Goal: Complete application form: Complete application form

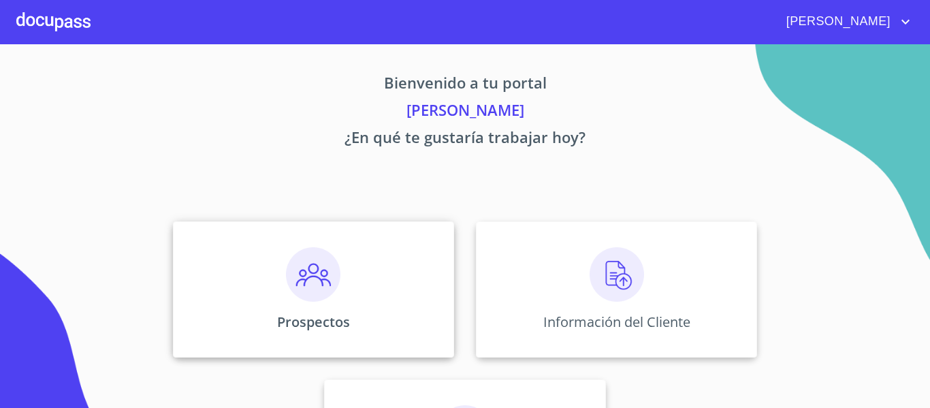
click at [344, 334] on div "Prospectos" at bounding box center [313, 289] width 281 height 136
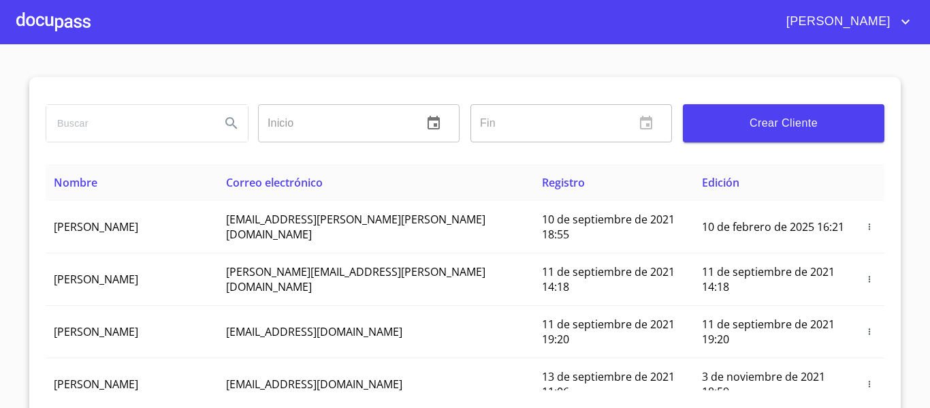
click at [737, 123] on span "Crear Cliente" at bounding box center [784, 123] width 180 height 19
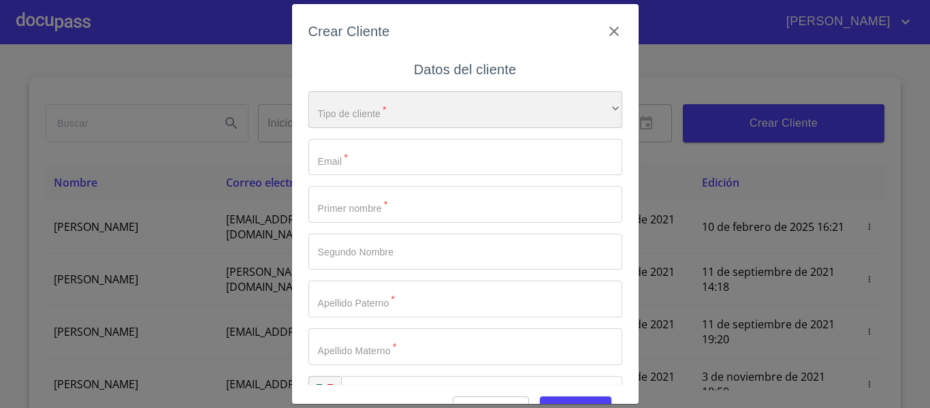
click at [315, 93] on div "​" at bounding box center [466, 109] width 314 height 37
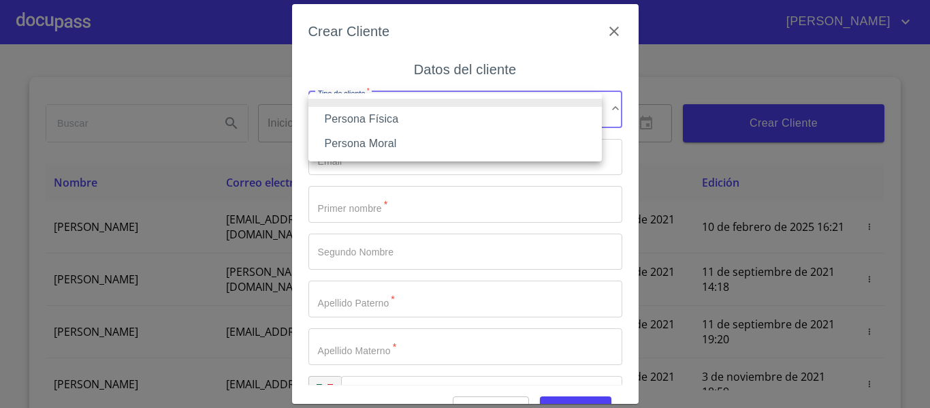
click at [330, 116] on li "Persona Física" at bounding box center [456, 119] width 294 height 25
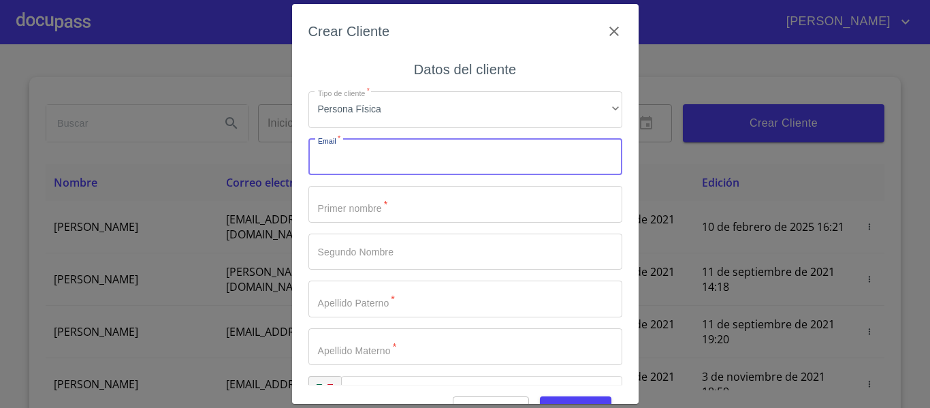
click at [343, 162] on input "Tipo de cliente   *" at bounding box center [466, 157] width 314 height 37
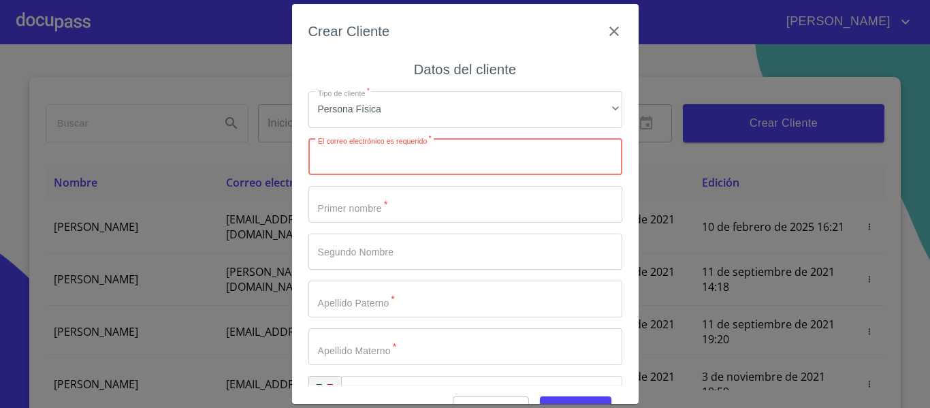
click at [454, 153] on input "Tipo de cliente   *" at bounding box center [466, 157] width 314 height 37
paste input "joseluisflorestorres1970@gmail.com"
type input "joseluisflorestorres1970@gmail.com"
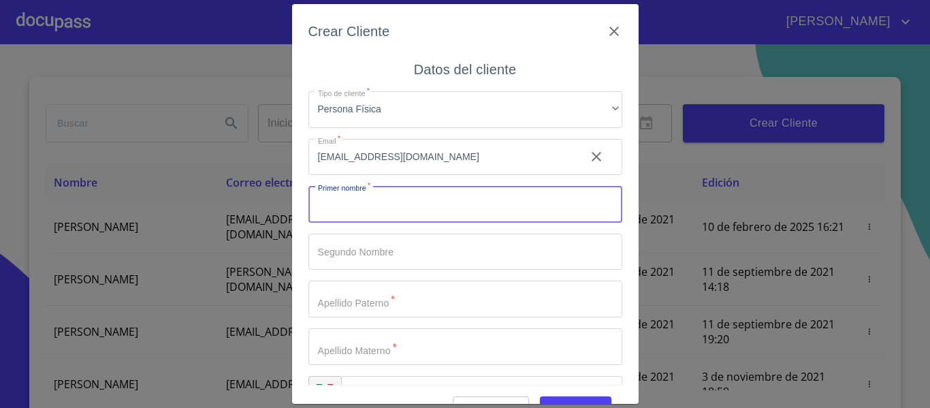
click at [352, 207] on input "Tipo de cliente   *" at bounding box center [466, 204] width 314 height 37
type input "[PERSON_NAME]"
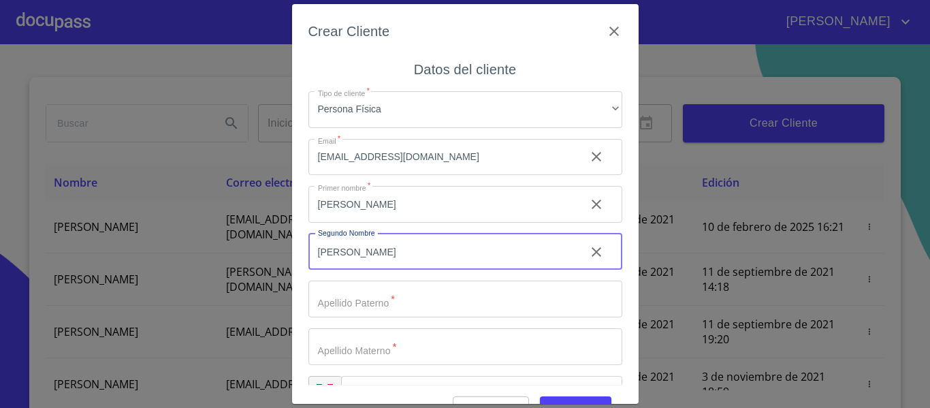
type input "[PERSON_NAME]"
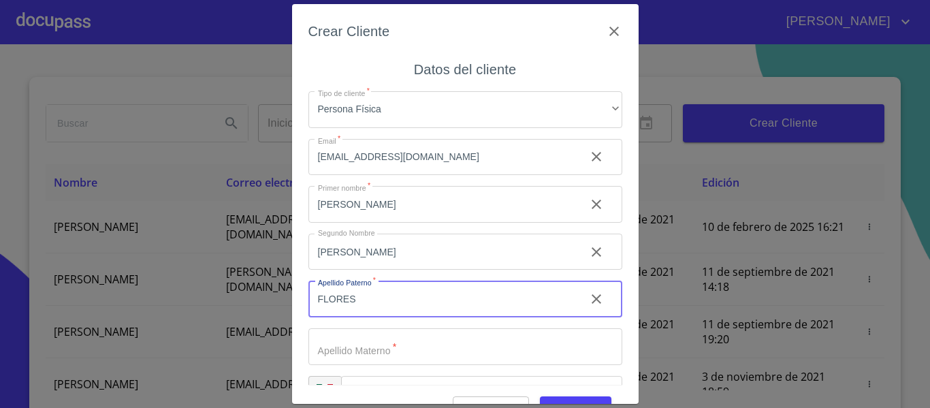
type input "FLORES"
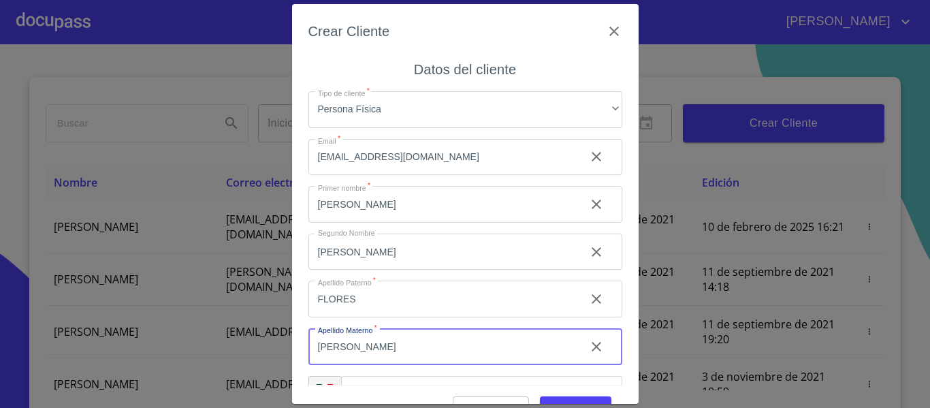
type input "[PERSON_NAME]"
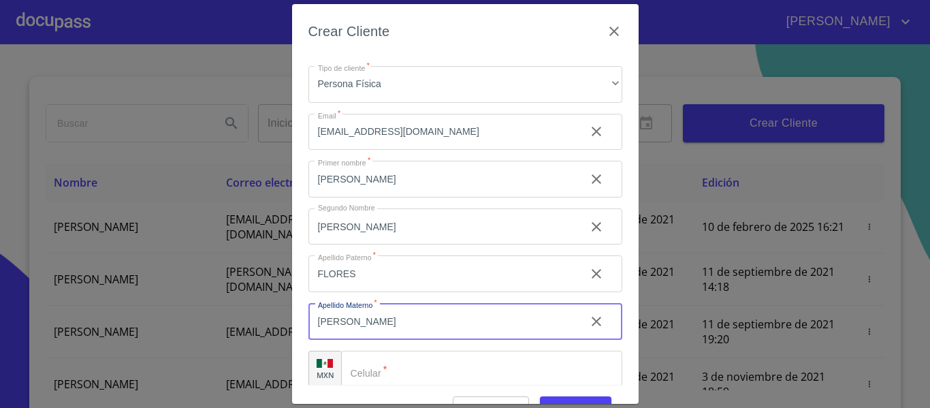
scroll to position [39, 0]
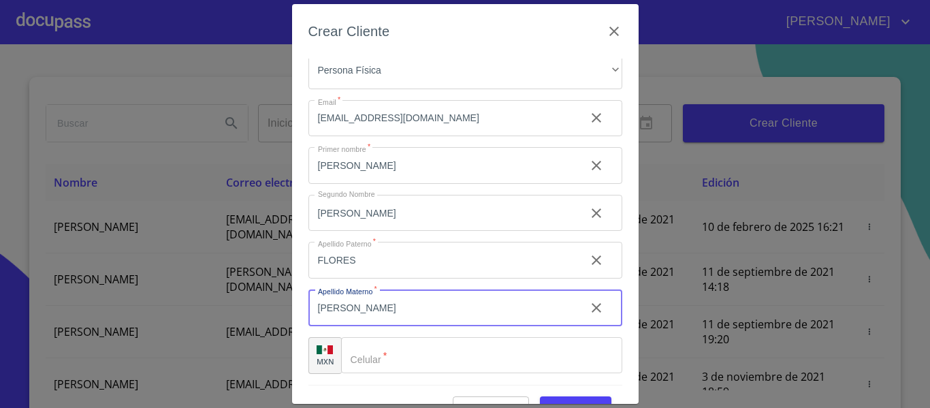
click at [410, 366] on input "Tipo de cliente   *" at bounding box center [481, 355] width 281 height 37
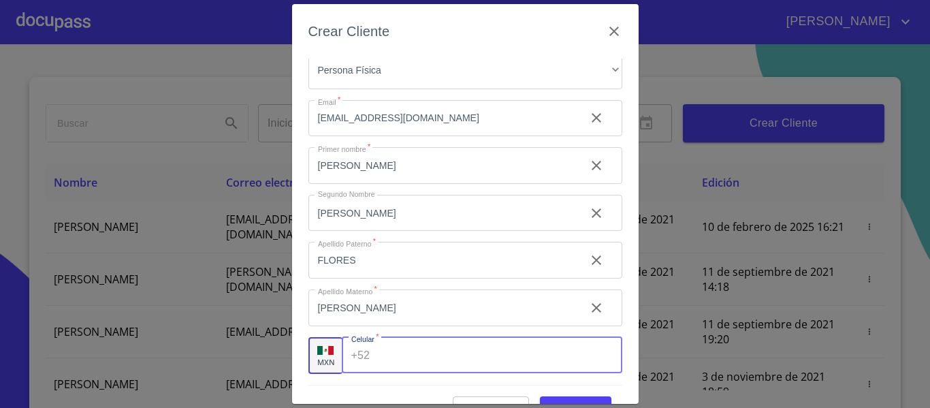
paste input "[PHONE_NUMBER]"
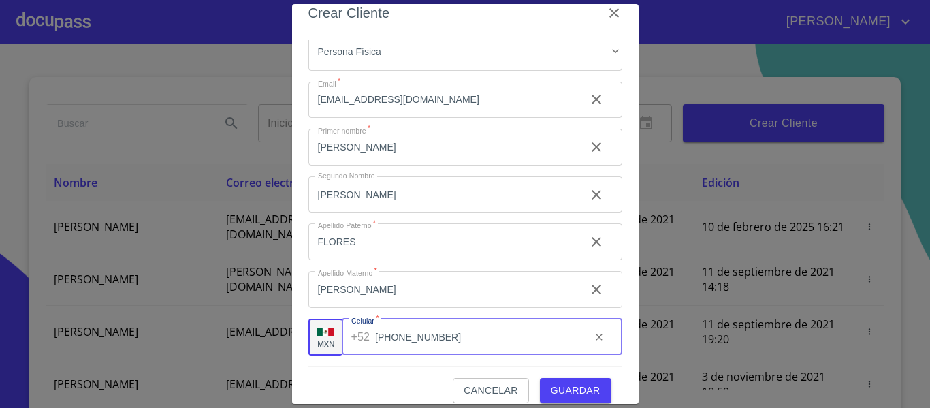
scroll to position [34, 0]
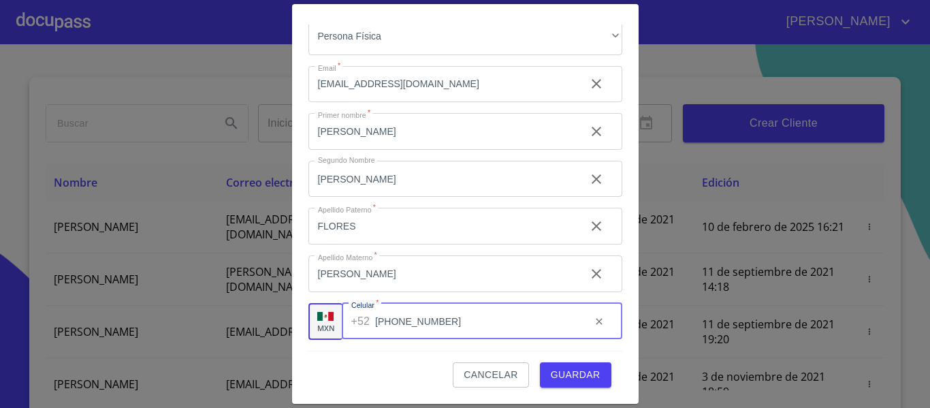
type input "[PHONE_NUMBER]"
click at [577, 375] on span "Guardar" at bounding box center [576, 374] width 50 height 17
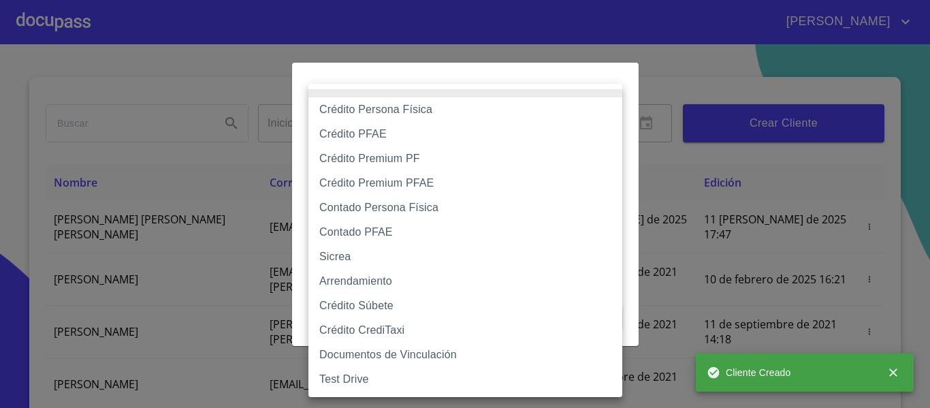
click at [439, 116] on body "OMAR Inicio ​ Fin ​ Crear Cliente Nombre Correo electrónico Registro Edición JO…" at bounding box center [465, 204] width 930 height 408
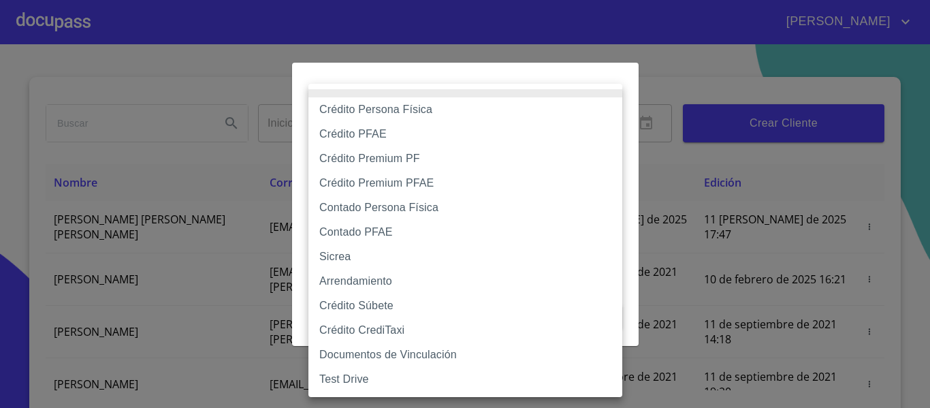
click at [428, 106] on li "Crédito Persona Física" at bounding box center [466, 109] width 314 height 25
type input "6009fb3c7d1714eb8809aa97"
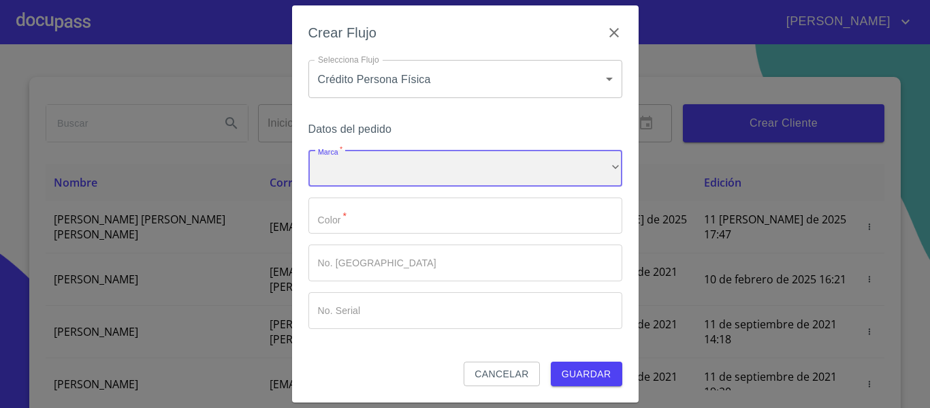
click at [383, 159] on div "​" at bounding box center [466, 168] width 314 height 37
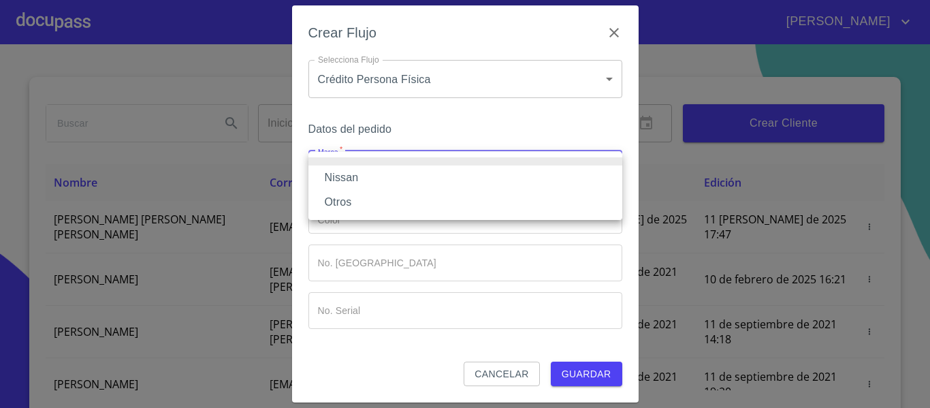
click at [381, 176] on li "Nissan" at bounding box center [466, 178] width 314 height 25
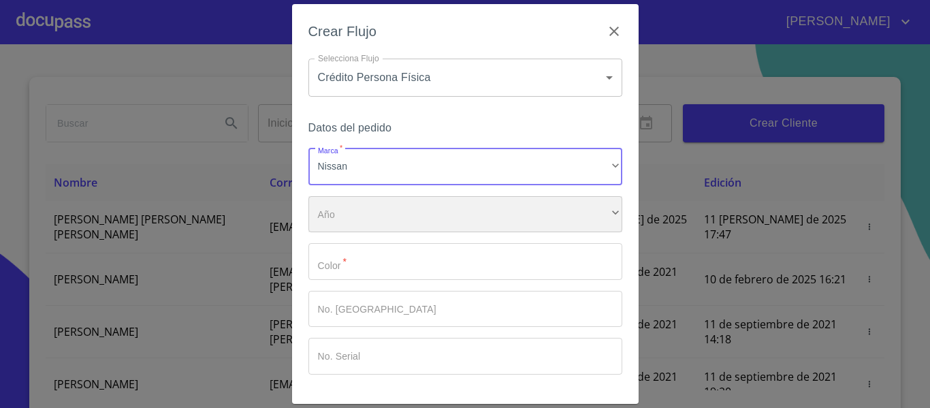
click at [367, 229] on div "​" at bounding box center [466, 214] width 314 height 37
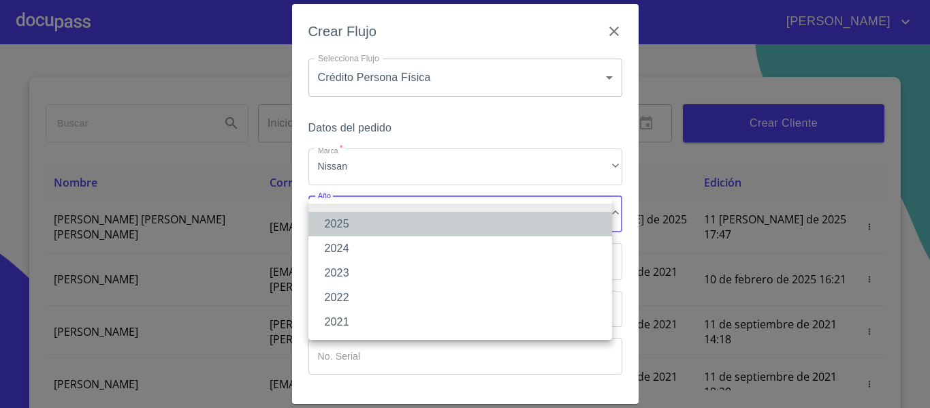
click at [360, 223] on li "2025" at bounding box center [461, 224] width 304 height 25
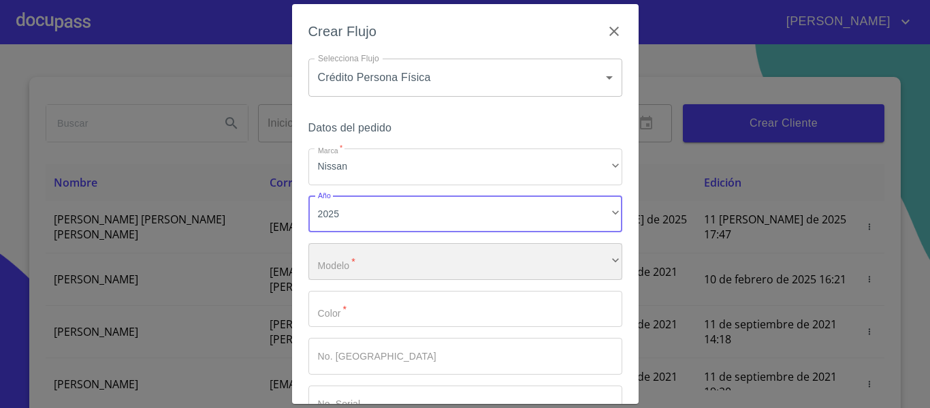
click at [360, 253] on div "​" at bounding box center [466, 261] width 314 height 37
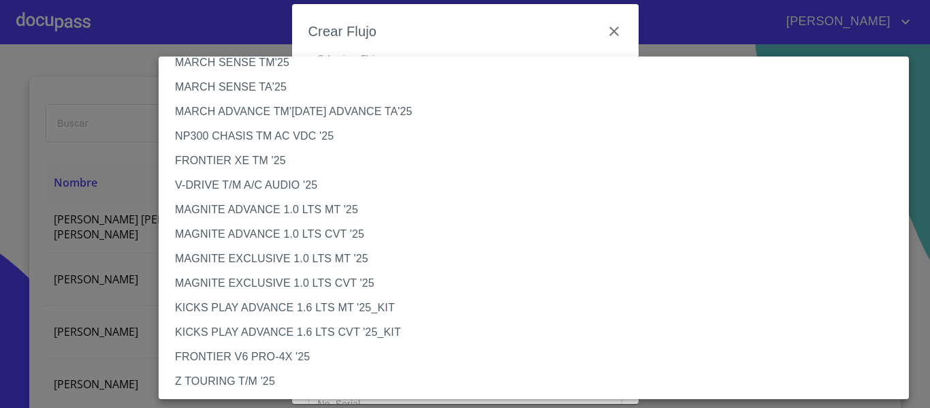
scroll to position [68, 0]
click at [289, 264] on li "MAGNITE EXCLUSIVE 1.0 LTS MT '25" at bounding box center [539, 259] width 761 height 25
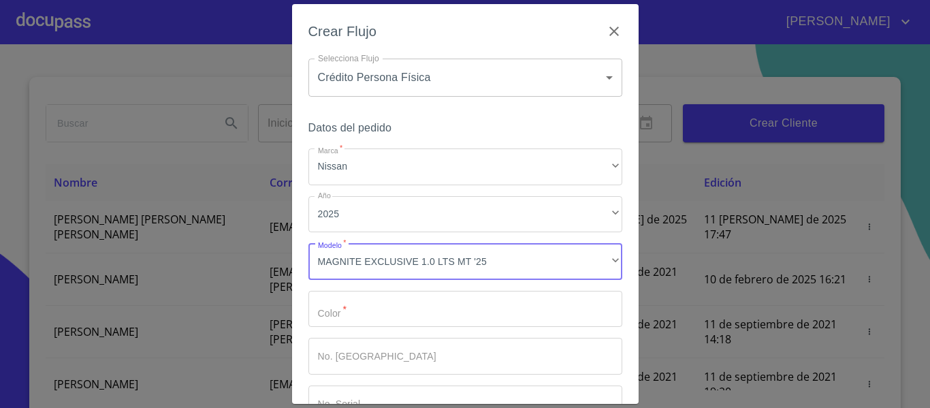
click at [371, 315] on input "Marca   *" at bounding box center [466, 309] width 314 height 37
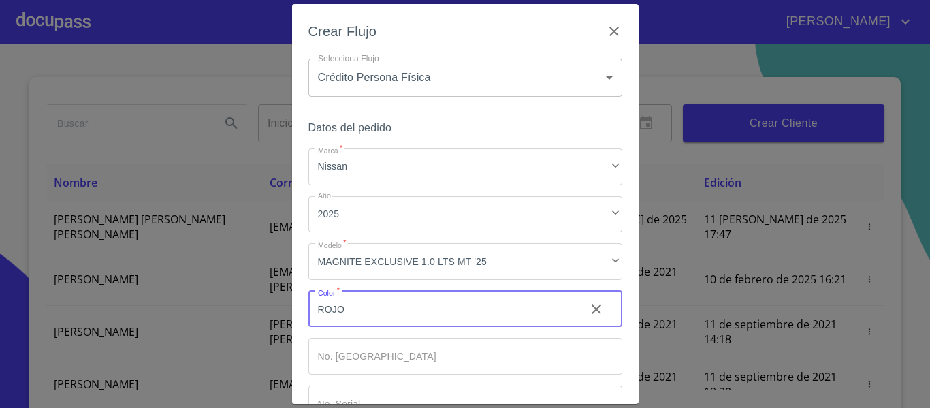
type input "ROJO"
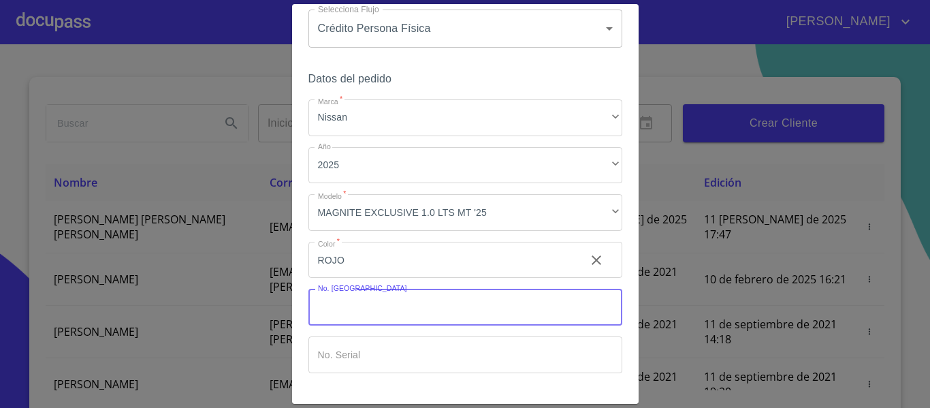
scroll to position [92, 0]
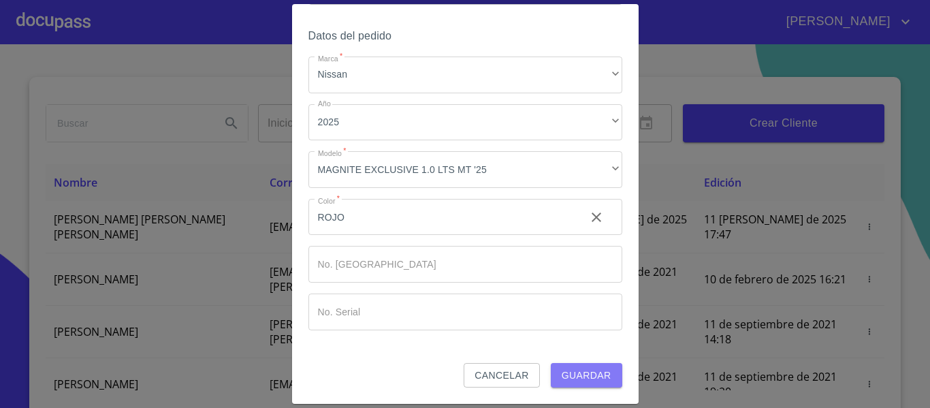
click at [579, 374] on span "Guardar" at bounding box center [587, 375] width 50 height 17
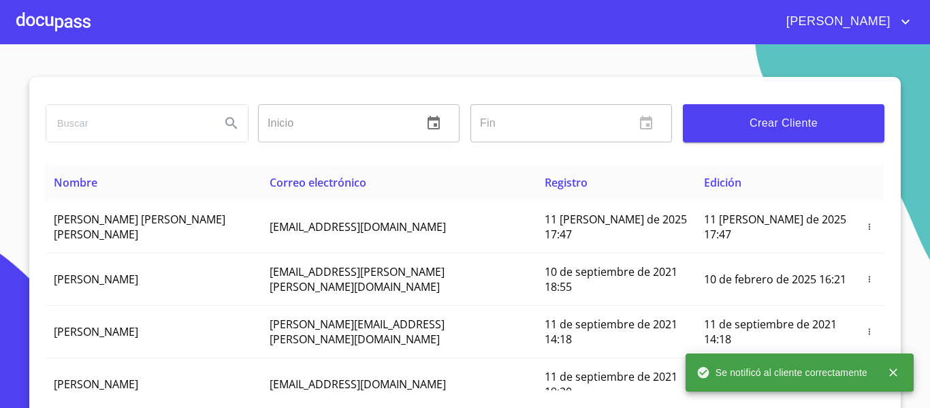
click at [893, 371] on icon "close" at bounding box center [893, 372] width 8 height 8
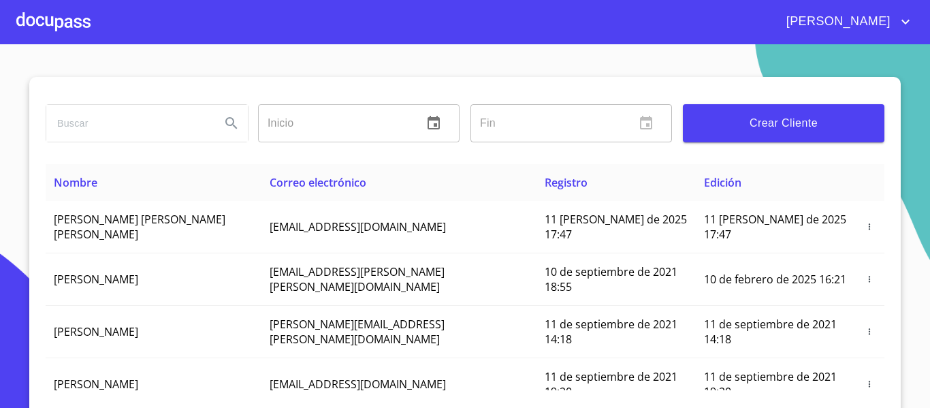
click at [85, 22] on div at bounding box center [53, 22] width 74 height 44
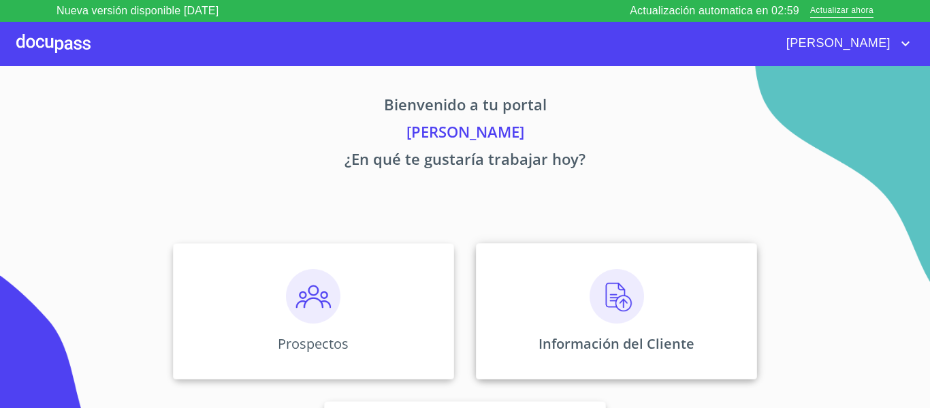
click at [622, 294] on img at bounding box center [617, 296] width 54 height 54
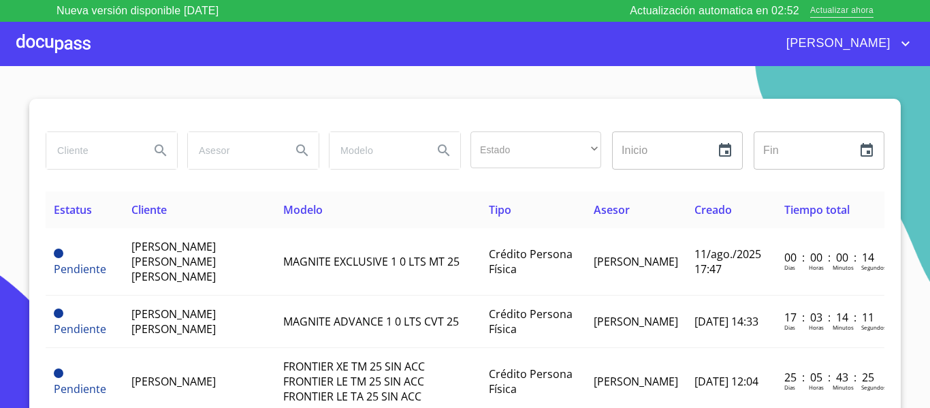
click at [847, 8] on span "Actualizar ahora" at bounding box center [841, 11] width 63 height 14
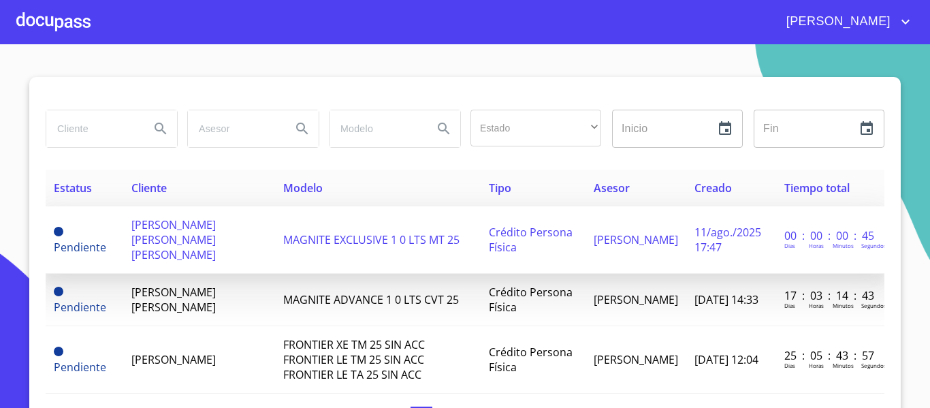
click at [155, 238] on span "[PERSON_NAME] [PERSON_NAME] [PERSON_NAME]" at bounding box center [173, 239] width 84 height 45
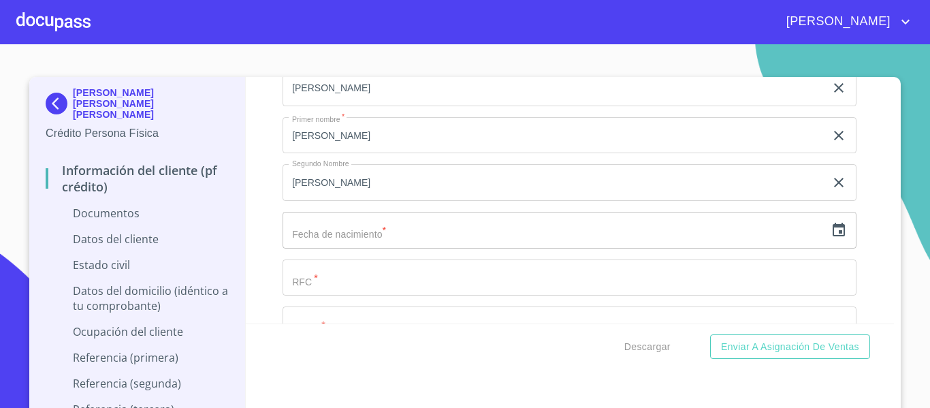
scroll to position [1839, 0]
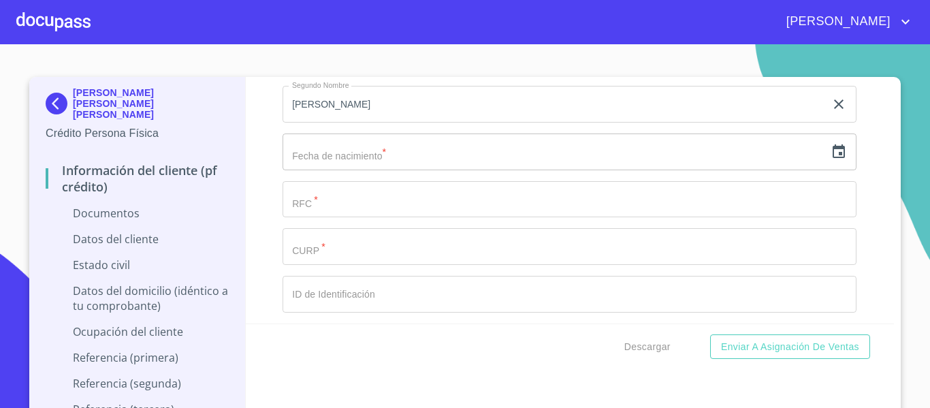
click at [831, 151] on icon "button" at bounding box center [839, 152] width 16 height 16
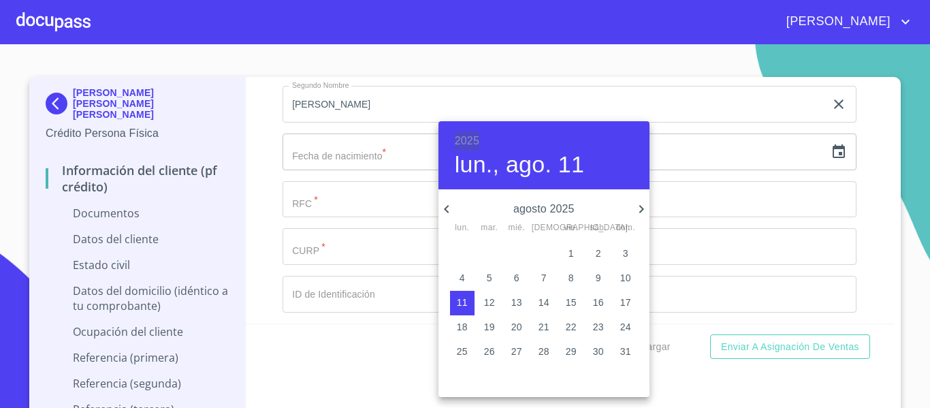
click at [472, 138] on h6 "2025" at bounding box center [467, 140] width 25 height 19
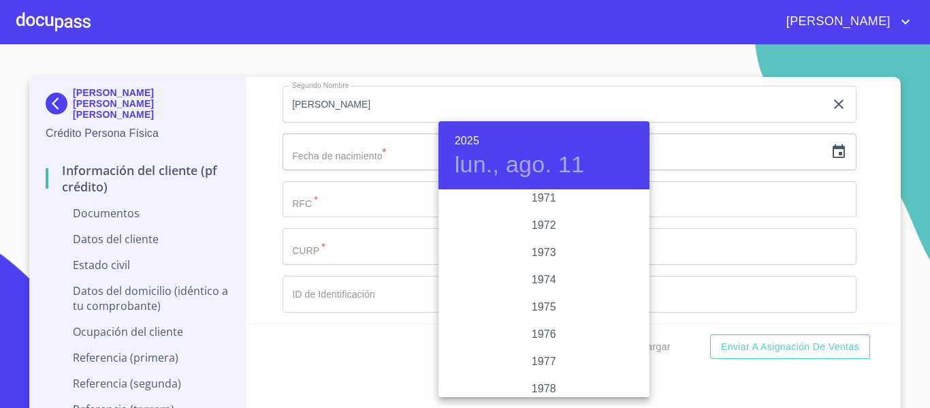
scroll to position [1212, 0]
click at [548, 216] on div "1970" at bounding box center [544, 218] width 211 height 27
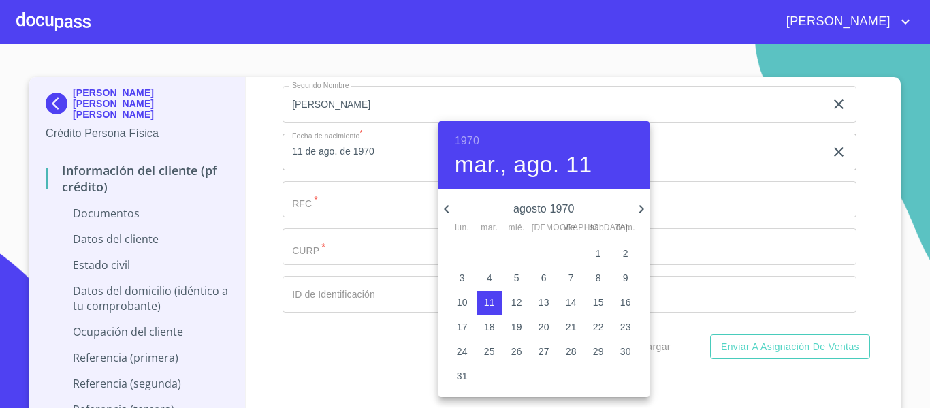
click at [445, 210] on icon "button" at bounding box center [447, 209] width 16 height 16
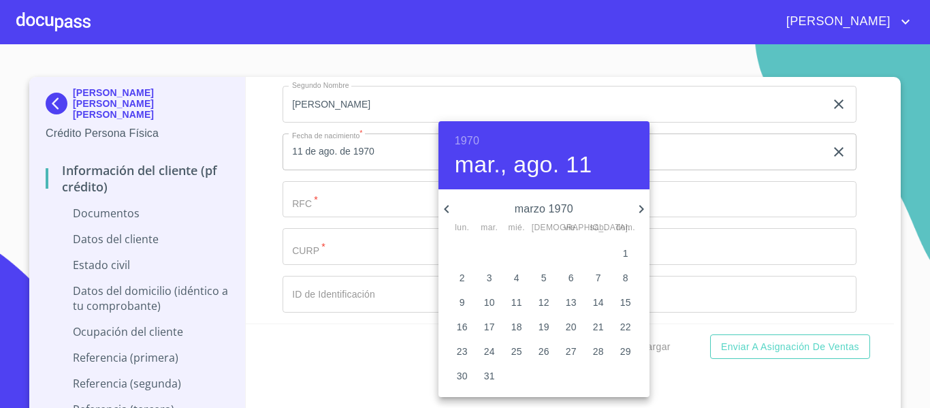
click at [445, 210] on icon "button" at bounding box center [447, 209] width 16 height 16
click at [566, 298] on p "13" at bounding box center [571, 303] width 11 height 14
type input "13 de feb. de 1970"
click at [574, 298] on p "13" at bounding box center [571, 303] width 11 height 14
click at [364, 189] on div at bounding box center [465, 204] width 930 height 408
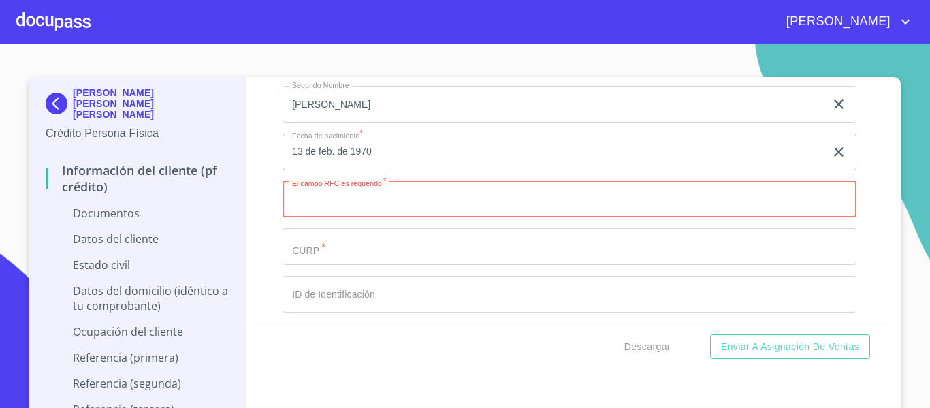
paste input "FOTL700213"
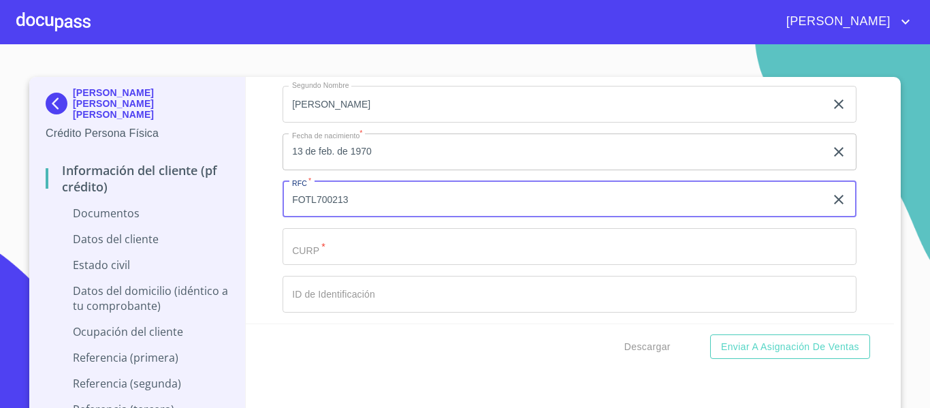
paste input "8B4"
type input "FOTL7002138B4"
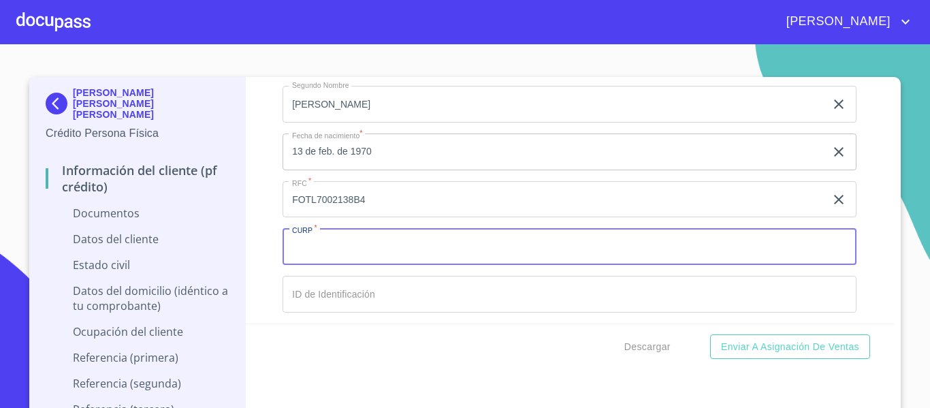
click at [377, 234] on input "Documento de identificación.   *" at bounding box center [570, 246] width 574 height 37
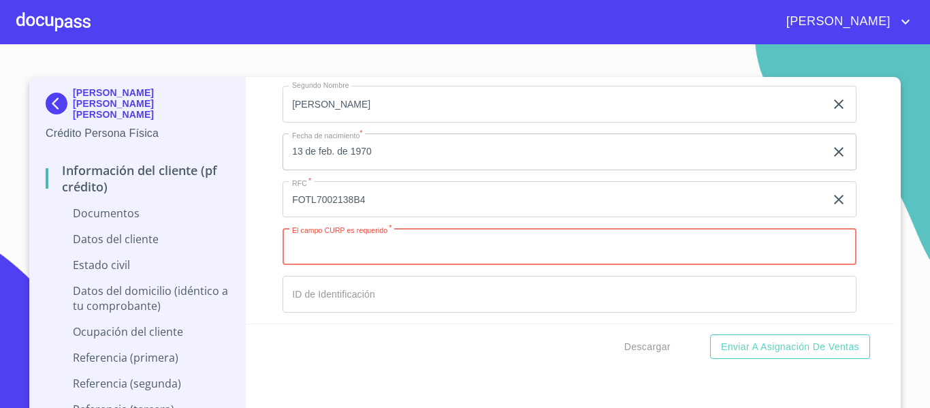
click at [305, 253] on input "Documento de identificación.   *" at bounding box center [570, 246] width 574 height 37
paste input "FOTL700213HJCLRS08"
type input "FOTL700213HJCLRS08"
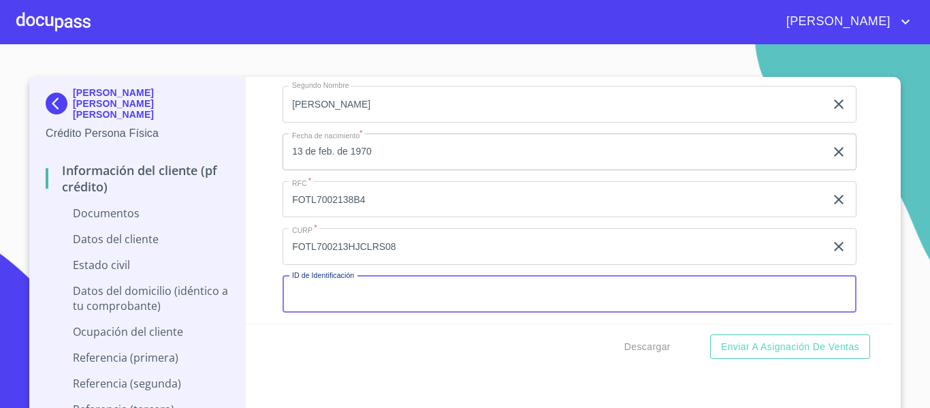
click at [306, 304] on input "Documento de identificación.   *" at bounding box center [570, 294] width 574 height 37
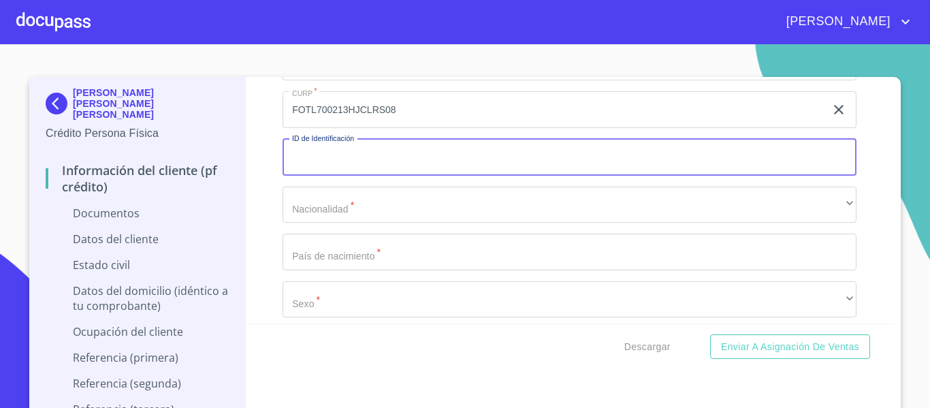
scroll to position [2043, 0]
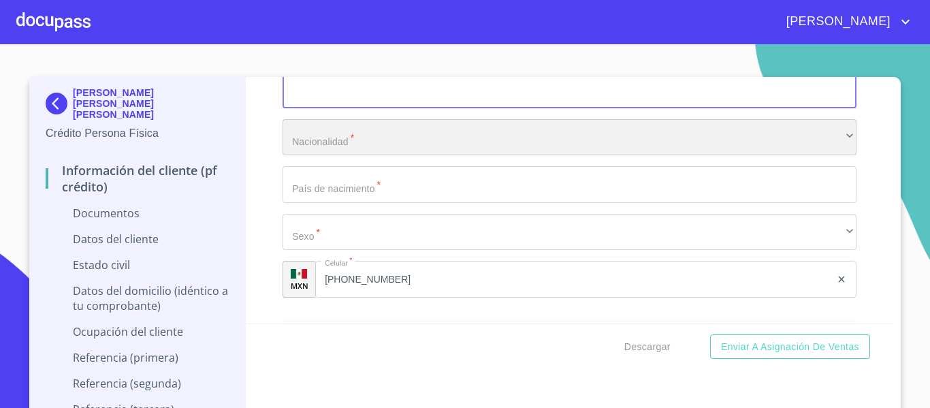
click at [334, 138] on div "​" at bounding box center [570, 137] width 574 height 37
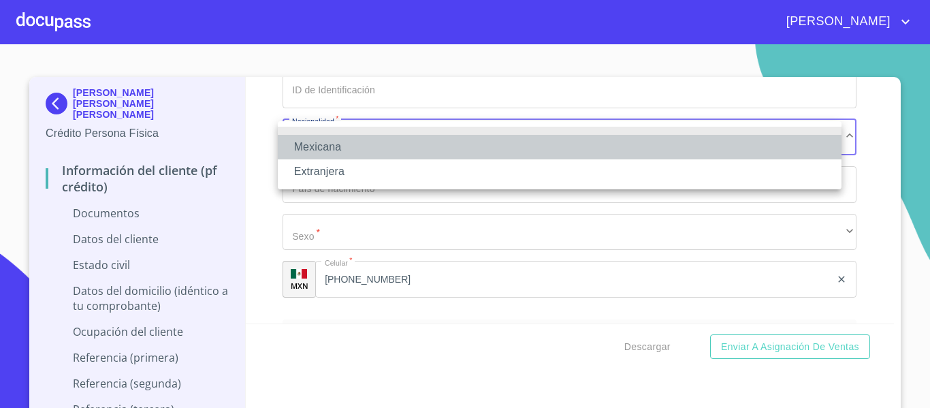
click at [334, 138] on li "Mexicana" at bounding box center [560, 147] width 564 height 25
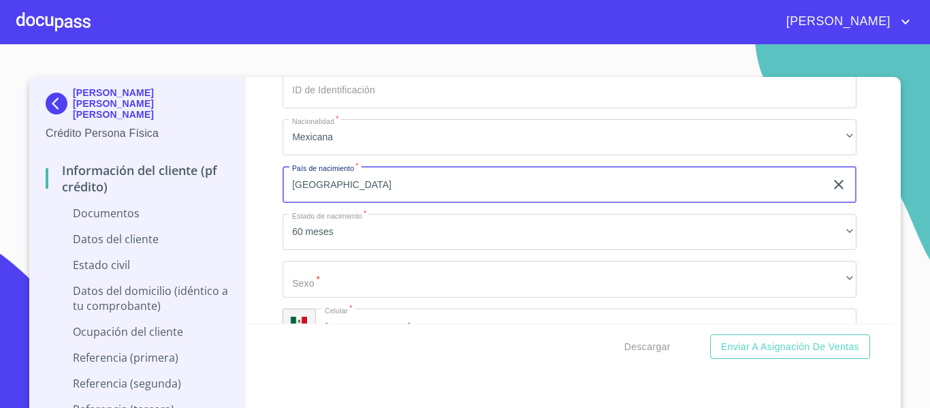
type input "[GEOGRAPHIC_DATA]"
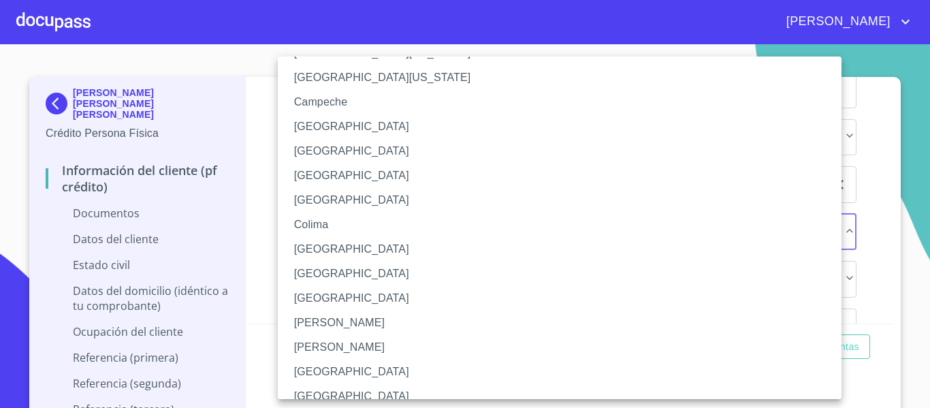
scroll to position [136, 0]
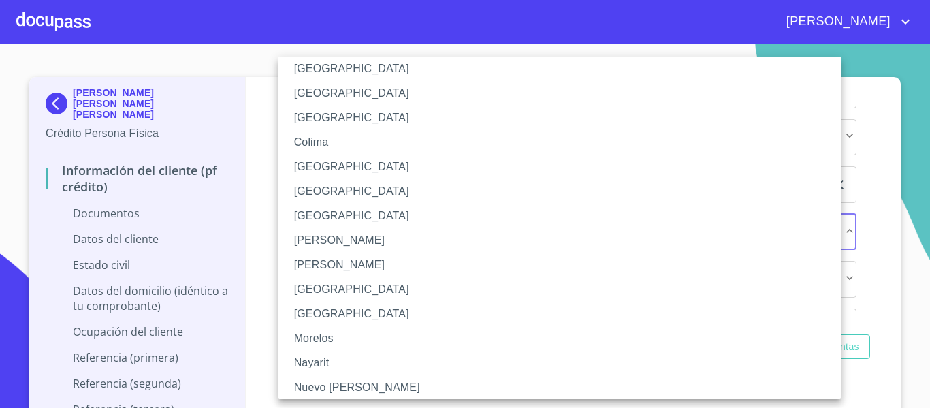
click at [325, 293] on li "[GEOGRAPHIC_DATA]" at bounding box center [565, 289] width 574 height 25
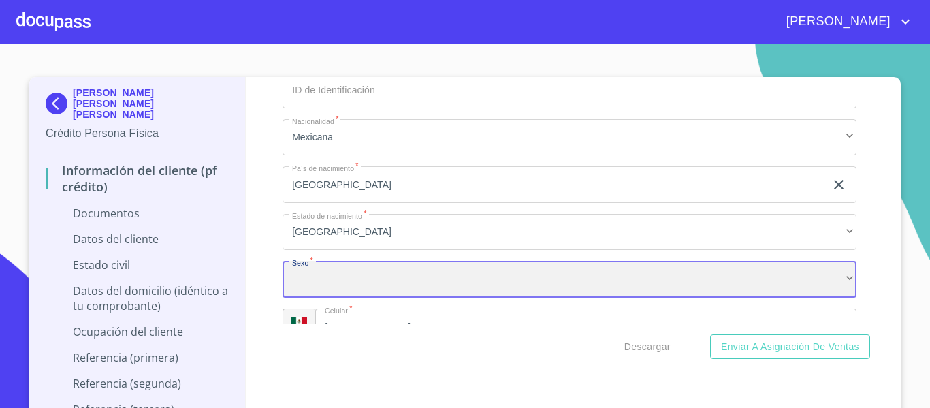
click at [317, 268] on div "​" at bounding box center [570, 279] width 574 height 37
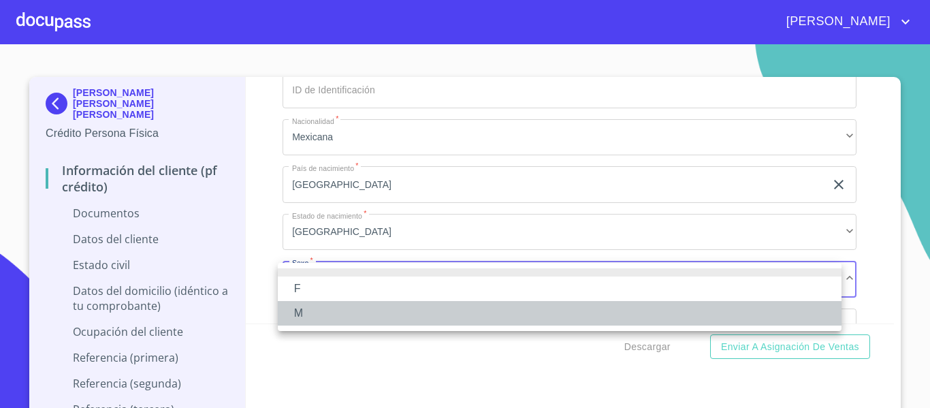
click at [311, 312] on li "M" at bounding box center [560, 313] width 564 height 25
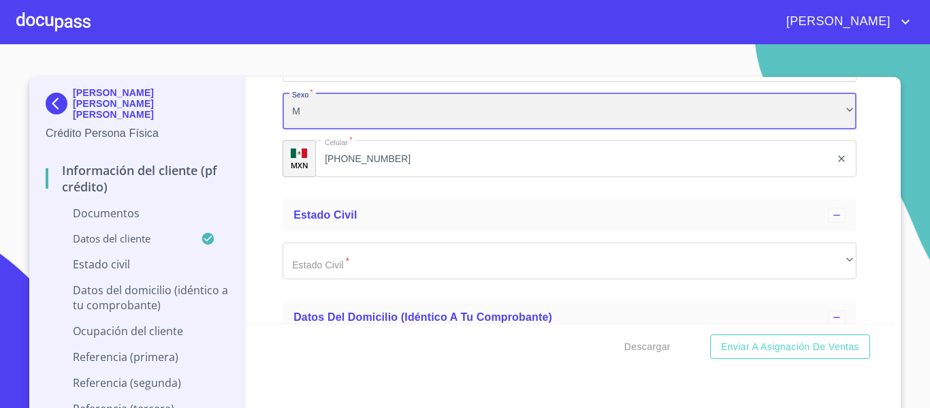
scroll to position [2316, 0]
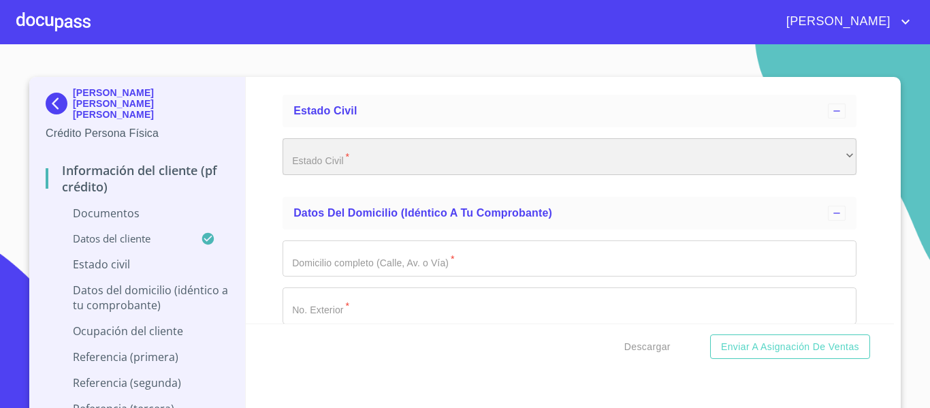
click at [368, 146] on div "​" at bounding box center [570, 156] width 574 height 37
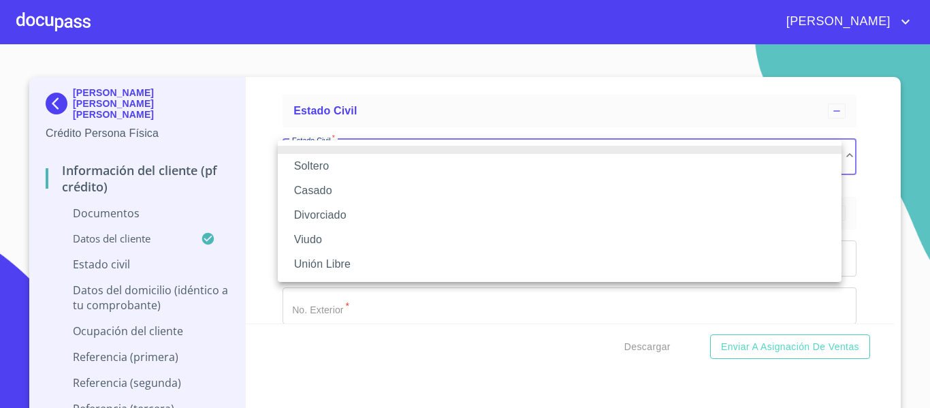
click at [352, 183] on li "Casado" at bounding box center [560, 190] width 564 height 25
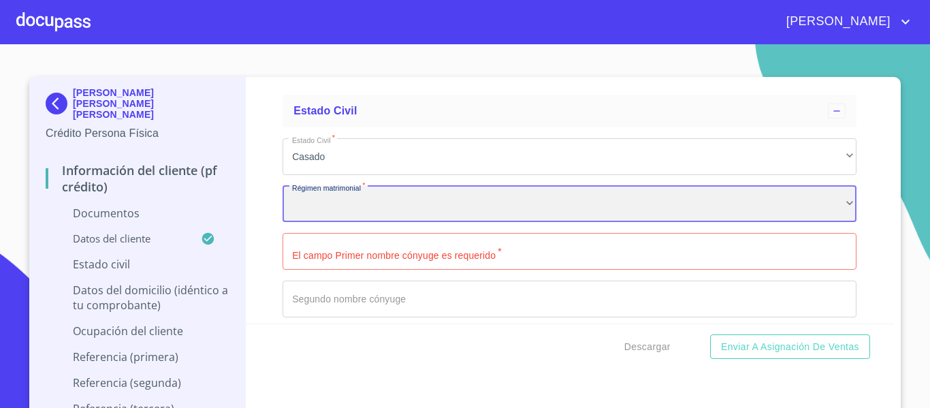
click at [365, 207] on div "​" at bounding box center [570, 204] width 574 height 37
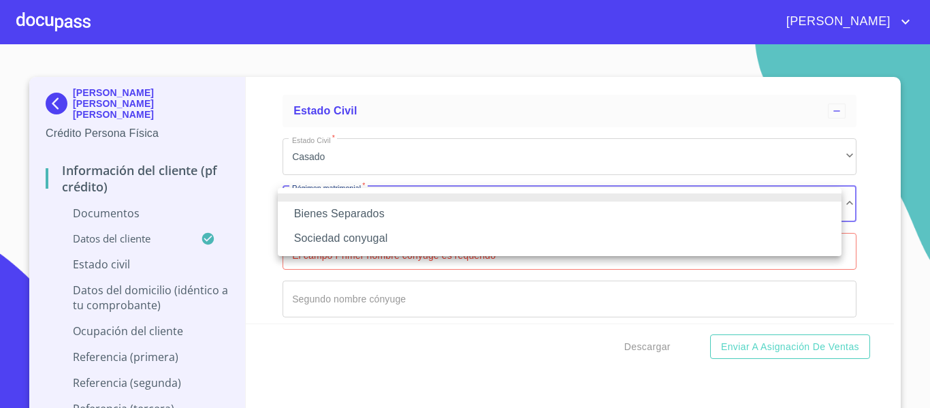
click at [365, 233] on li "Sociedad conyugal" at bounding box center [560, 238] width 564 height 25
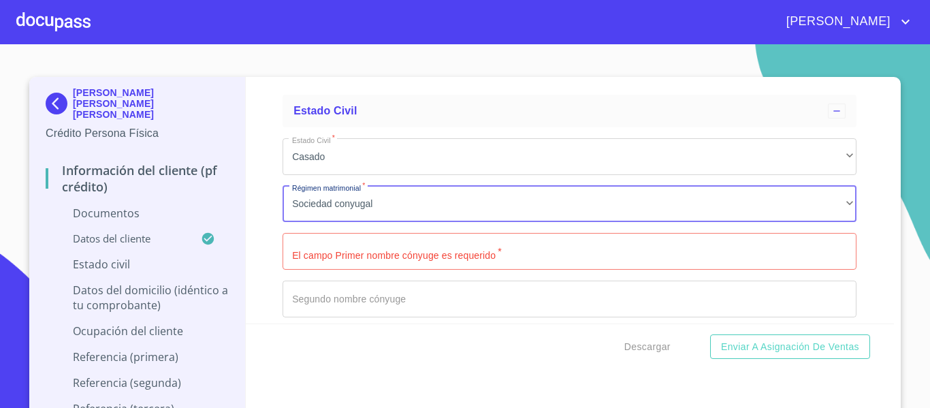
click at [366, 251] on input "Documento de identificación.   *" at bounding box center [570, 251] width 574 height 37
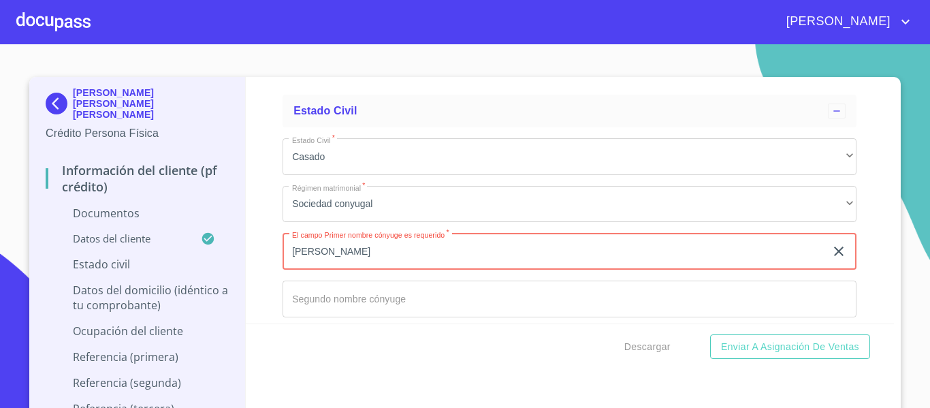
type input "[PERSON_NAME]"
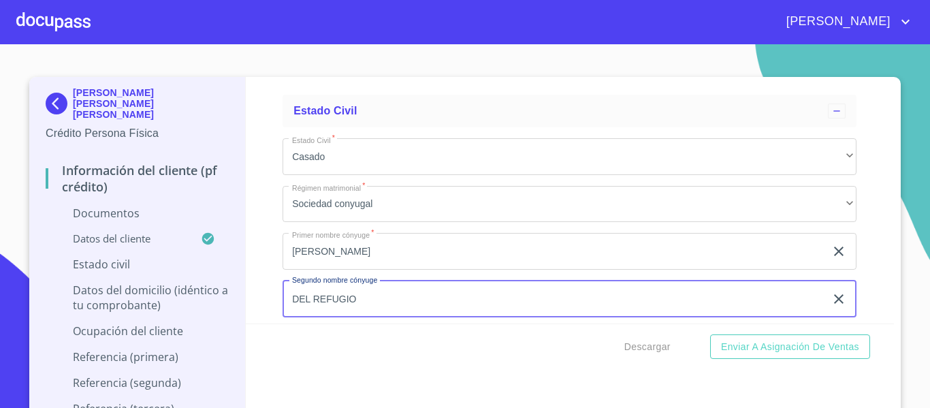
type input "DEL REFUGIO"
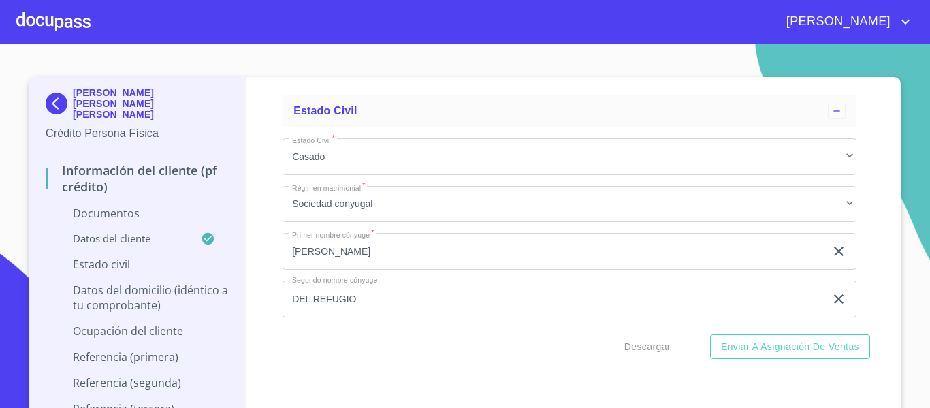
scroll to position [2462, 0]
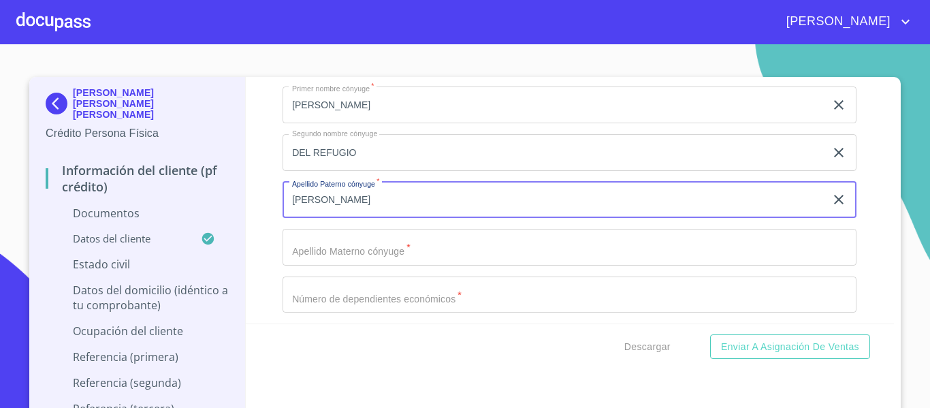
type input "[PERSON_NAME]"
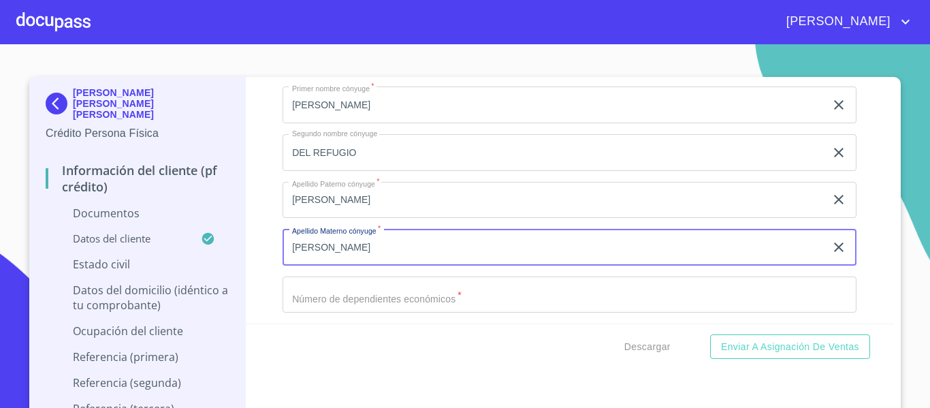
type input "[PERSON_NAME]"
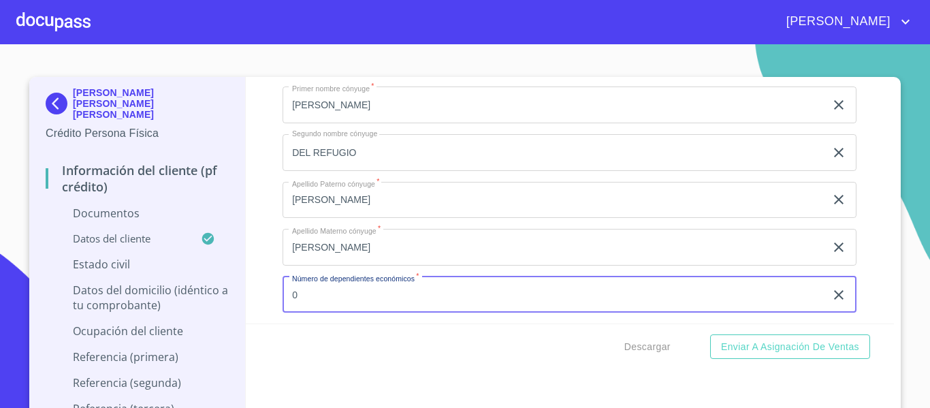
type input "0"
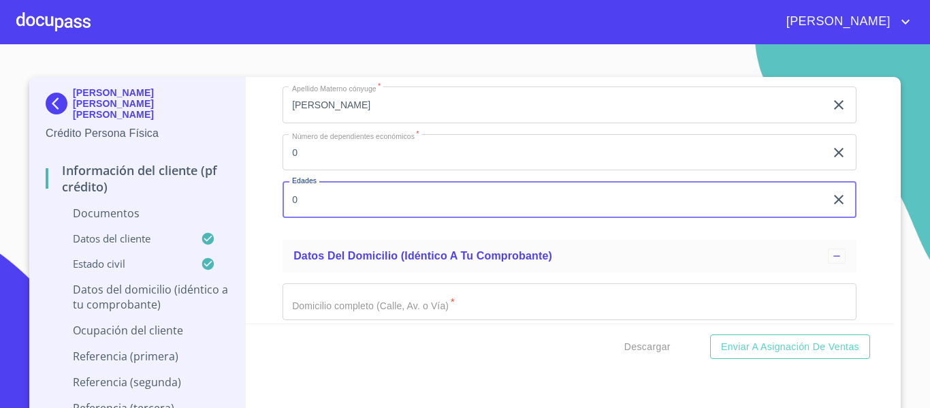
type input "0"
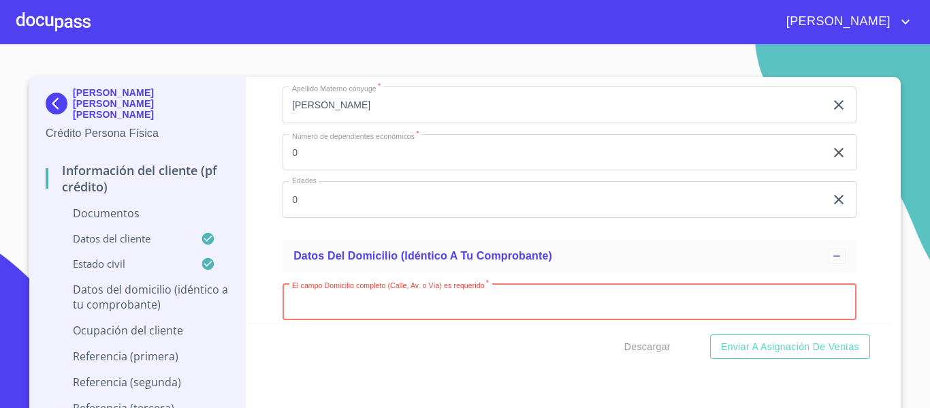
click at [392, 304] on input "Documento de identificación.   *" at bounding box center [570, 301] width 574 height 37
paste input "C TOLTECAS"
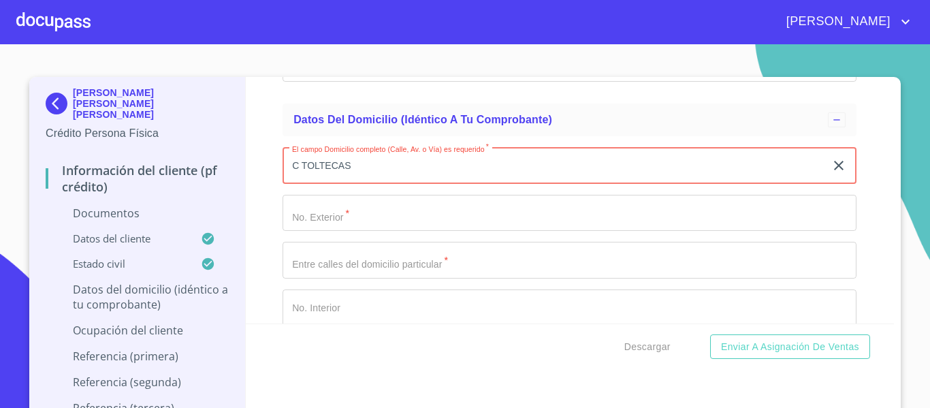
type input "C TOLTECAS"
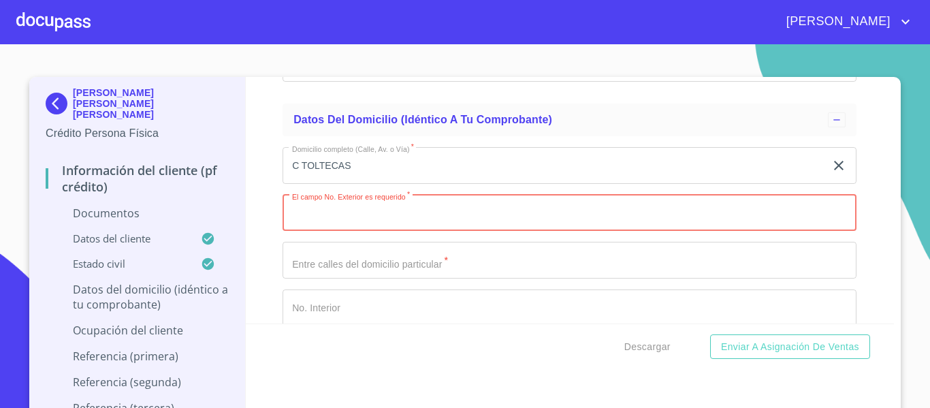
paste input "1473"
type input "1473"
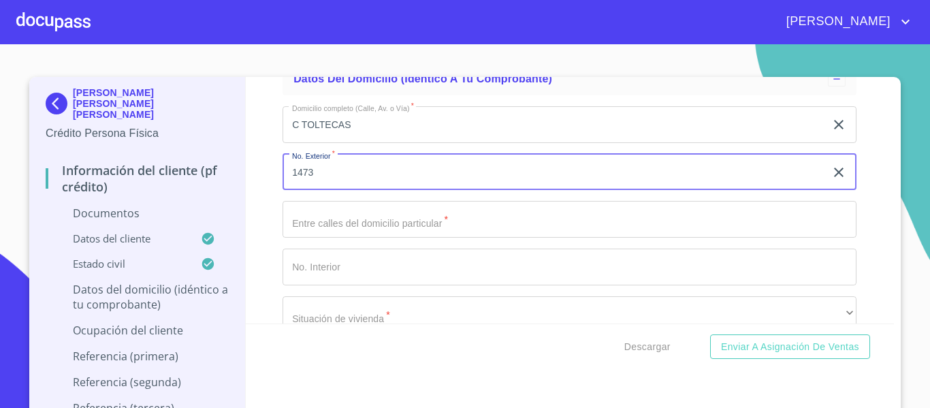
scroll to position [2877, 0]
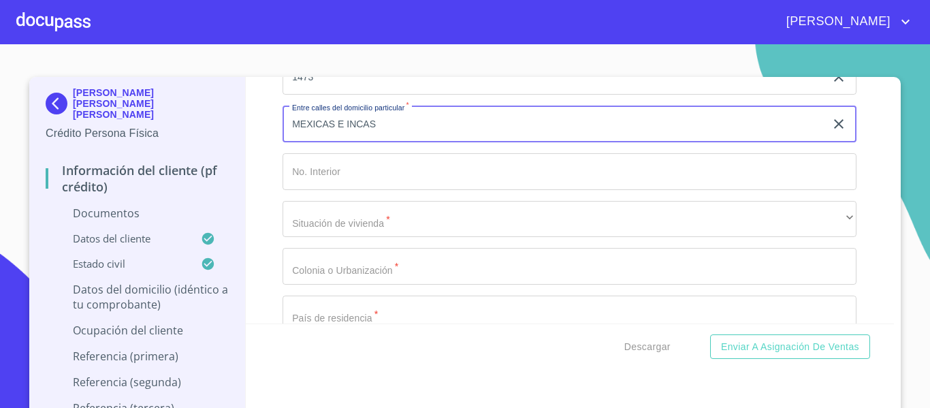
type input "MEXICAS E INCAS"
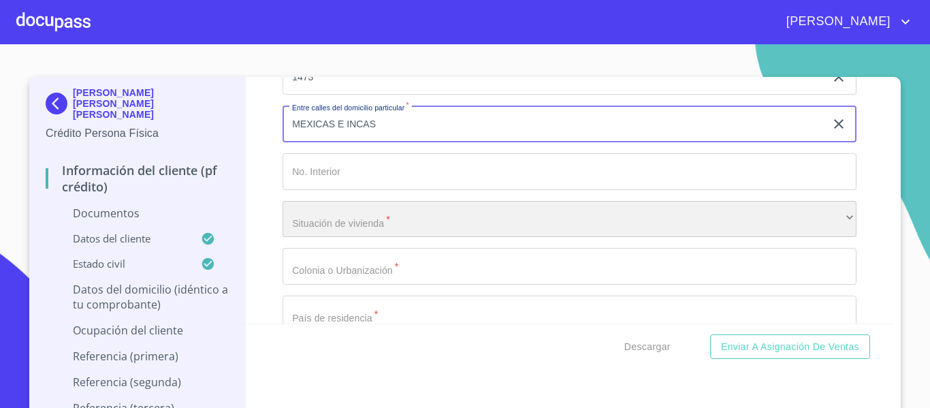
click at [348, 232] on div "​" at bounding box center [570, 219] width 574 height 37
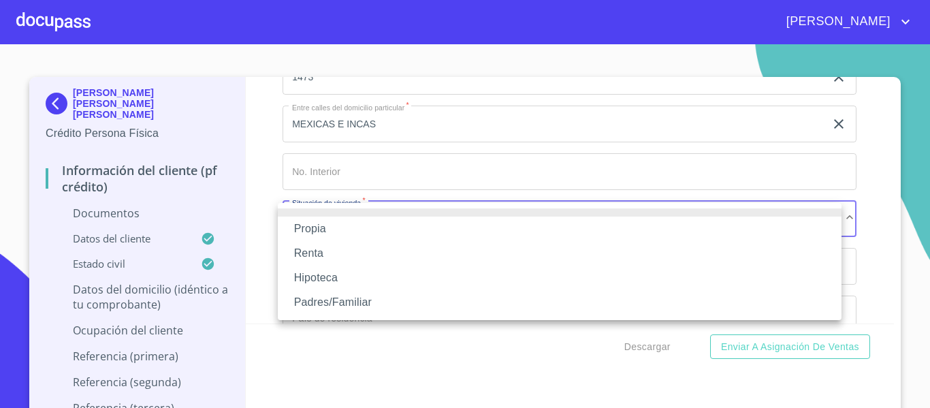
click at [350, 224] on li "Propia" at bounding box center [560, 229] width 564 height 25
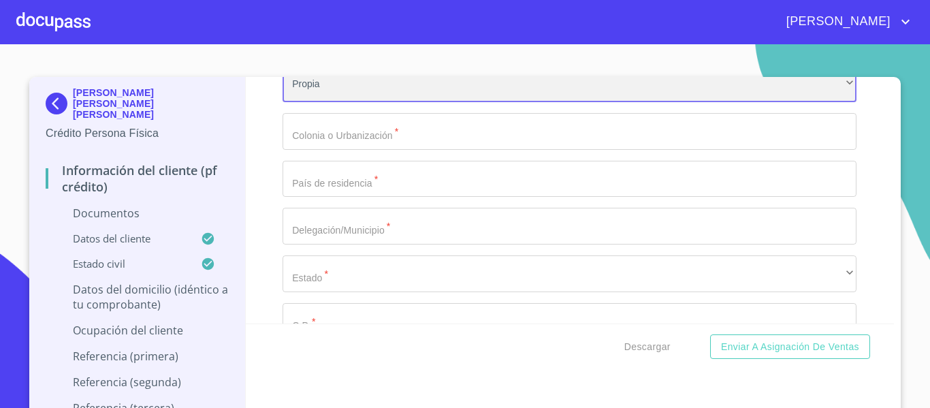
scroll to position [3013, 0]
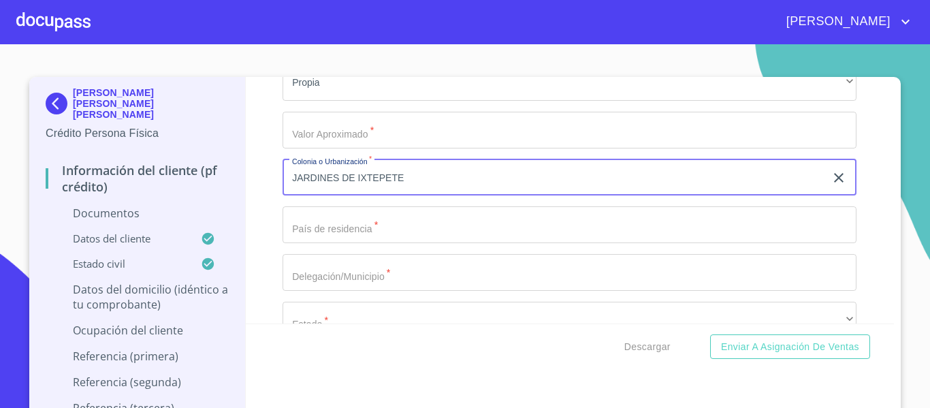
type input "JARDINES DE IXTEPETE"
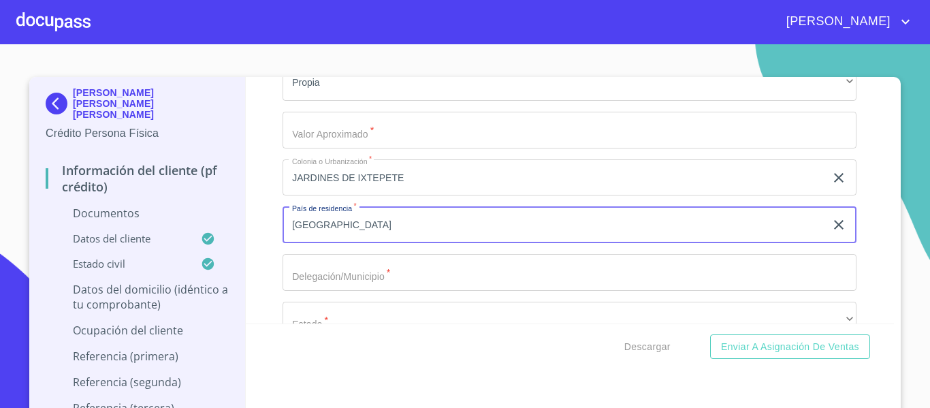
type input "[GEOGRAPHIC_DATA]"
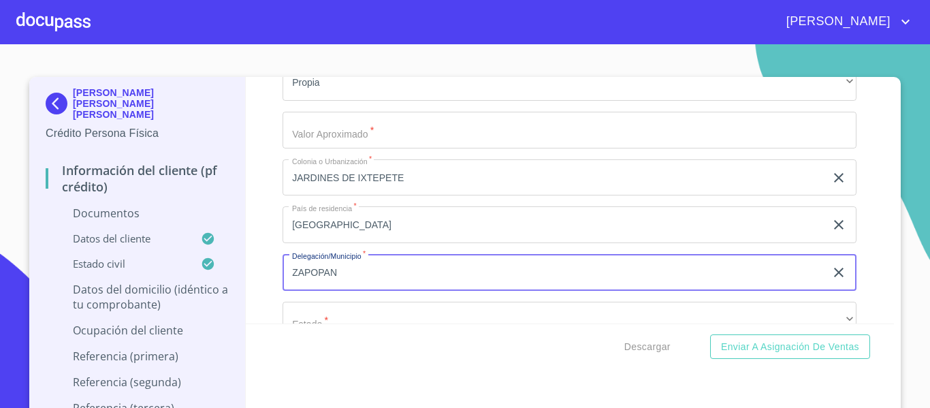
type input "ZAPOPAN"
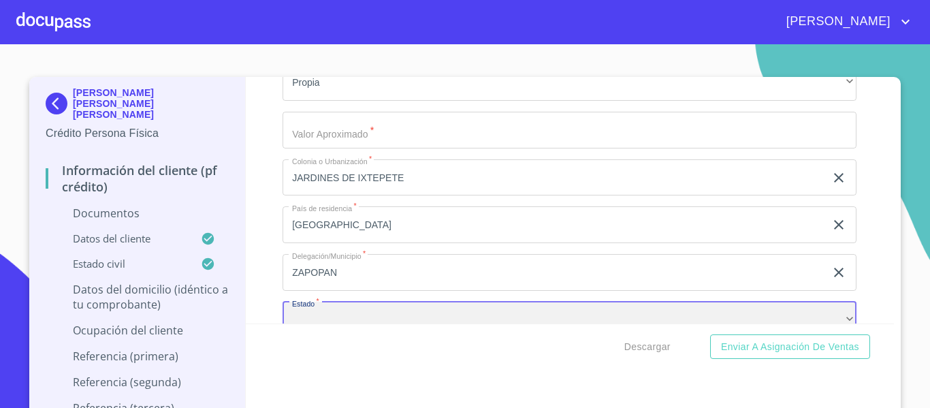
scroll to position [3028, 0]
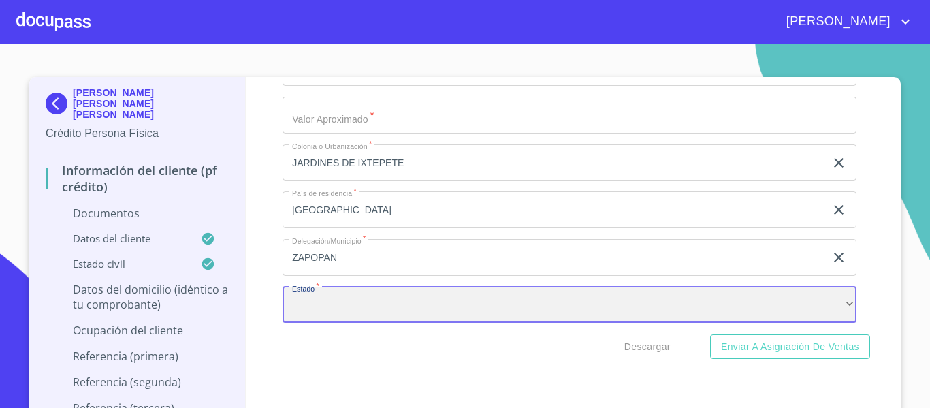
click at [334, 321] on div "​" at bounding box center [570, 305] width 574 height 37
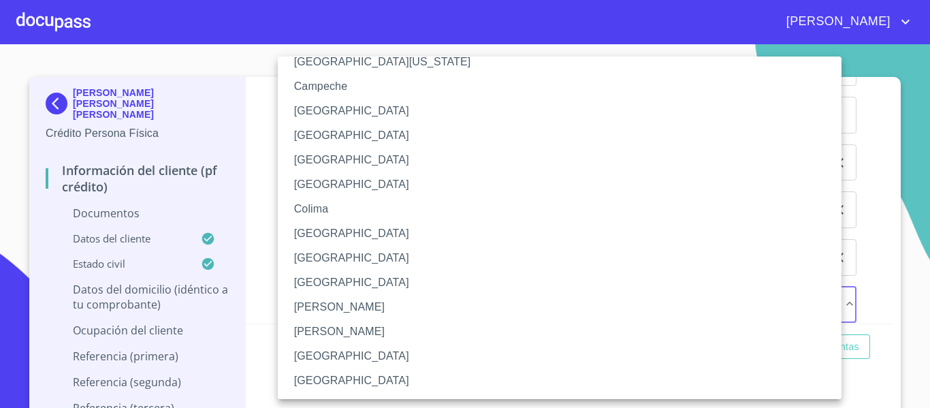
scroll to position [136, 0]
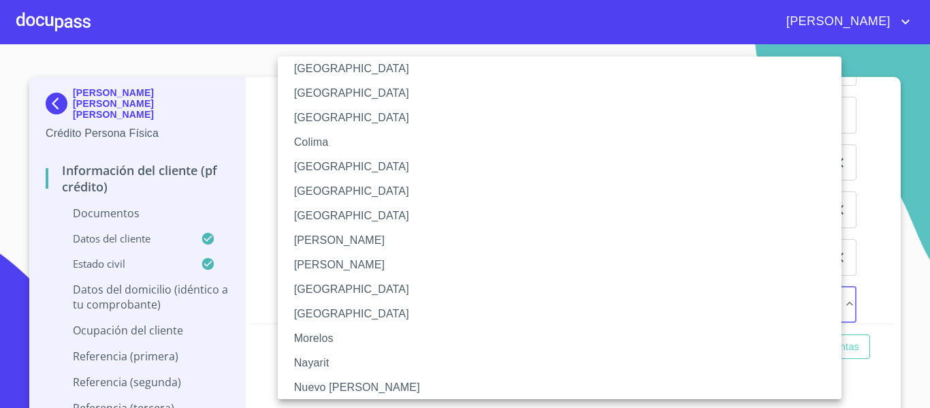
click at [335, 285] on li "[GEOGRAPHIC_DATA]" at bounding box center [565, 289] width 574 height 25
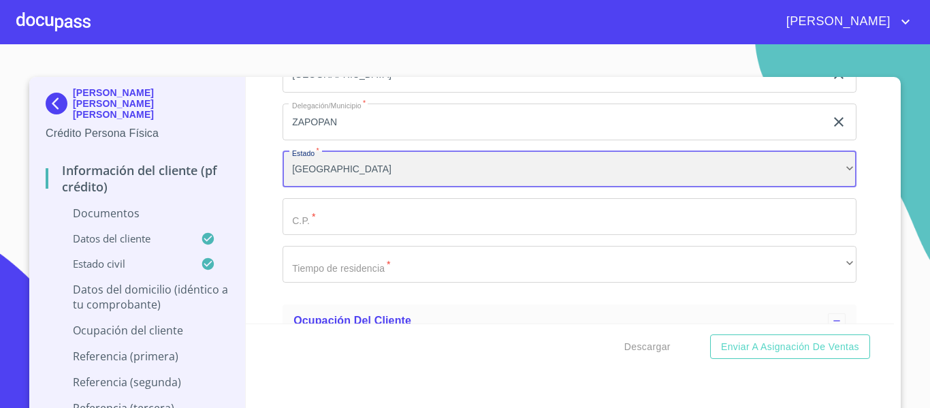
scroll to position [3164, 0]
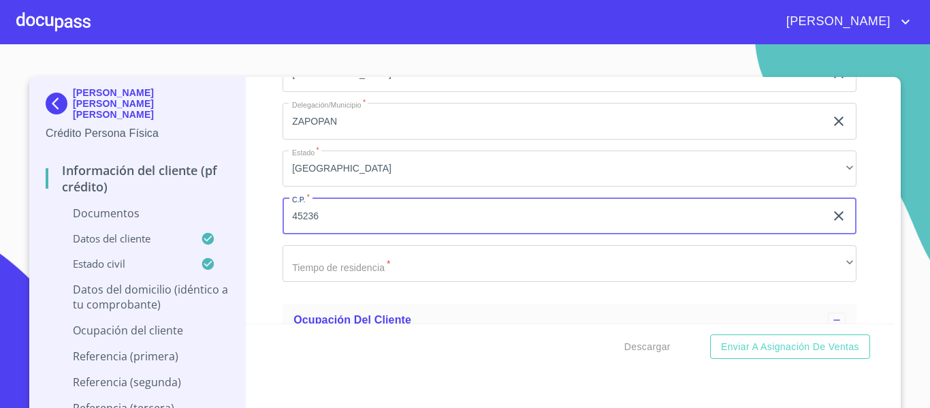
type input "45236"
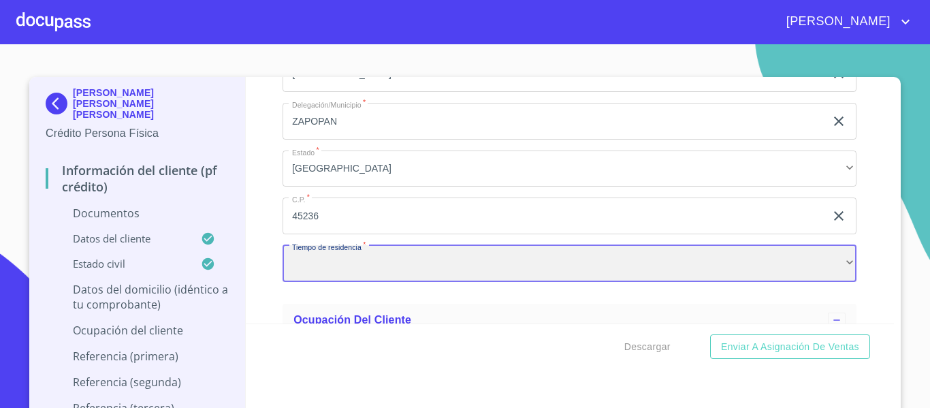
click at [331, 266] on div "​" at bounding box center [570, 263] width 574 height 37
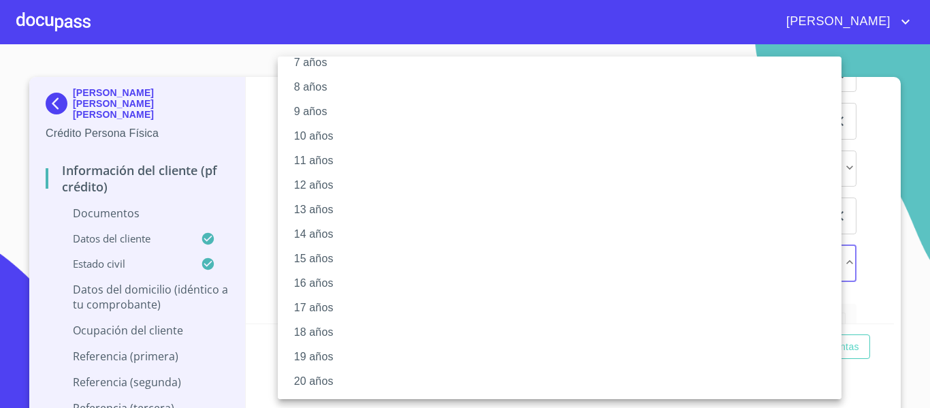
click at [345, 375] on li "20 años" at bounding box center [565, 381] width 574 height 25
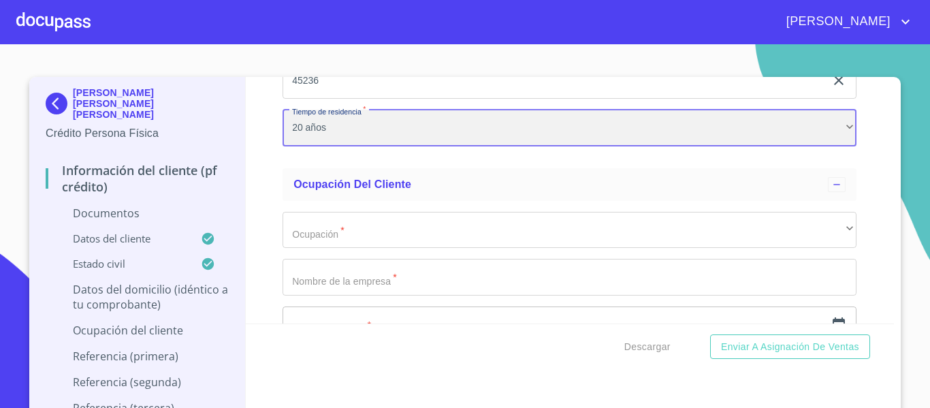
scroll to position [3300, 0]
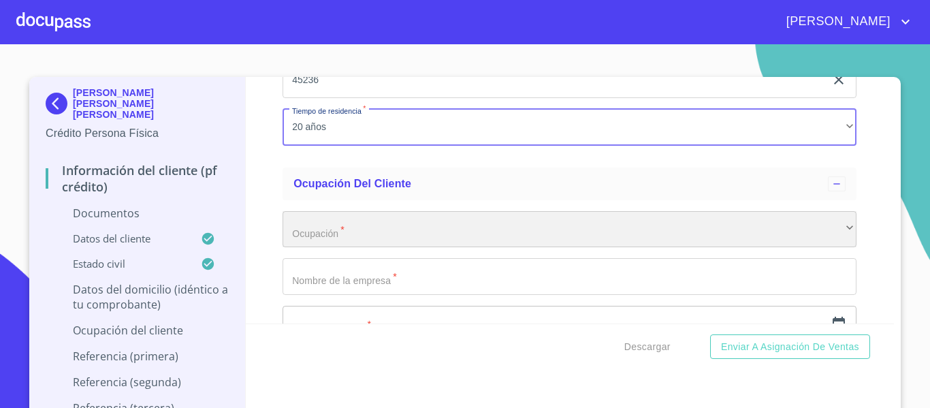
click at [355, 235] on div "​" at bounding box center [570, 229] width 574 height 37
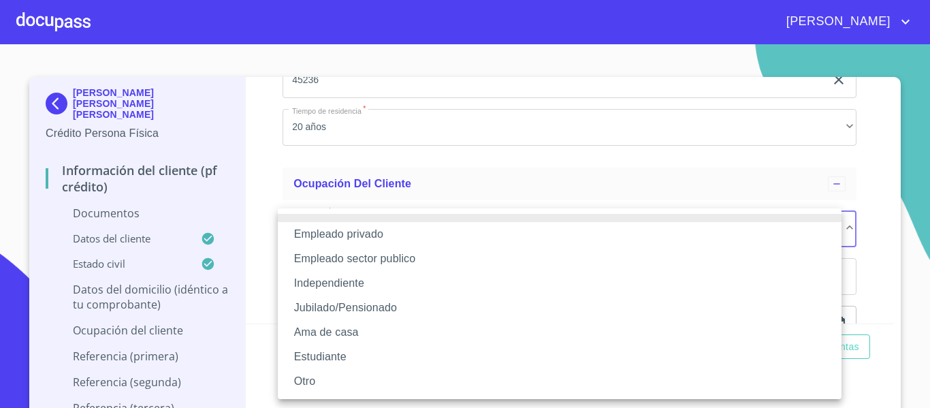
click at [355, 235] on li "Empleado privado" at bounding box center [560, 234] width 564 height 25
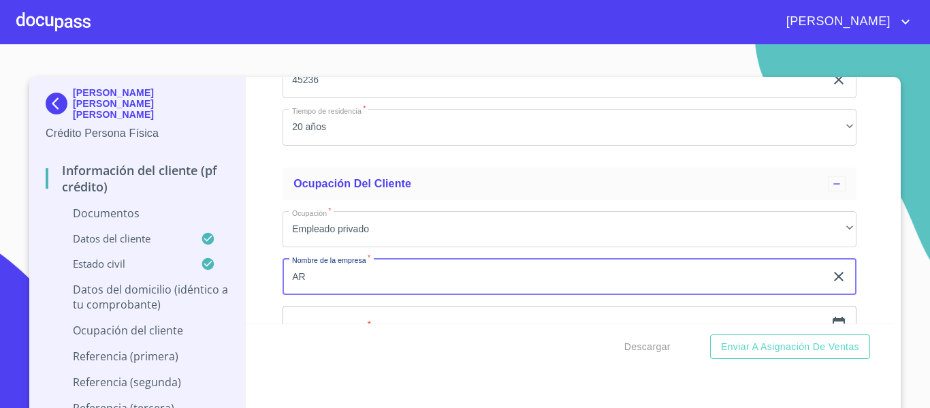
type input "A"
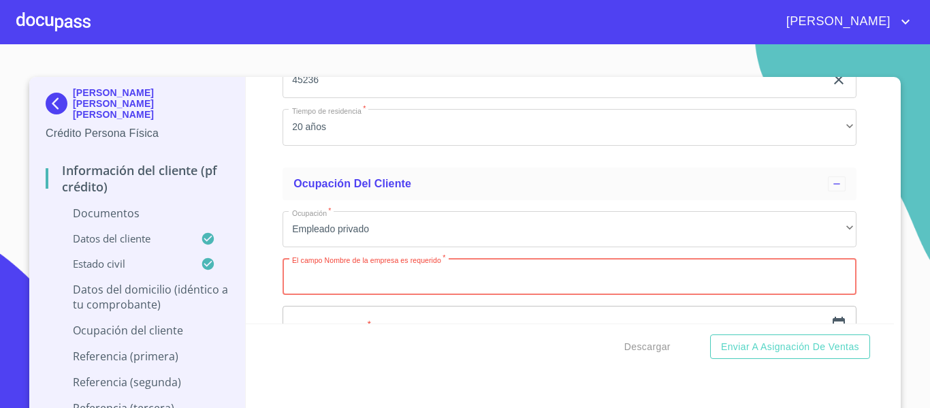
click at [313, 283] on input "Documento de identificación.   *" at bounding box center [570, 276] width 574 height 37
paste input "Arca Continental, S.A.B. de C.V.."
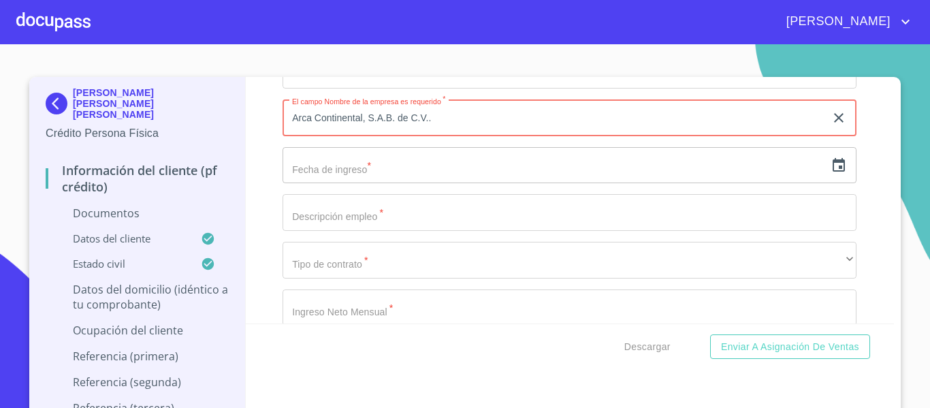
scroll to position [3437, 0]
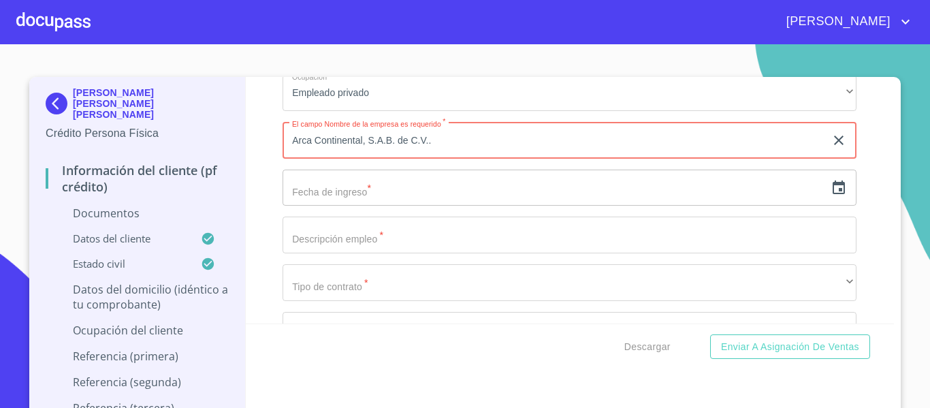
type input "Arca Continental, S.A.B. de C.V.."
click at [351, 190] on input "text" at bounding box center [554, 188] width 543 height 37
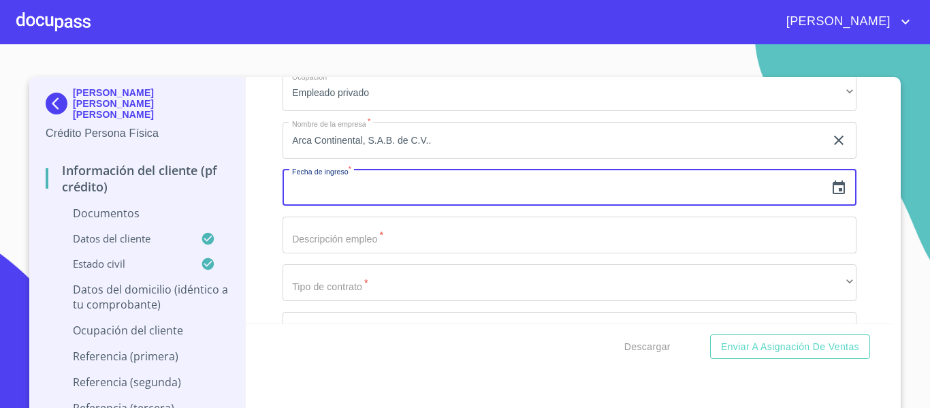
click at [833, 193] on icon "button" at bounding box center [839, 187] width 12 height 14
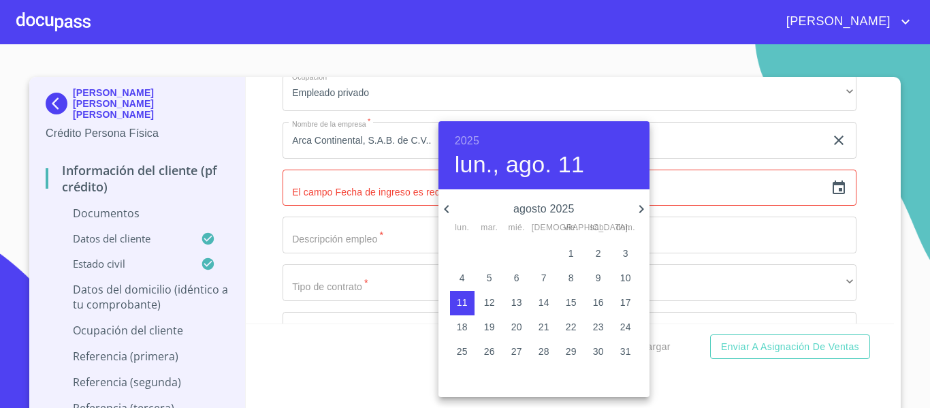
click at [477, 140] on h6 "2025" at bounding box center [467, 140] width 25 height 19
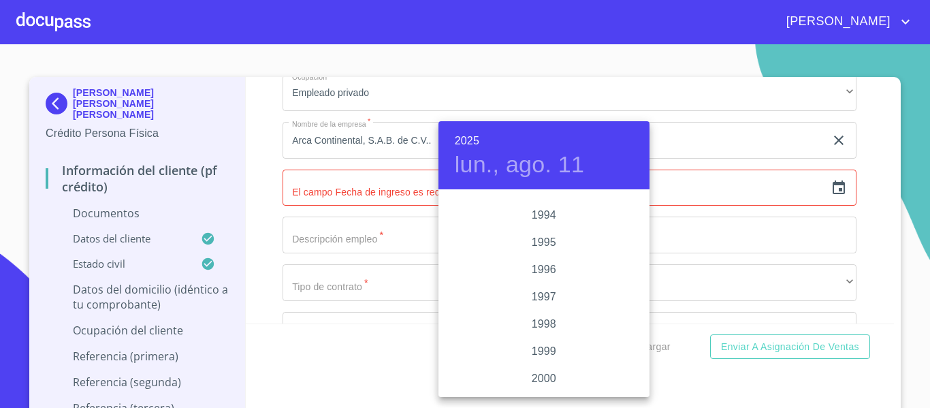
scroll to position [1893, 0]
click at [543, 358] on div "2000" at bounding box center [544, 354] width 211 height 27
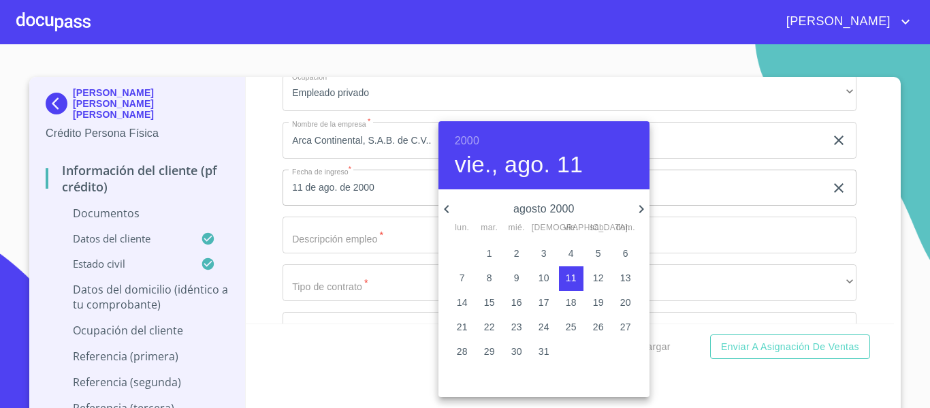
click at [452, 212] on icon "button" at bounding box center [447, 209] width 16 height 16
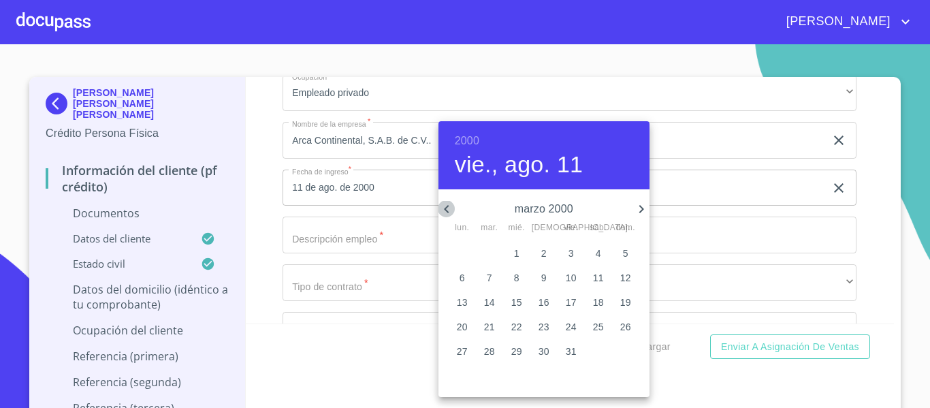
click at [451, 212] on icon "button" at bounding box center [447, 209] width 16 height 16
click at [450, 212] on icon "button" at bounding box center [447, 209] width 16 height 16
click at [605, 245] on button "1" at bounding box center [598, 254] width 25 height 25
type input "1 de ene. de 2000"
click at [605, 245] on button "1" at bounding box center [598, 254] width 25 height 25
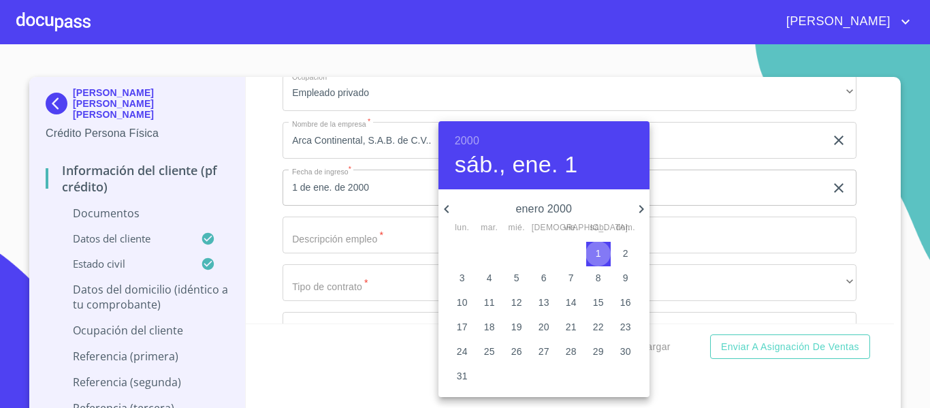
click at [605, 245] on button "1" at bounding box center [598, 254] width 25 height 25
click at [371, 238] on div at bounding box center [465, 204] width 930 height 408
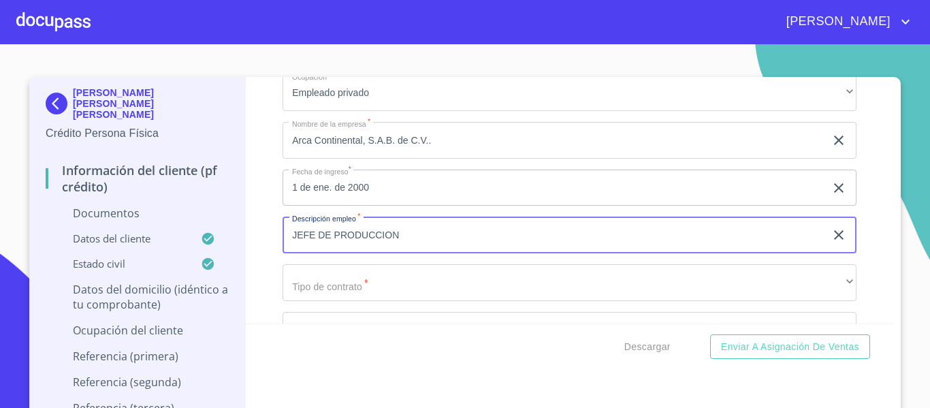
type input "JEFE DE PRODUCCION"
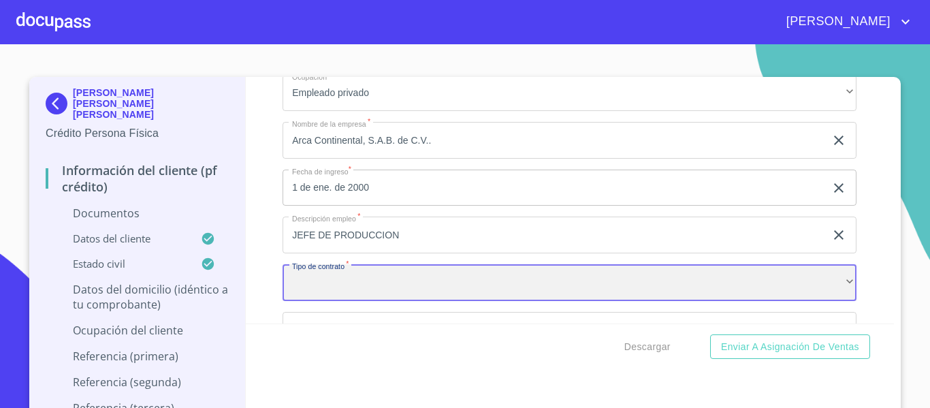
click at [347, 266] on div "​" at bounding box center [570, 282] width 574 height 37
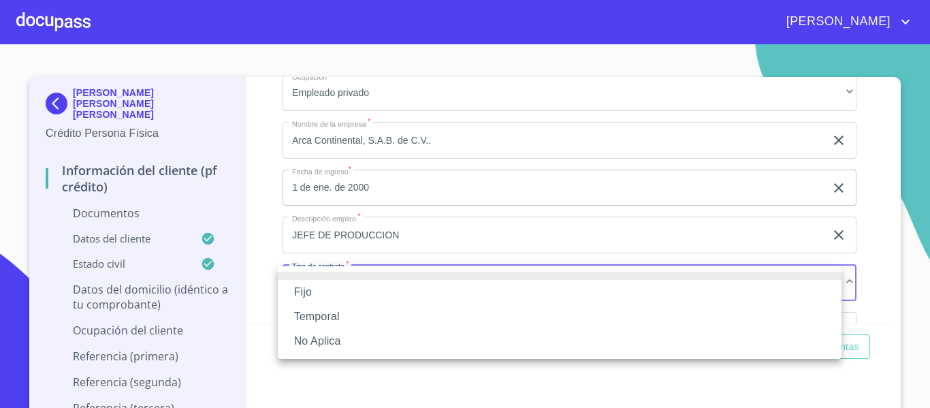
click at [287, 285] on li "Fijo" at bounding box center [560, 292] width 564 height 25
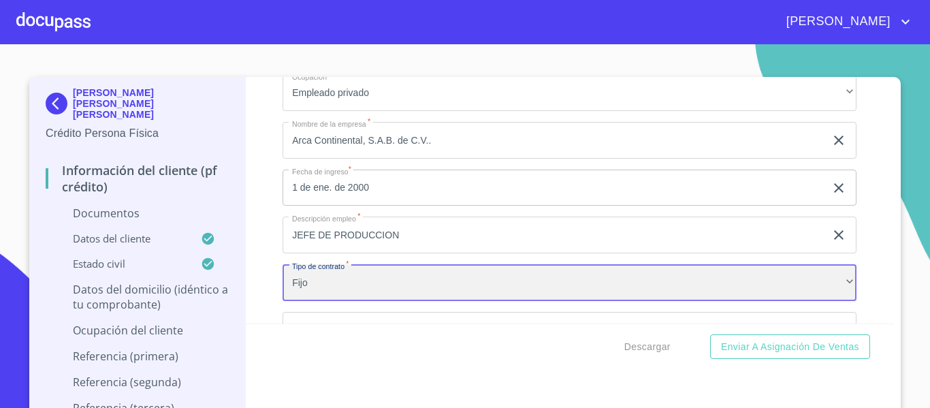
scroll to position [3641, 0]
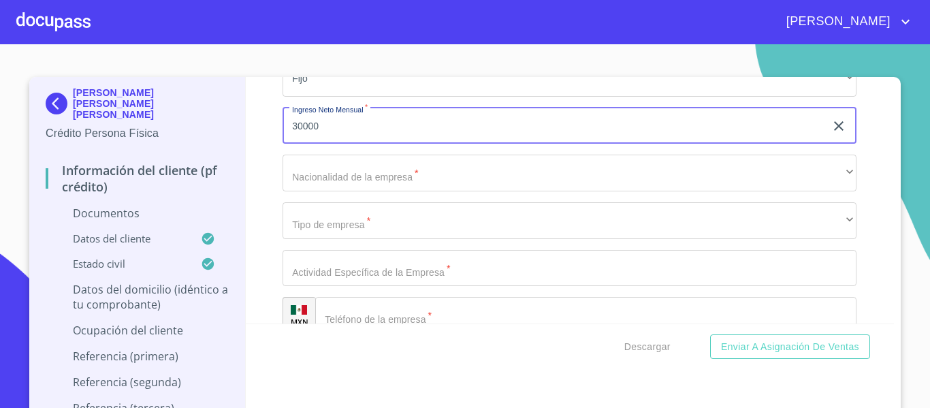
type input "30000"
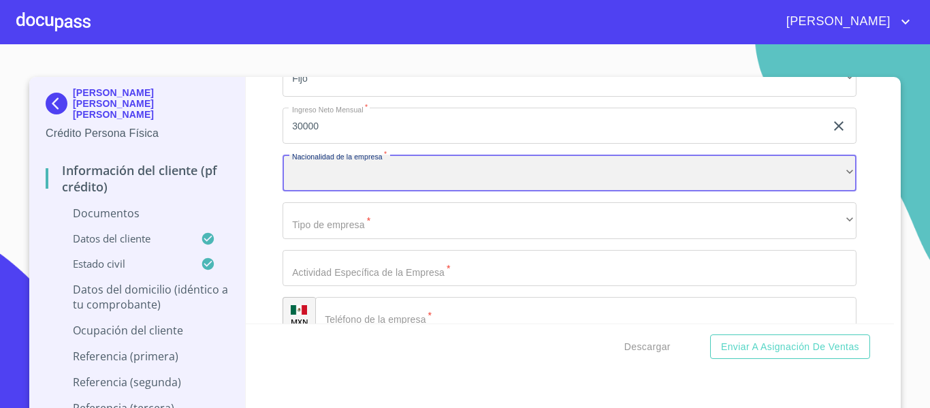
click at [368, 167] on div "​" at bounding box center [570, 173] width 574 height 37
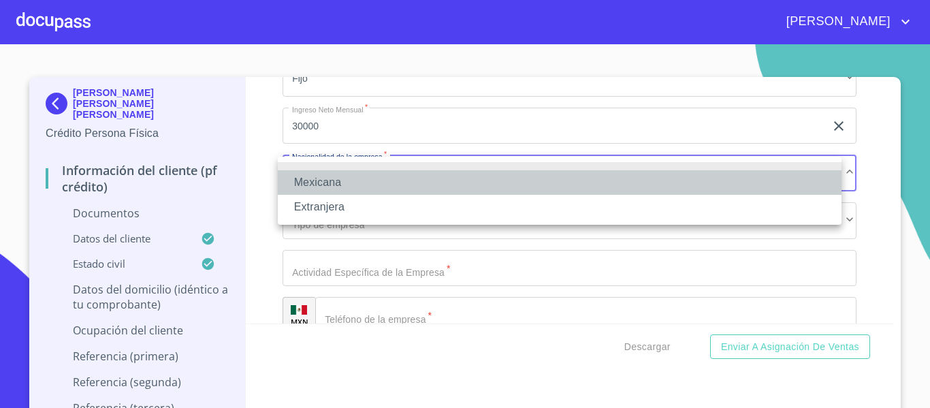
click at [349, 173] on li "Mexicana" at bounding box center [560, 182] width 564 height 25
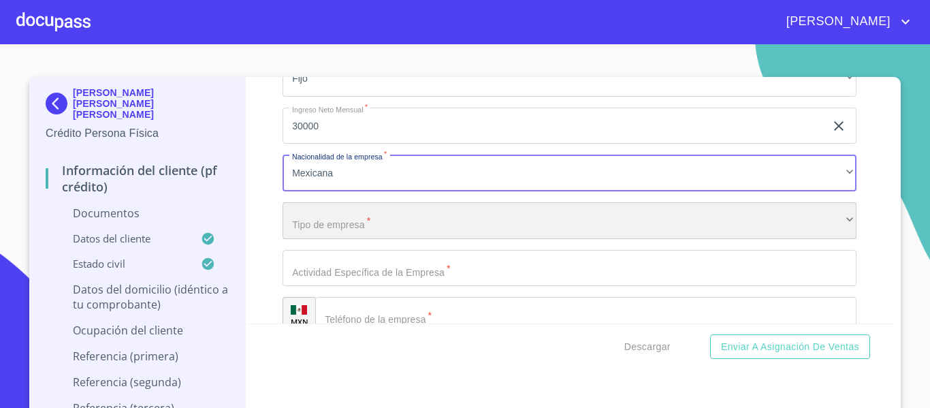
click at [343, 220] on div "​" at bounding box center [570, 220] width 574 height 37
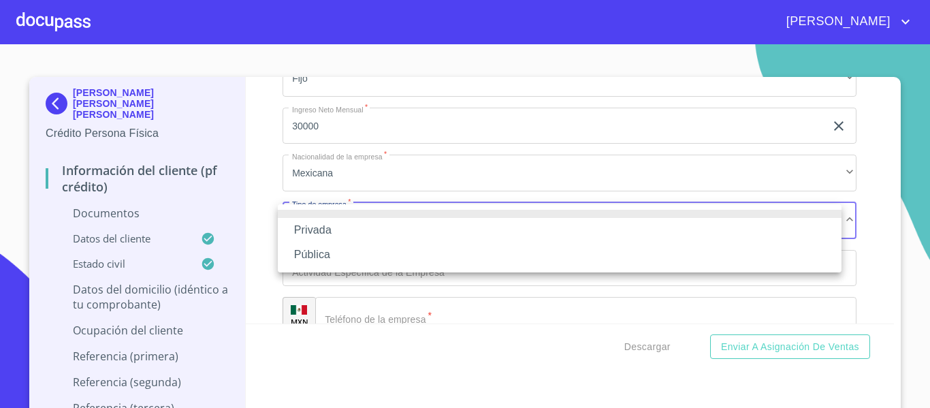
click at [335, 236] on li "Privada" at bounding box center [560, 230] width 564 height 25
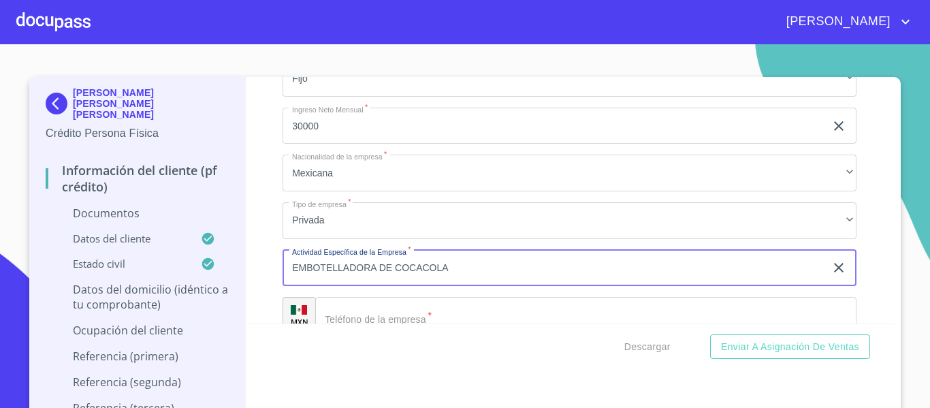
drag, startPoint x: 418, startPoint y: 265, endPoint x: 414, endPoint y: 283, distance: 18.2
click at [417, 264] on input "EMBOTELLADORA DE COCACOLA" at bounding box center [554, 268] width 543 height 37
type input "EMBOTELLADORA DE COCA COLA"
click at [443, 310] on input "Documento de identificación.   *" at bounding box center [585, 315] width 541 height 37
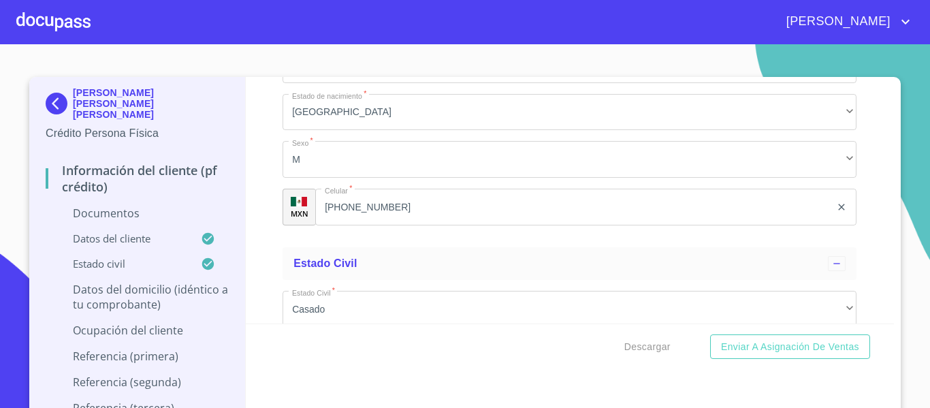
scroll to position [2143, 0]
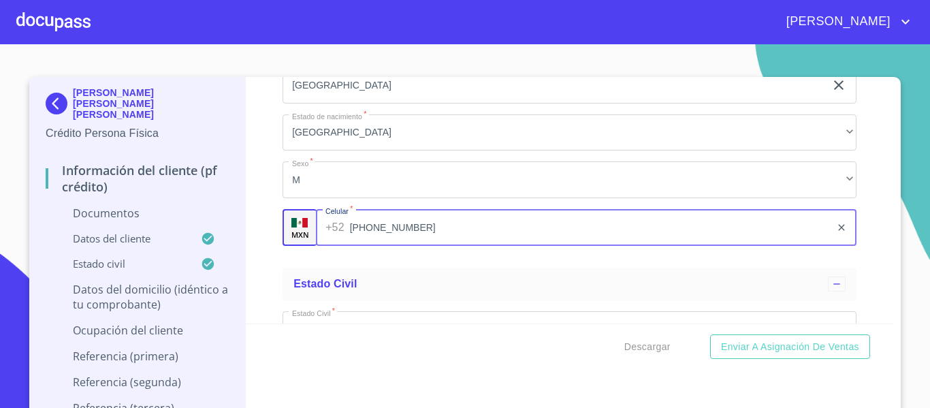
drag, startPoint x: 388, startPoint y: 231, endPoint x: 394, endPoint y: 220, distance: 12.5
click at [318, 223] on div "[PHONE_NUMBER] ​" at bounding box center [586, 227] width 541 height 37
click at [407, 223] on input "[PHONE_NUMBER]" at bounding box center [591, 227] width 482 height 37
drag, startPoint x: 409, startPoint y: 225, endPoint x: 330, endPoint y: 227, distance: 79.7
click at [330, 227] on div "[PHONE_NUMBER] ​" at bounding box center [586, 227] width 541 height 37
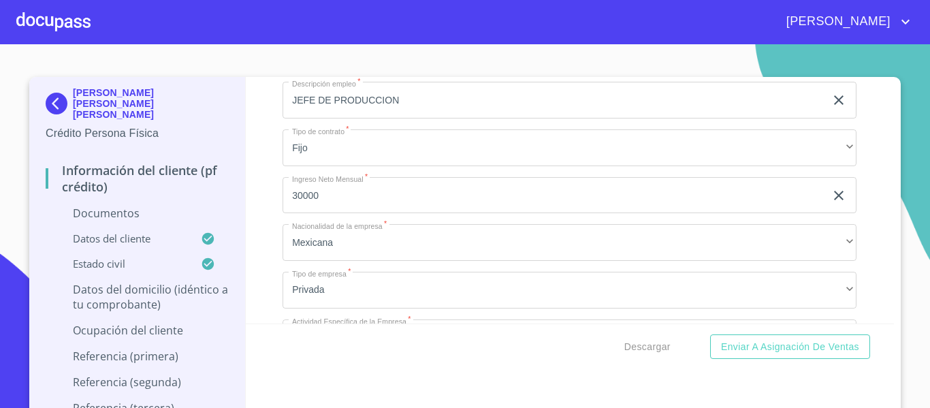
scroll to position [3709, 0]
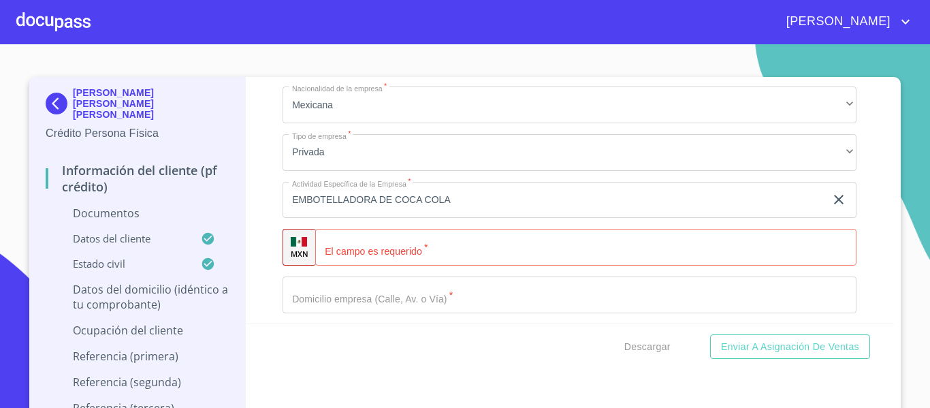
click at [378, 250] on input "Documento de identificación.   *" at bounding box center [585, 247] width 541 height 37
paste input "[PHONE_NUMBER]"
type input "[PHONE_NUMBER]"
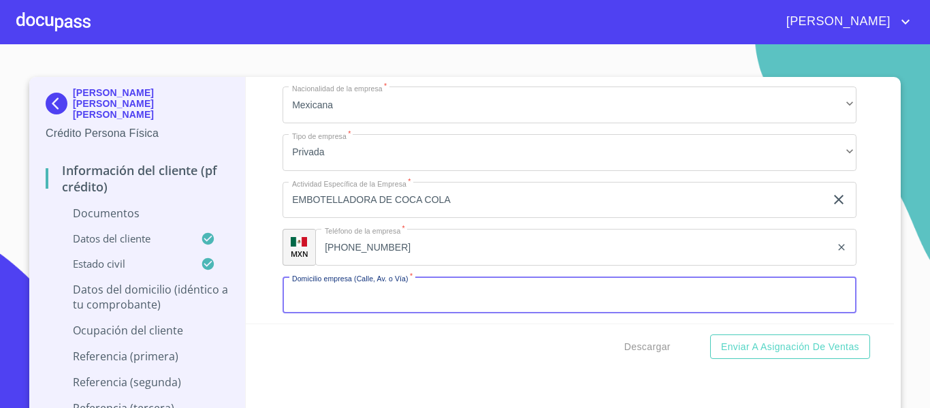
click at [350, 290] on input "Documento de identificación.   *" at bounding box center [570, 295] width 574 height 37
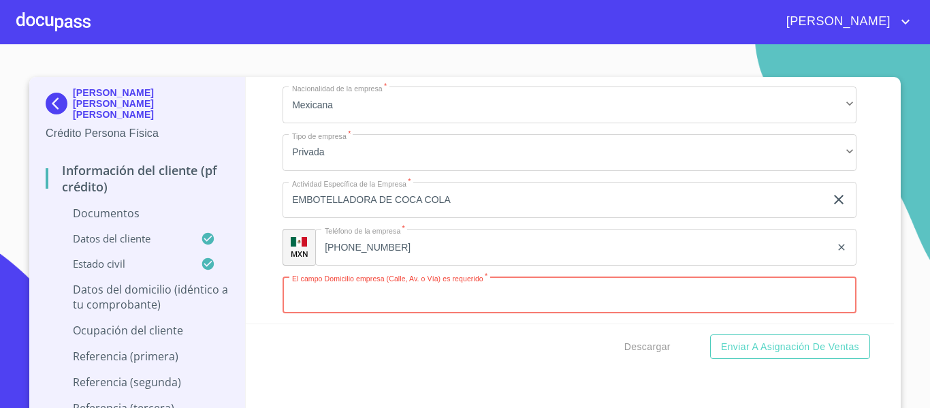
paste input "Av. [PERSON_NAME][STREET_ADDRESS][PERSON_NAME]"
type input "Av. [PERSON_NAME] Sur"
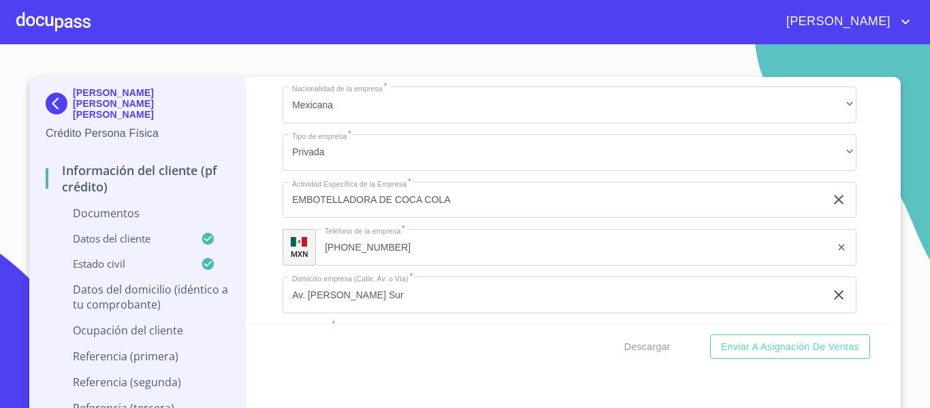
scroll to position [3851, 0]
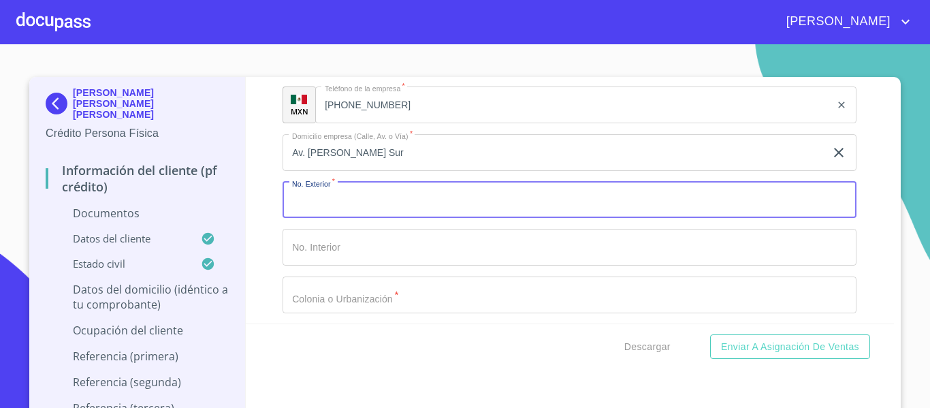
paste input "Av. [PERSON_NAME][STREET_ADDRESS][PERSON_NAME]"
click at [409, 197] on input "Av. [PERSON_NAME][STREET_ADDRESS][PERSON_NAME]" at bounding box center [554, 200] width 543 height 37
click at [505, 198] on input "6285, 45608 [GEOGRAPHIC_DATA][PERSON_NAME], [GEOGRAPHIC_DATA]." at bounding box center [554, 200] width 543 height 37
type input "6285"
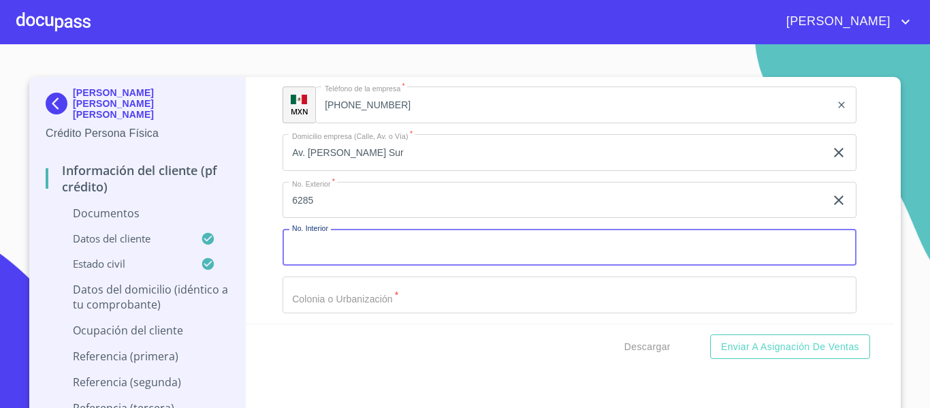
click at [332, 247] on input "Documento de identificación.   *" at bounding box center [570, 247] width 574 height 37
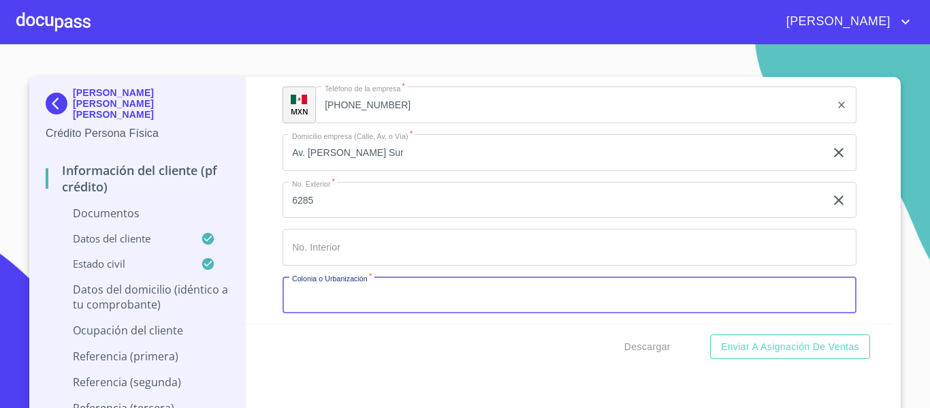
paste input "Av. [PERSON_NAME][STREET_ADDRESS][PERSON_NAME]"
type input "A"
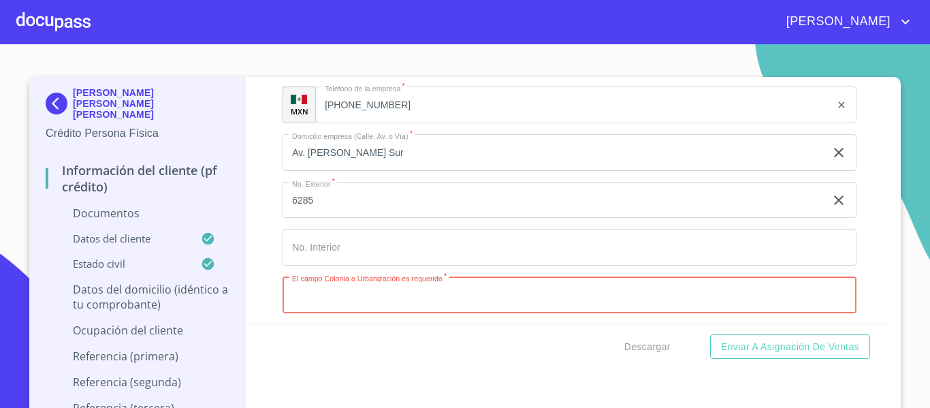
click at [306, 288] on input "Documento de identificación.   *" at bounding box center [570, 295] width 574 height 37
type input "SAN [PERSON_NAME] TLAQUEPA"
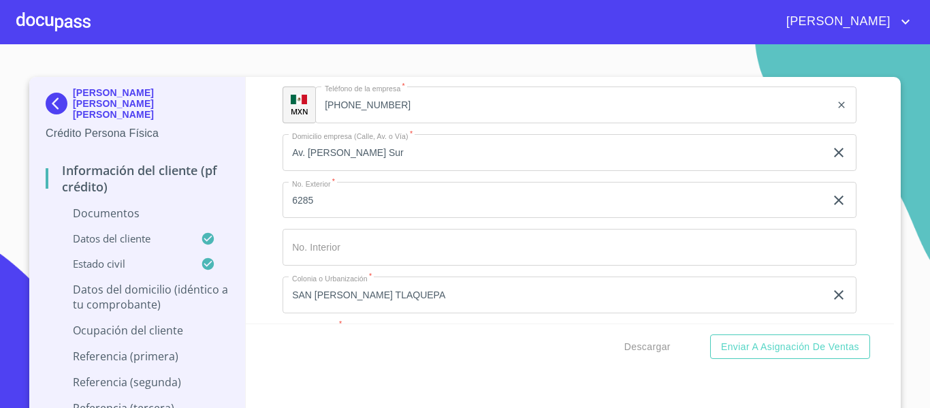
scroll to position [3994, 0]
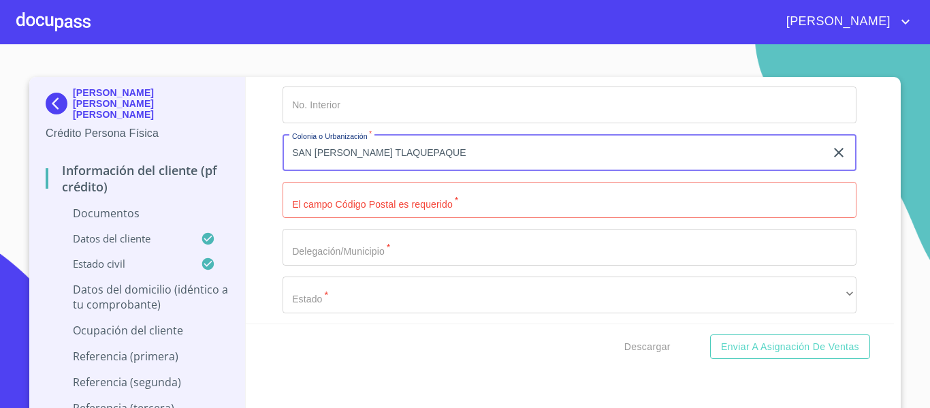
type input "SAN [PERSON_NAME] TLAQUEPAQUE"
click at [330, 203] on input "Documento de identificación.   *" at bounding box center [570, 200] width 574 height 37
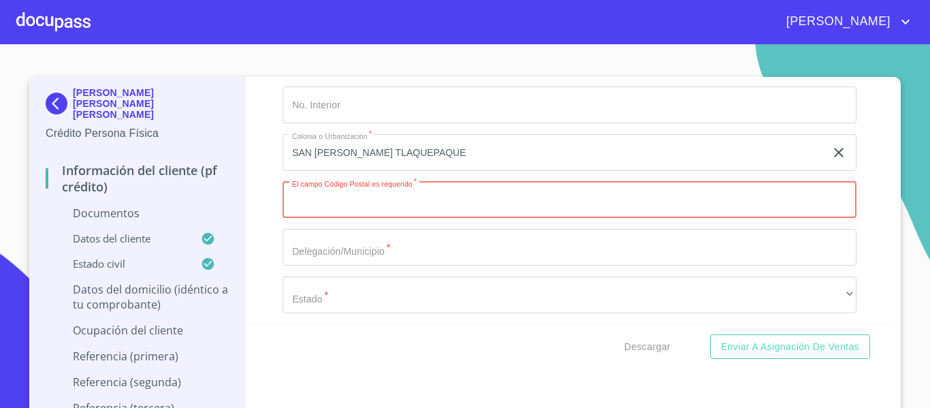
paste input "text"
type input "45608"
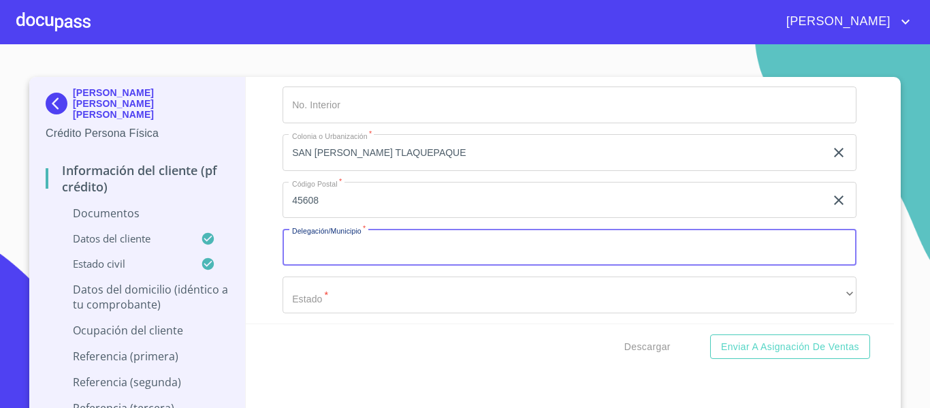
click at [448, 257] on input "Documento de identificación.   *" at bounding box center [570, 247] width 574 height 37
type input "Z"
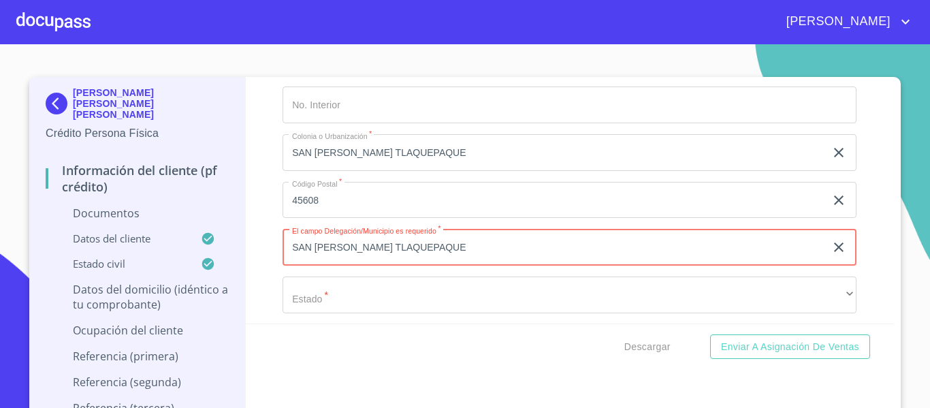
type input "SAN [PERSON_NAME] TLAQUEPAQUE"
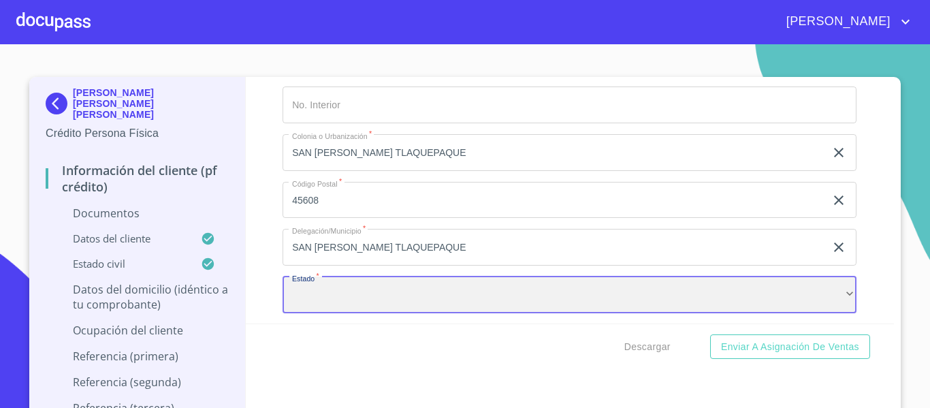
click at [383, 302] on div "​" at bounding box center [570, 295] width 574 height 37
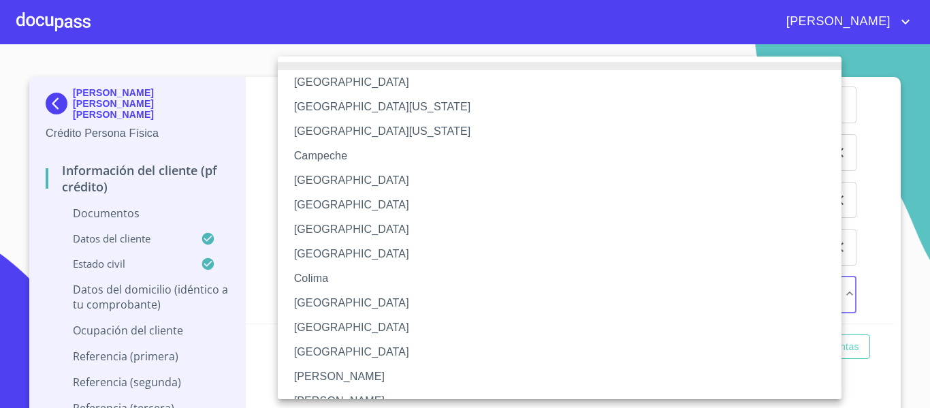
scroll to position [68, 0]
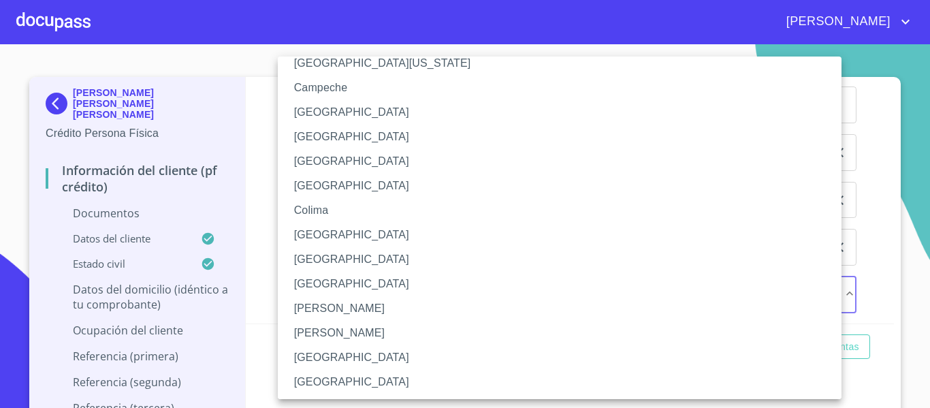
click at [313, 353] on li "[GEOGRAPHIC_DATA]" at bounding box center [565, 357] width 574 height 25
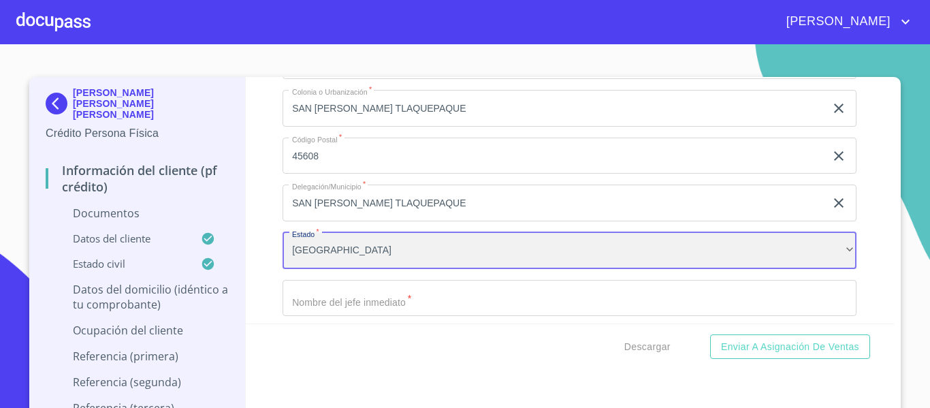
scroll to position [4130, 0]
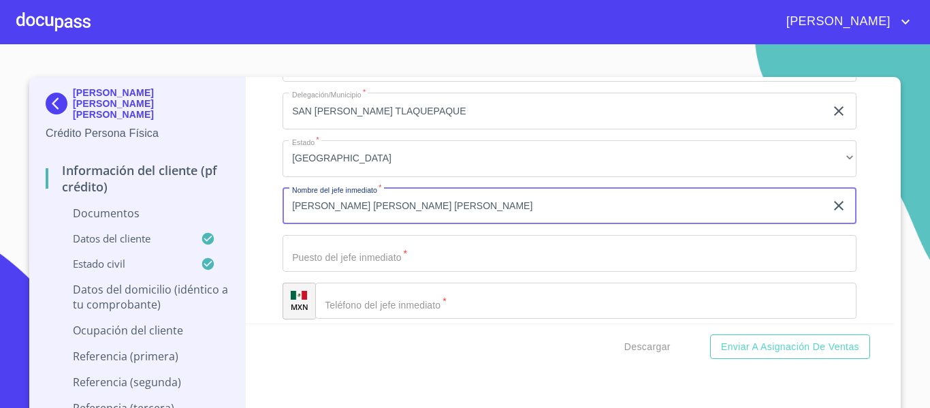
type input "[PERSON_NAME] [PERSON_NAME] [PERSON_NAME]"
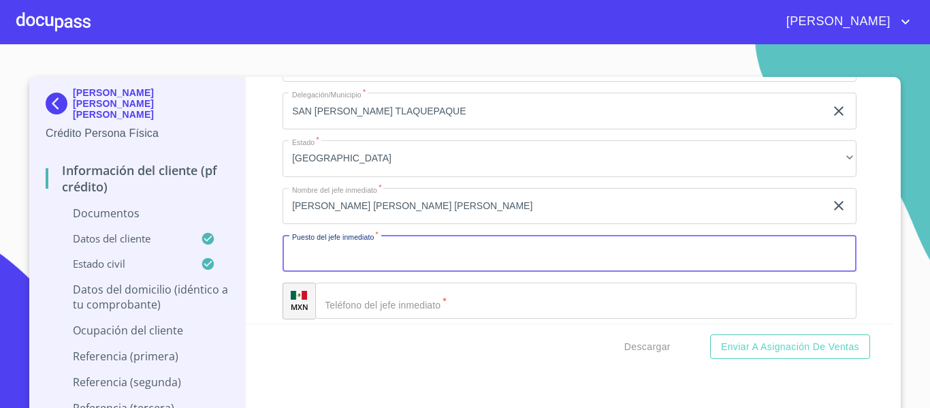
type input "J"
type input "JEFE DE PRODUCCION"
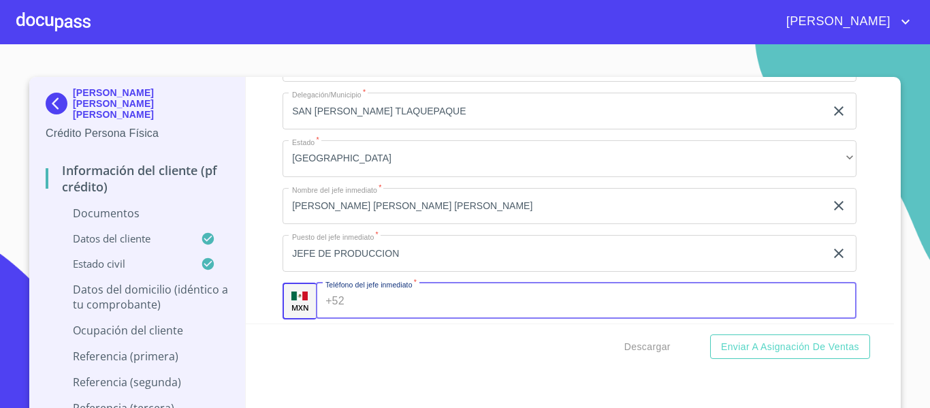
paste input "(Av). [PERSON_NAME][STREET_ADDRESS][PERSON_NAME]"
type input "Av"
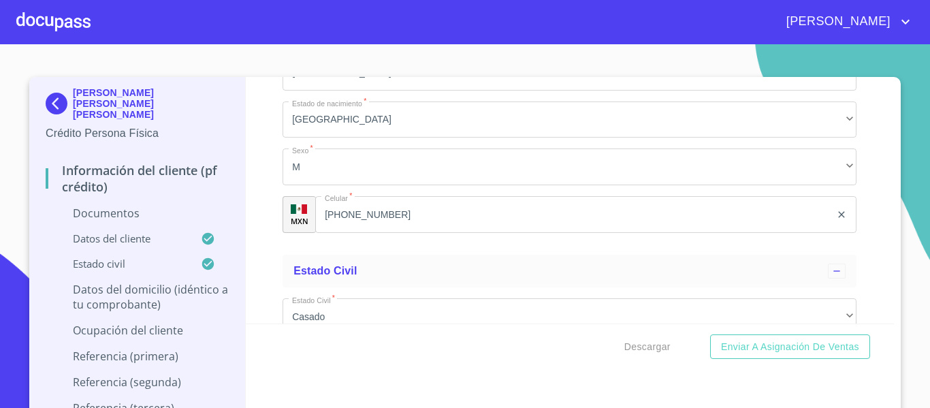
scroll to position [2155, 0]
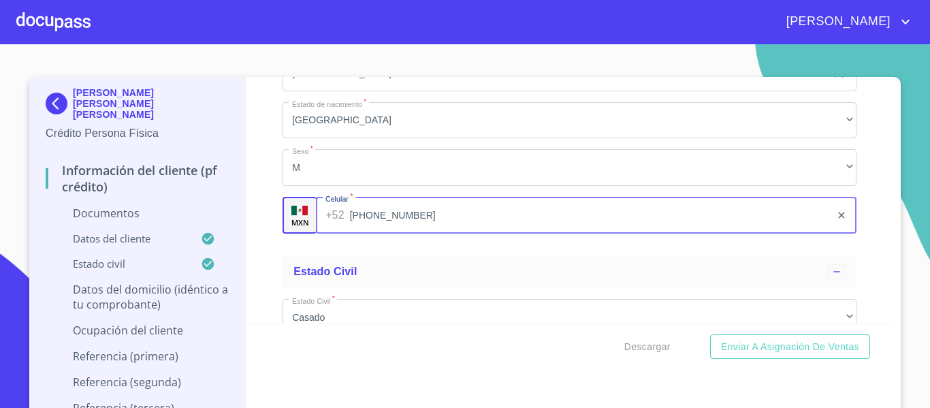
drag, startPoint x: 392, startPoint y: 215, endPoint x: 361, endPoint y: 220, distance: 31.7
click at [339, 220] on div "[PHONE_NUMBER] ​" at bounding box center [586, 215] width 541 height 37
click at [397, 213] on input "[PHONE_NUMBER]" at bounding box center [591, 215] width 482 height 37
drag, startPoint x: 420, startPoint y: 216, endPoint x: 339, endPoint y: 224, distance: 81.5
click at [339, 224] on div "[PHONE_NUMBER] ​" at bounding box center [586, 215] width 541 height 37
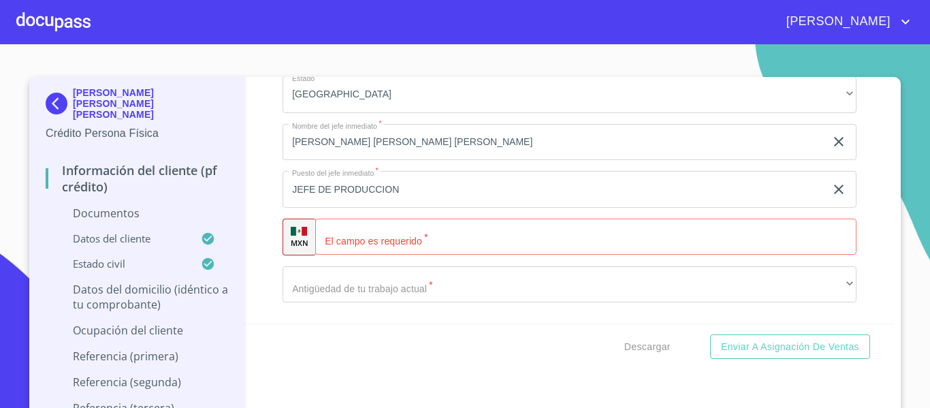
scroll to position [4198, 0]
click at [373, 230] on input "Documento de identificación.   *" at bounding box center [585, 233] width 541 height 37
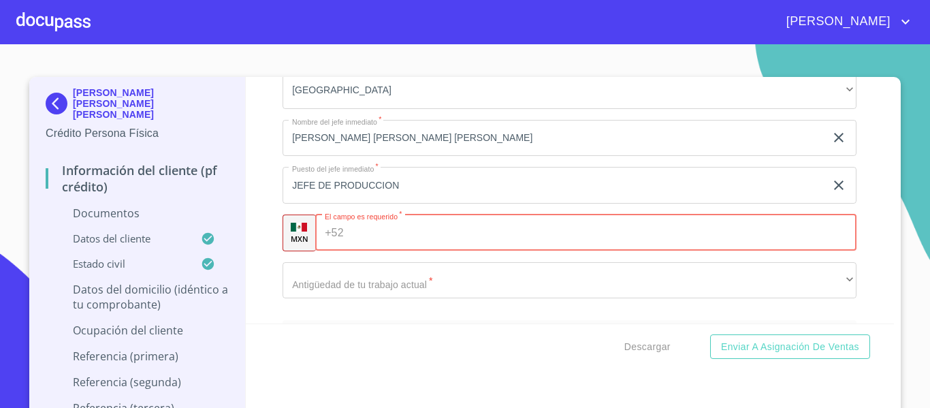
paste input "[PHONE_NUMBER]"
type input "[PHONE_NUMBER]"
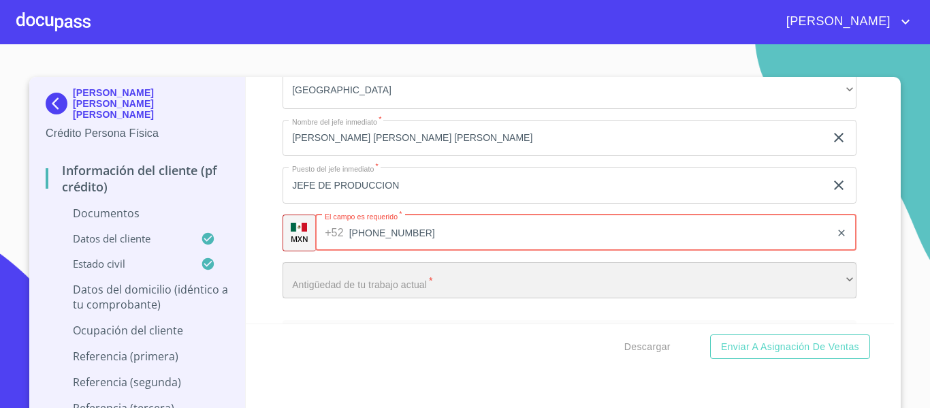
click at [364, 276] on div "​" at bounding box center [570, 280] width 574 height 37
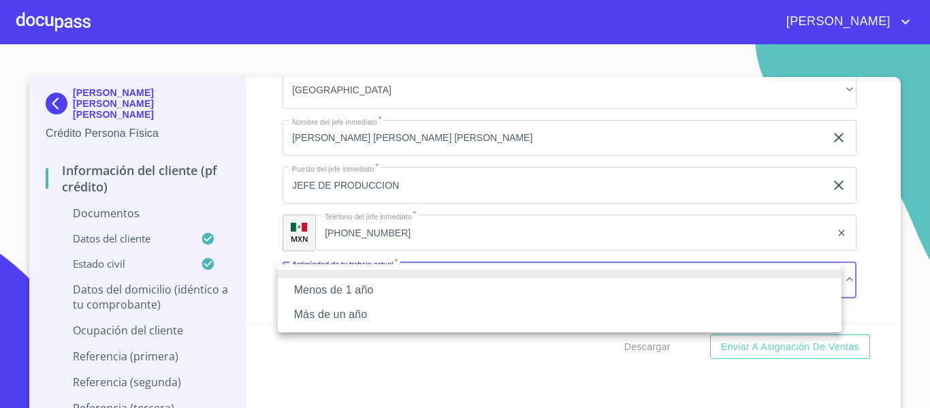
click at [354, 312] on li "Más de un año" at bounding box center [560, 314] width 564 height 25
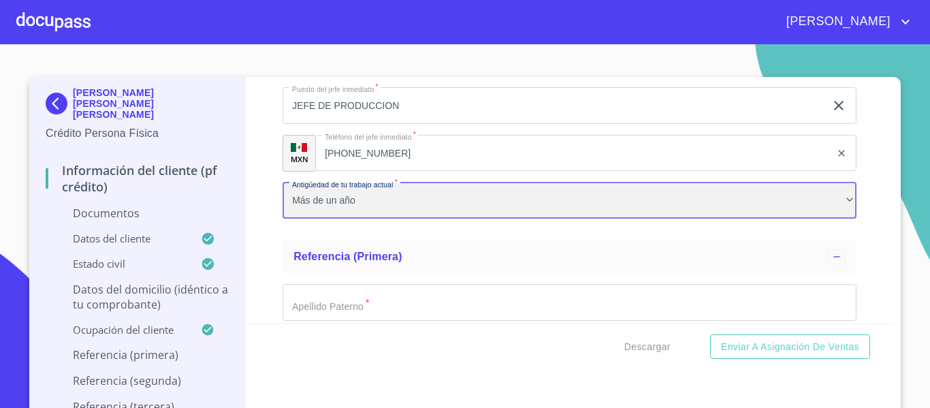
scroll to position [4402, 0]
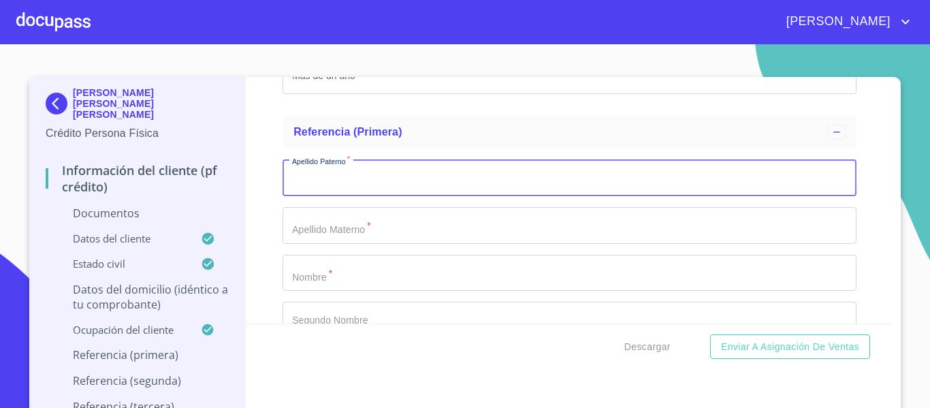
click at [367, 174] on input "Documento de identificación.   *" at bounding box center [570, 177] width 574 height 37
type input "A"
type input "FLORES"
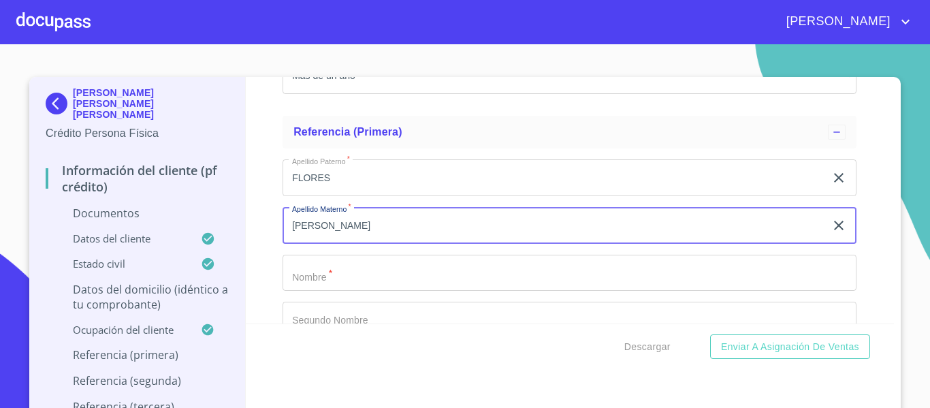
type input "[PERSON_NAME]"
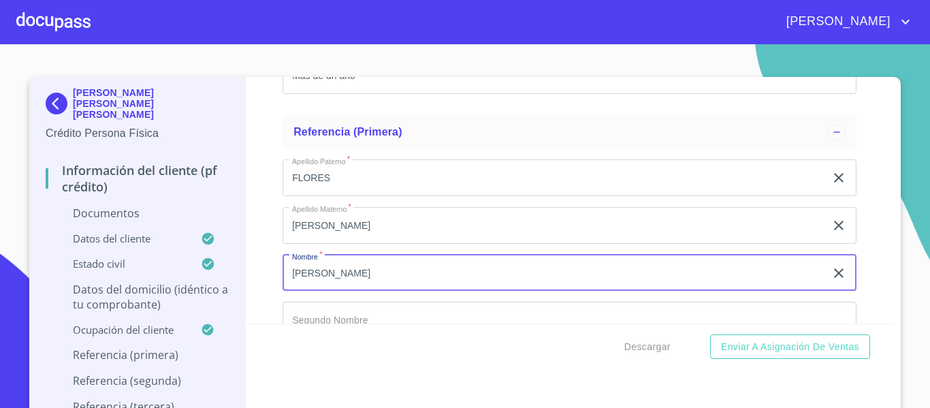
type input "[PERSON_NAME]"
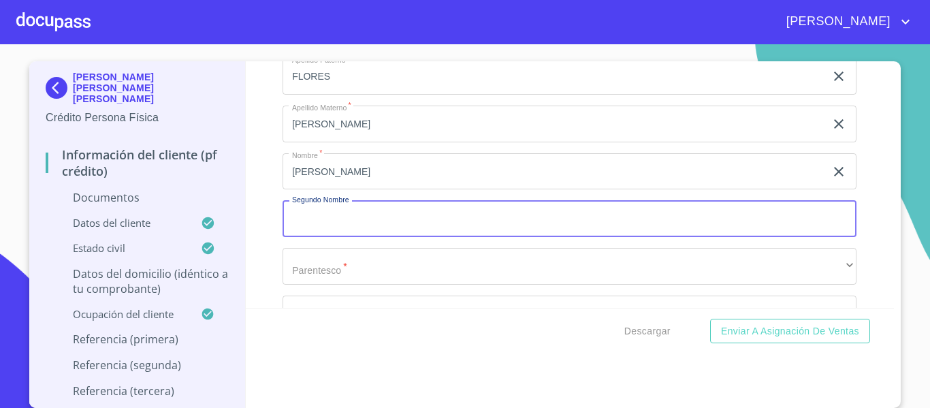
scroll to position [4554, 0]
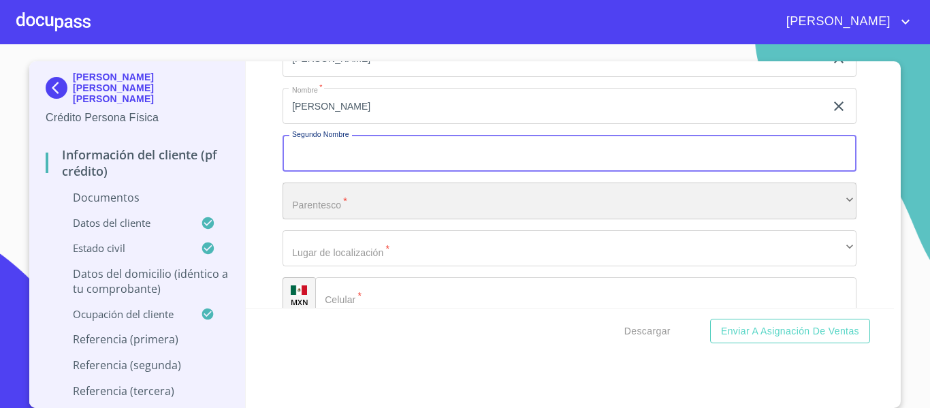
click at [357, 193] on div "​" at bounding box center [570, 201] width 574 height 37
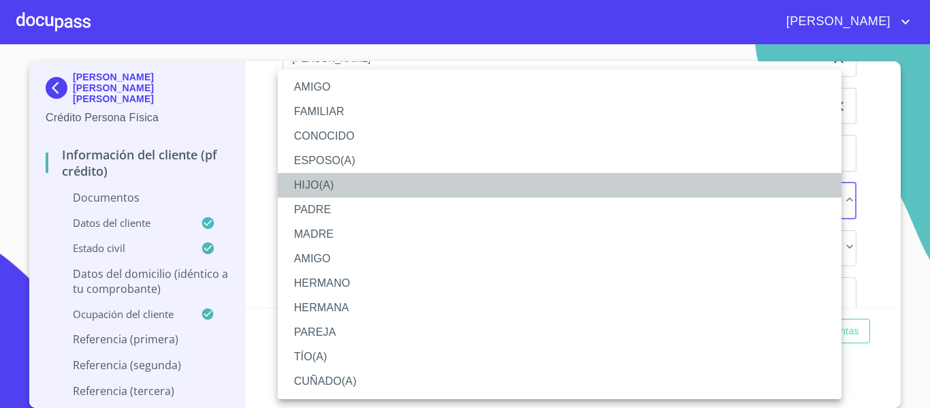
click at [326, 181] on li "HIJO(A)" at bounding box center [560, 185] width 564 height 25
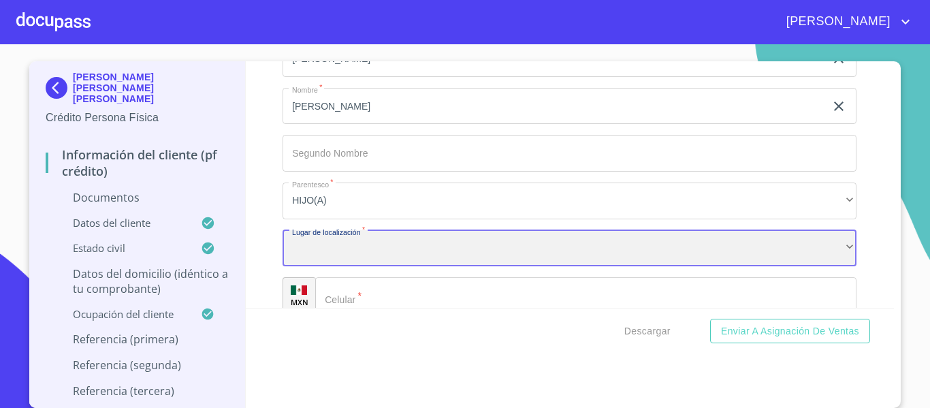
click at [321, 239] on div "​" at bounding box center [570, 248] width 574 height 37
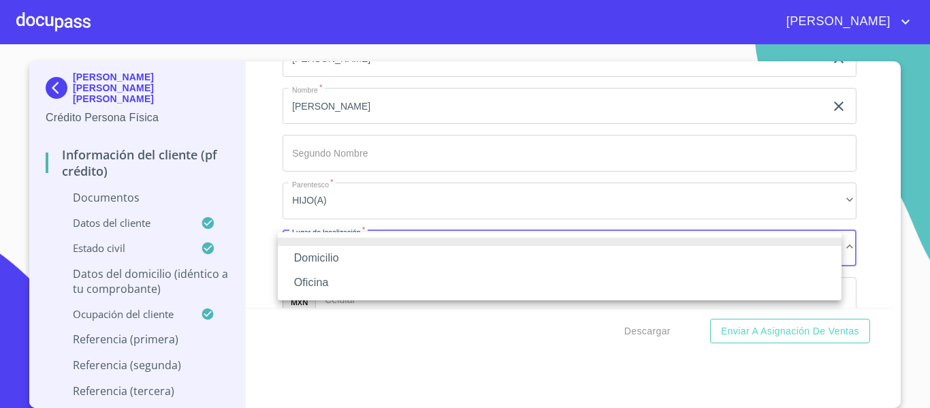
click at [325, 250] on li "Domicilio" at bounding box center [560, 258] width 564 height 25
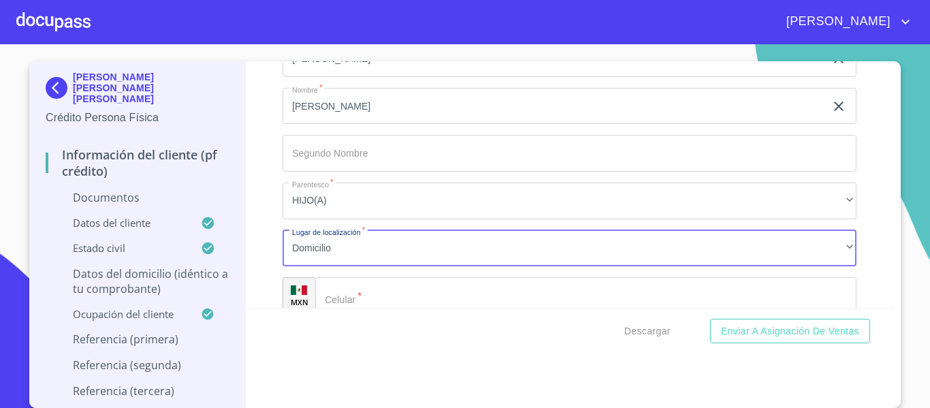
click at [399, 296] on input "Documento de identificación.   *" at bounding box center [585, 295] width 541 height 37
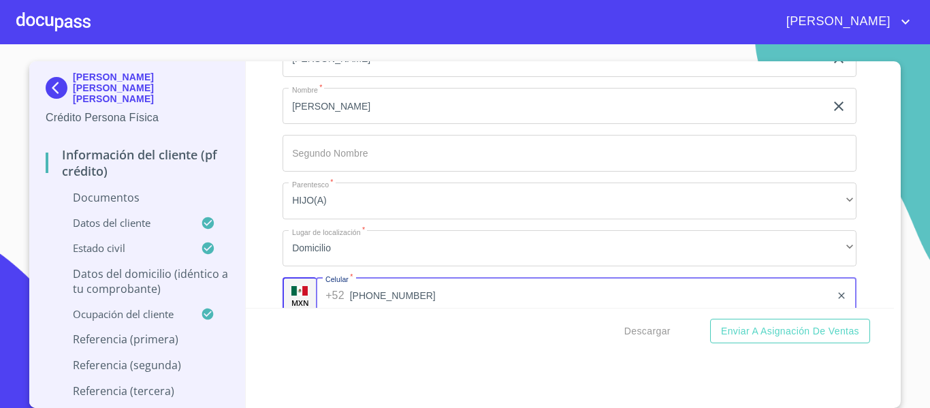
type input "[PHONE_NUMBER]"
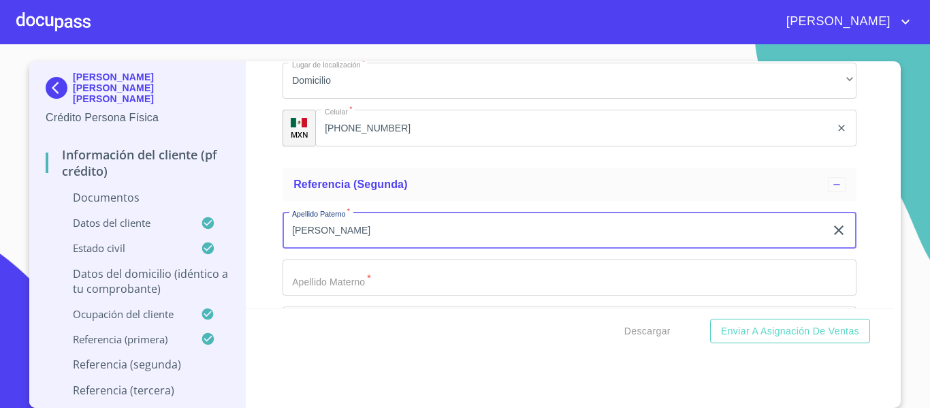
type input "[PERSON_NAME]"
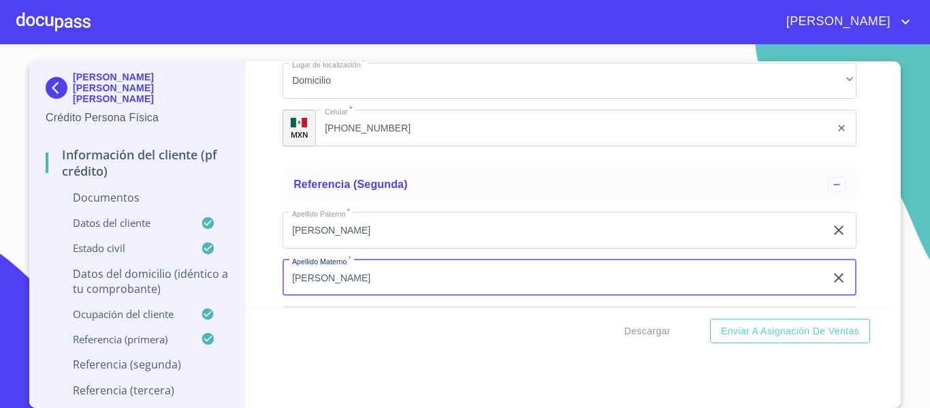
type input "[PERSON_NAME]"
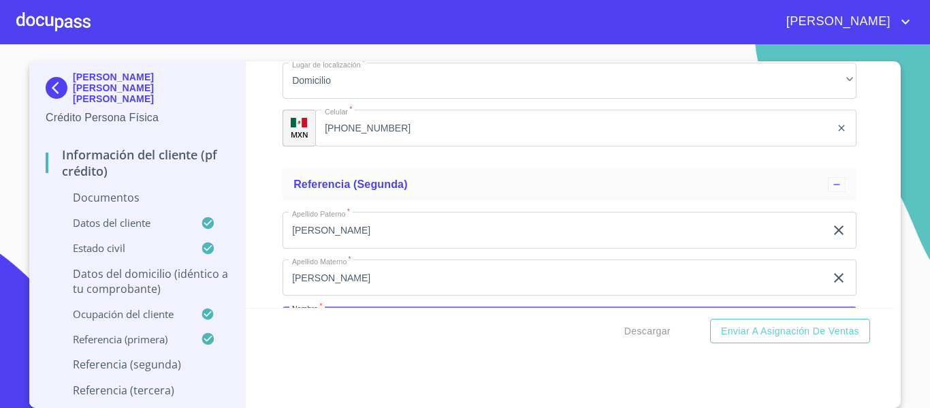
scroll to position [4757, 0]
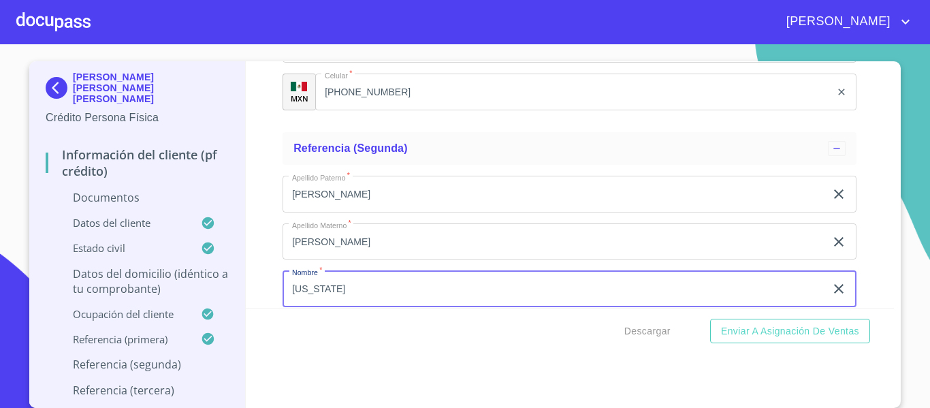
type input "[US_STATE]"
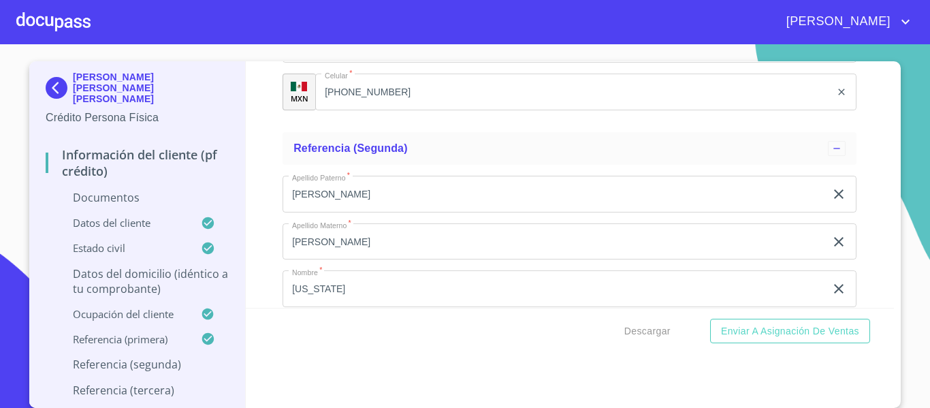
scroll to position [4909, 0]
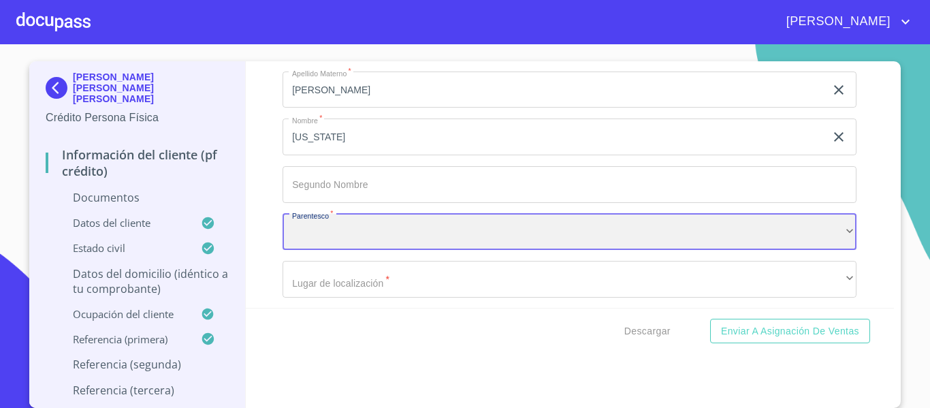
click at [317, 245] on div "​" at bounding box center [570, 232] width 574 height 37
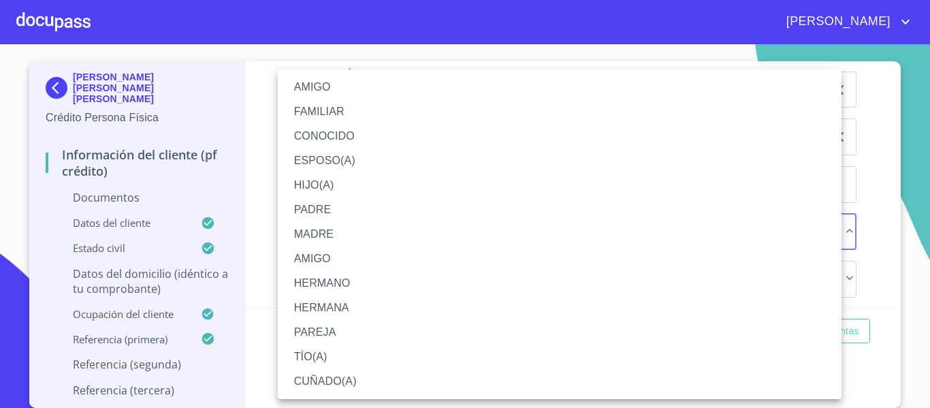
click at [346, 112] on li "FAMILIAR" at bounding box center [560, 111] width 564 height 25
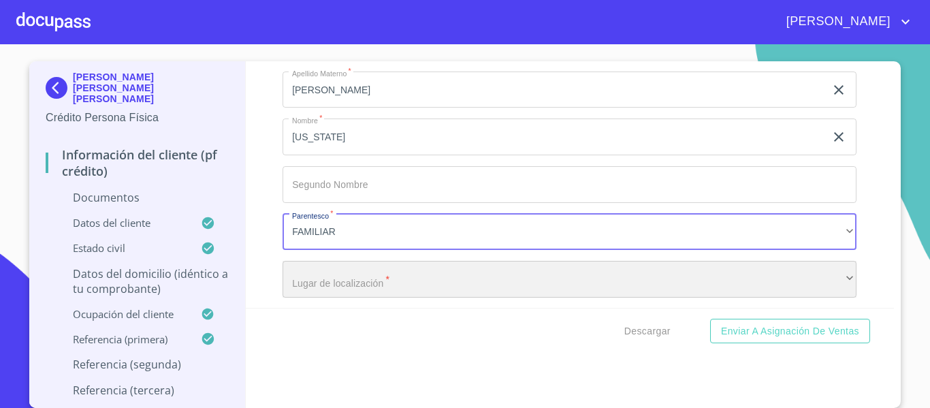
click at [340, 278] on div "​" at bounding box center [570, 279] width 574 height 37
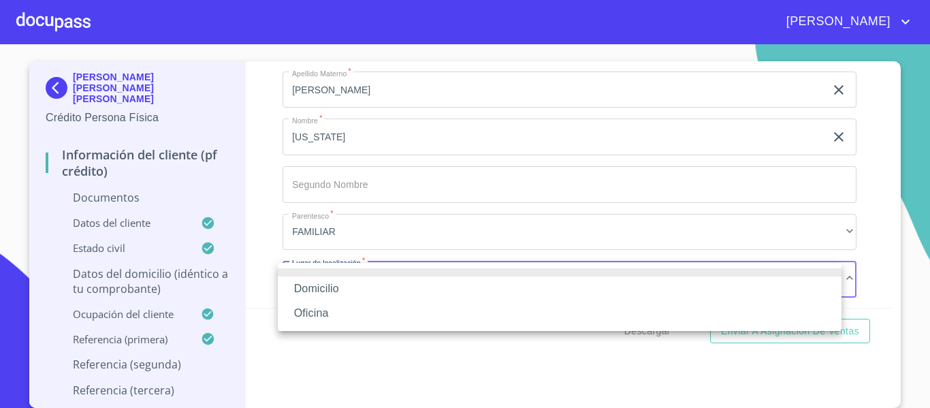
click at [340, 278] on li "Domicilio" at bounding box center [560, 289] width 564 height 25
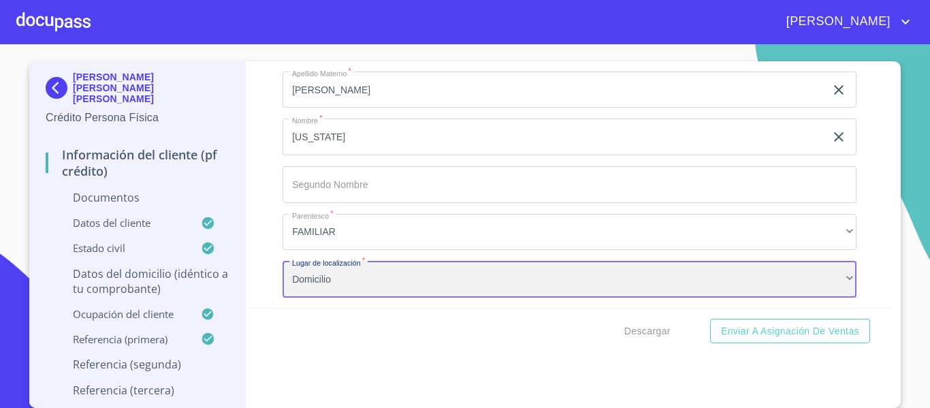
scroll to position [5113, 0]
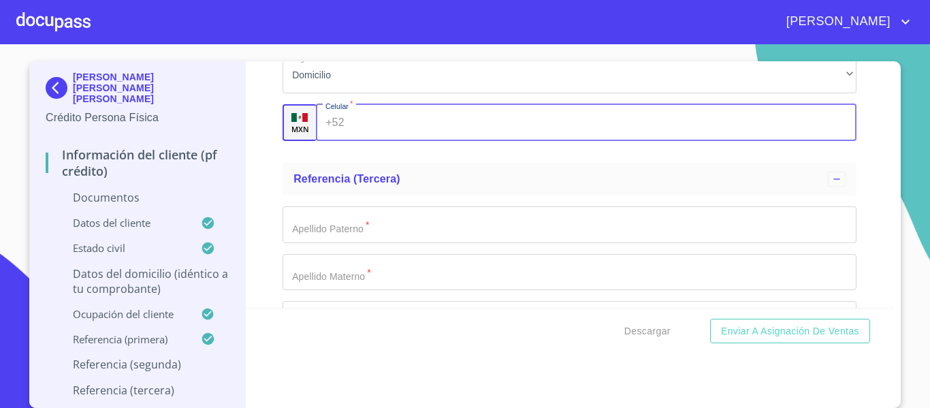
click at [366, 131] on input "Documento de identificación.   *" at bounding box center [603, 122] width 507 height 37
type input "[PHONE_NUMBER]"
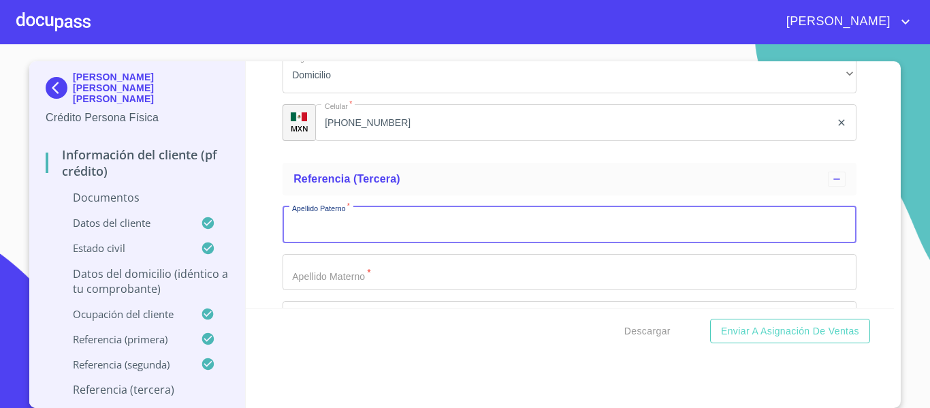
click at [362, 228] on input "Documento de identificación.   *" at bounding box center [570, 224] width 574 height 37
type input "[PERSON_NAME]"
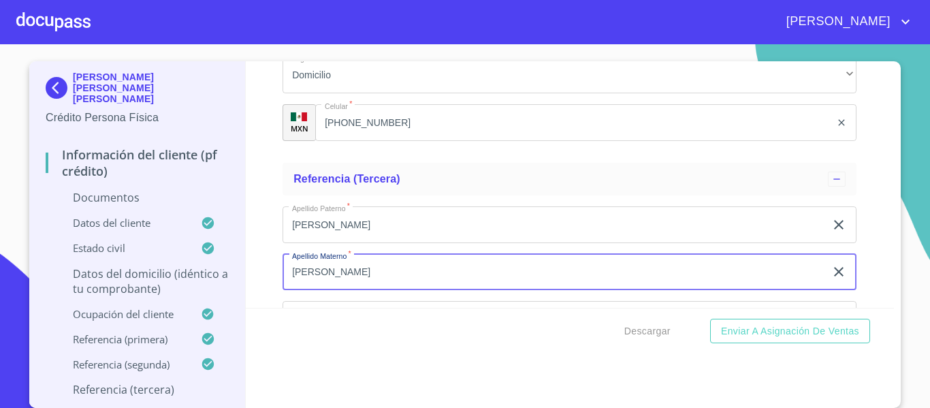
type input "[PERSON_NAME]"
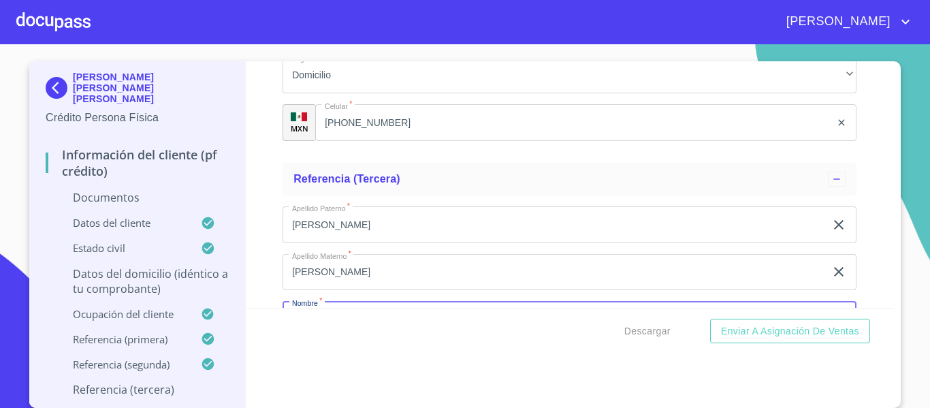
scroll to position [5143, 0]
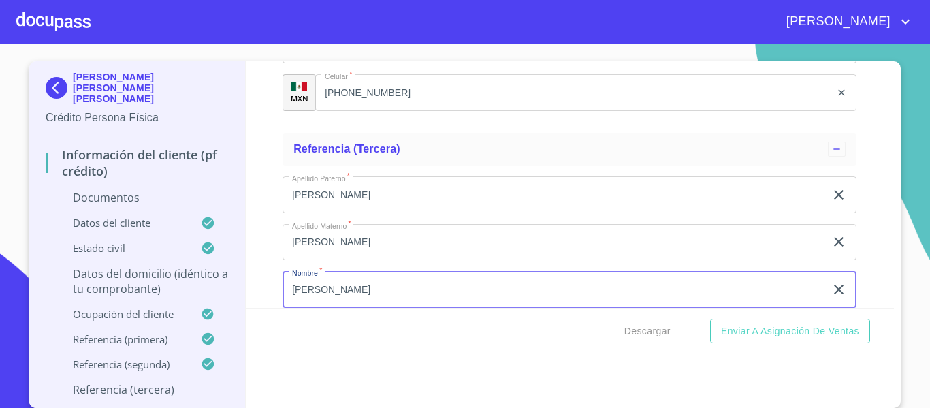
type input "[PERSON_NAME]"
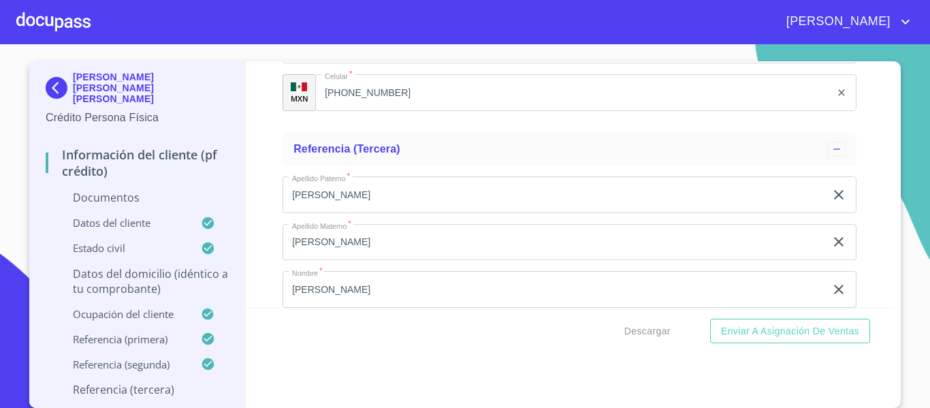
scroll to position [5296, 0]
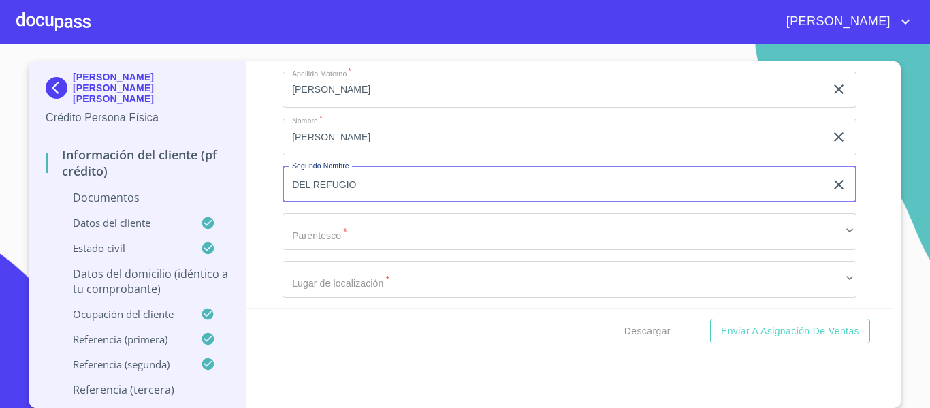
type input "DEL REFUGIO"
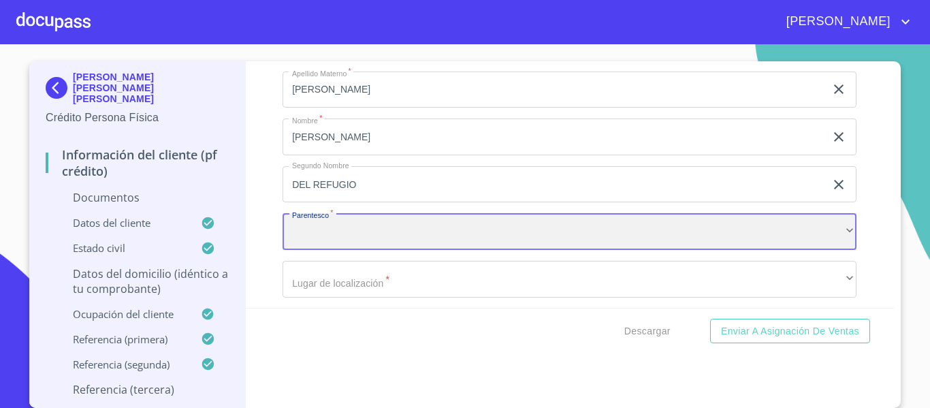
click at [362, 226] on div "​" at bounding box center [570, 231] width 574 height 37
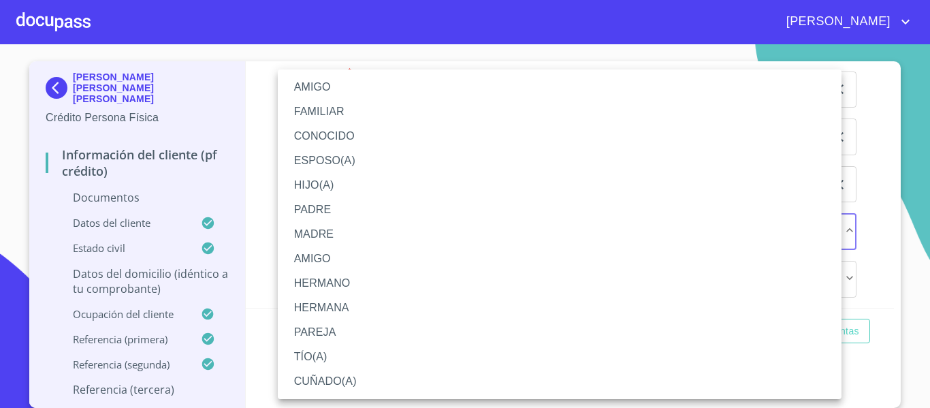
click at [336, 163] on li "ESPOSO(A)" at bounding box center [560, 160] width 564 height 25
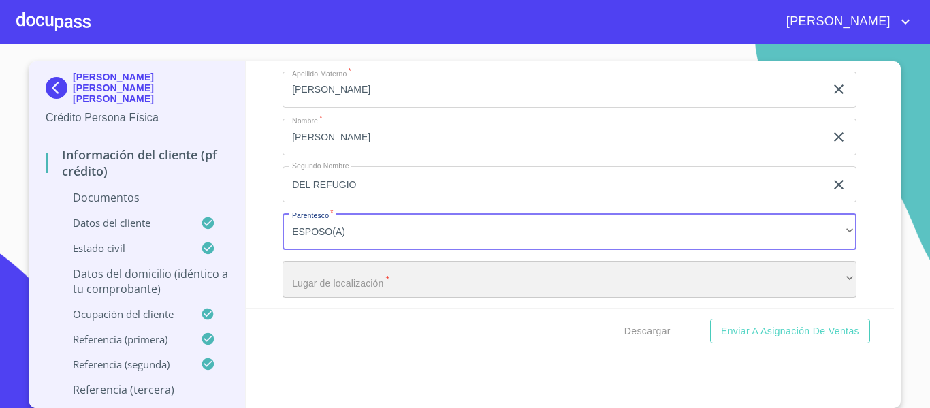
click at [356, 273] on div "​" at bounding box center [570, 279] width 574 height 37
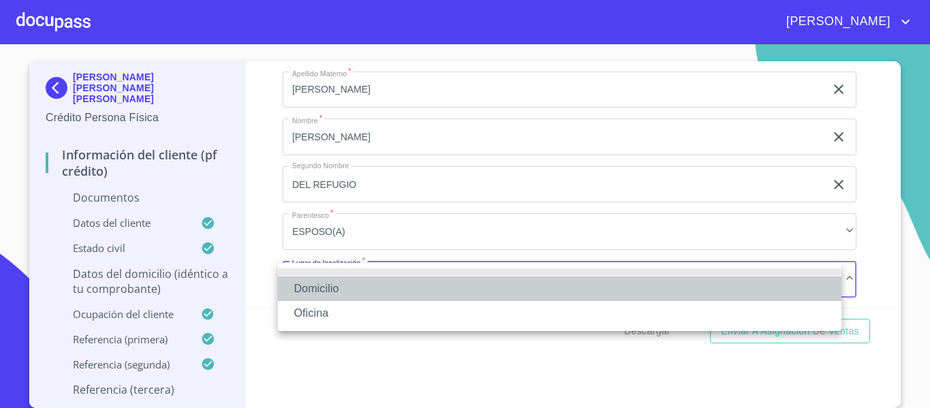
click at [344, 283] on li "Domicilio" at bounding box center [560, 289] width 564 height 25
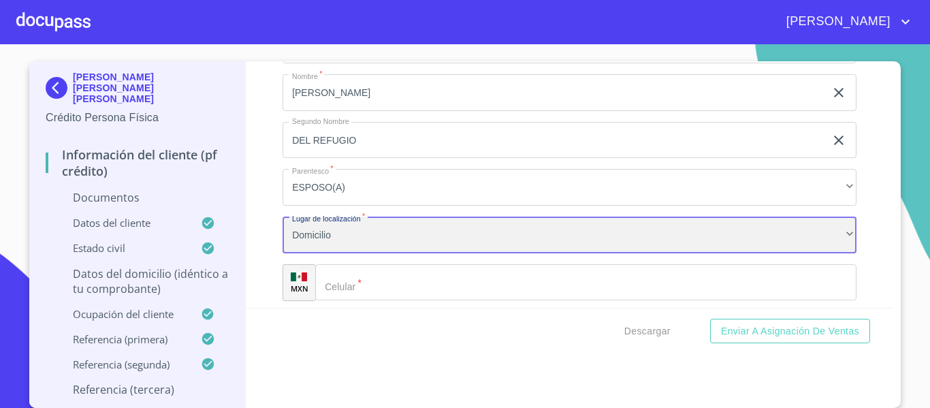
scroll to position [5364, 0]
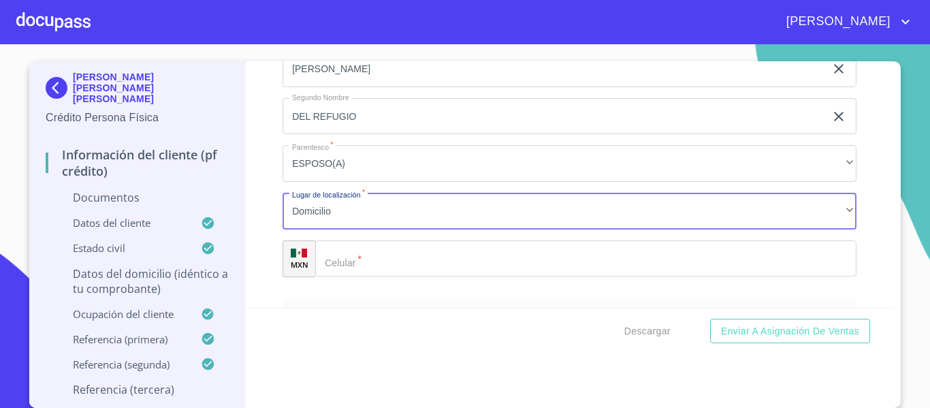
click at [376, 260] on input "Documento de identificación.   *" at bounding box center [585, 258] width 541 height 37
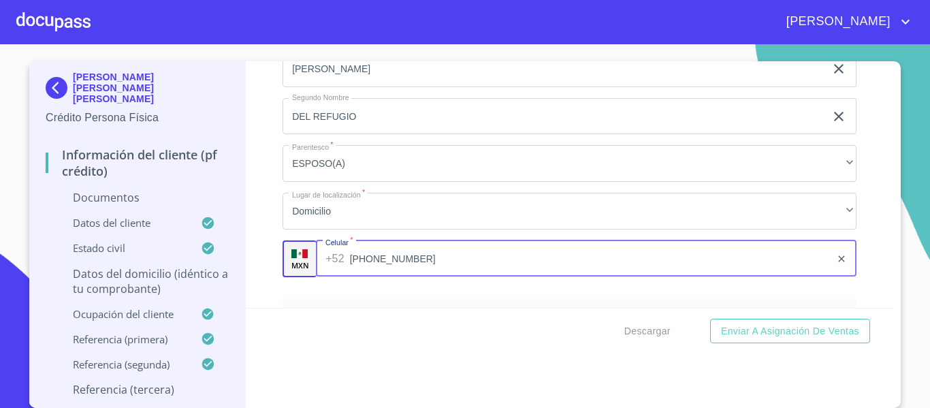
type input "[PHONE_NUMBER]"
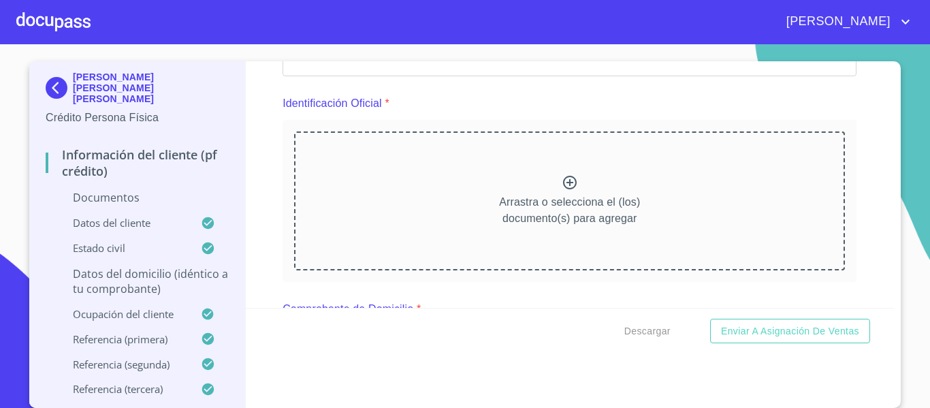
scroll to position [136, 0]
click at [577, 183] on div "Arrastra o selecciona el (los) documento(s) para agregar" at bounding box center [569, 201] width 551 height 139
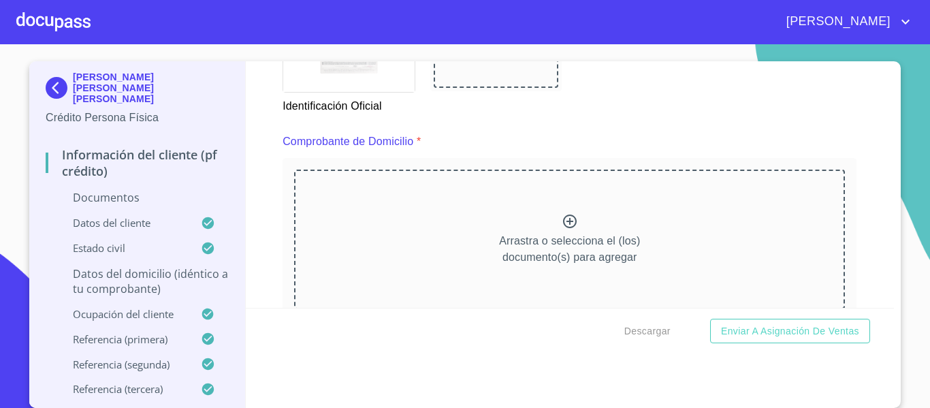
scroll to position [749, 0]
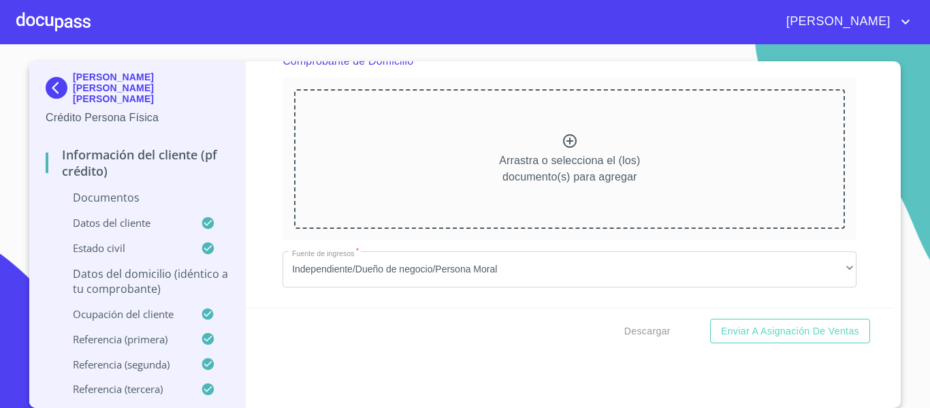
click at [541, 183] on p "Arrastra o selecciona el (los) documento(s) para agregar" at bounding box center [569, 169] width 141 height 33
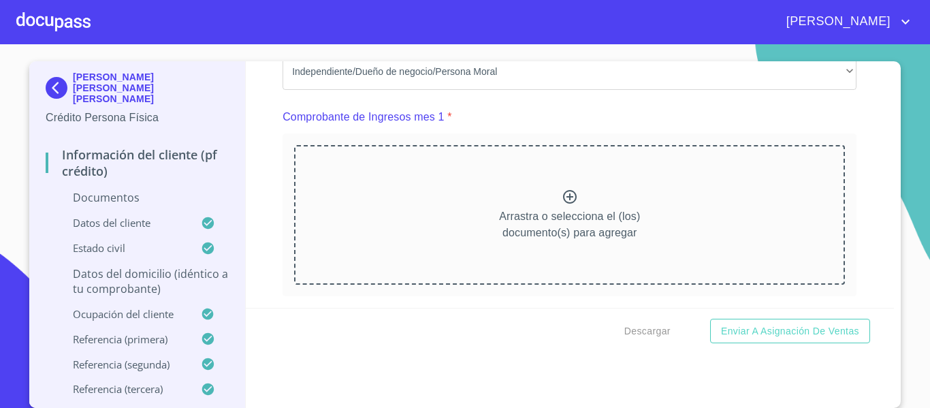
scroll to position [1226, 0]
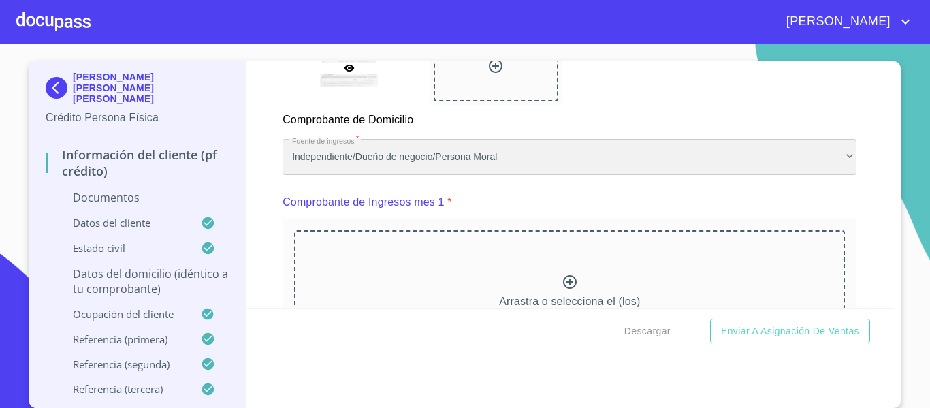
click at [466, 174] on div "Independiente/Dueño de negocio/Persona Moral" at bounding box center [570, 157] width 574 height 37
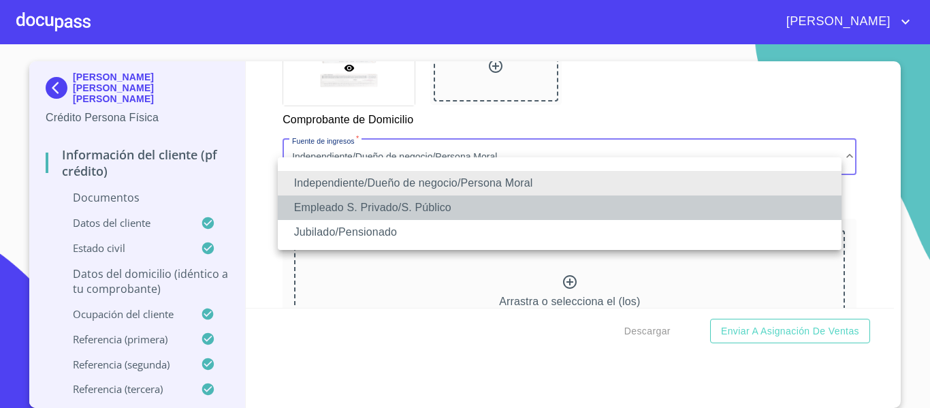
click at [411, 215] on li "Empleado S. Privado/S. Público" at bounding box center [560, 207] width 564 height 25
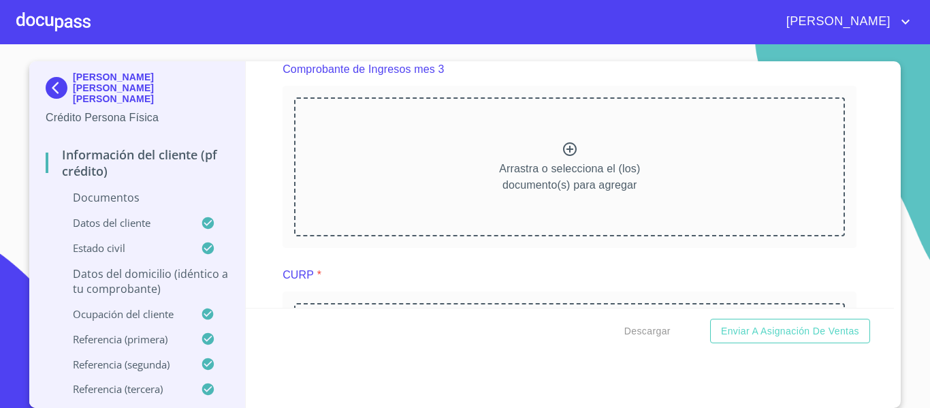
scroll to position [1907, 0]
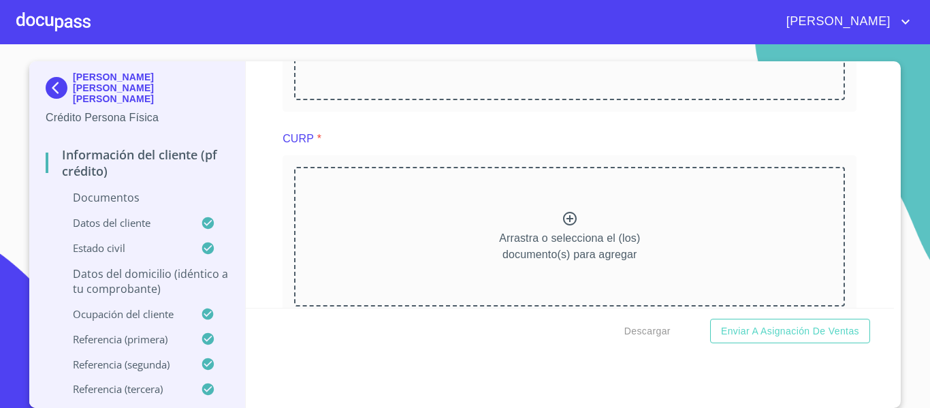
click at [655, 239] on div "Arrastra o selecciona el (los) documento(s) para agregar" at bounding box center [569, 236] width 551 height 139
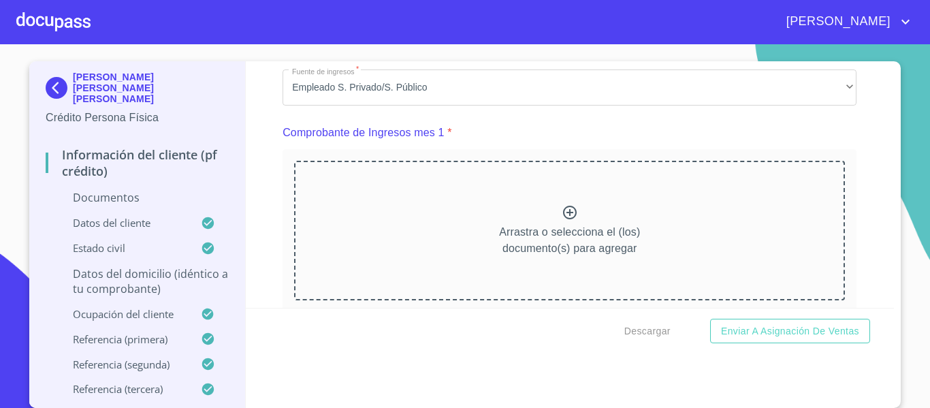
scroll to position [1294, 0]
click at [540, 234] on div "Arrastra o selecciona el (los) documento(s) para agregar" at bounding box center [569, 231] width 551 height 139
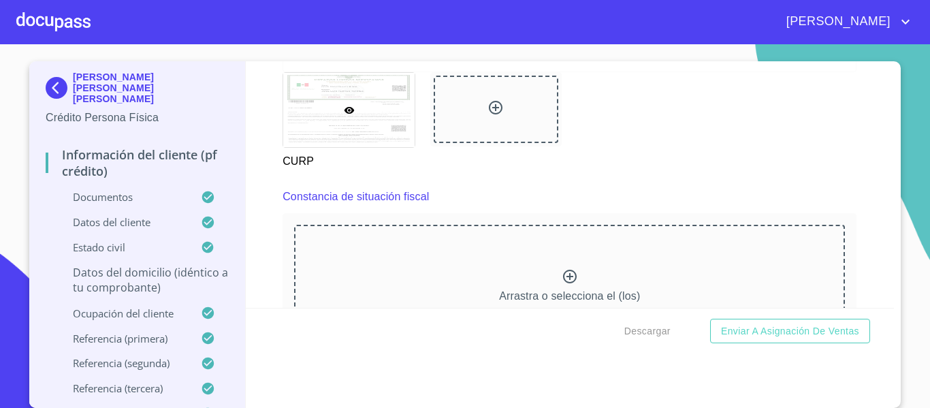
scroll to position [2792, 0]
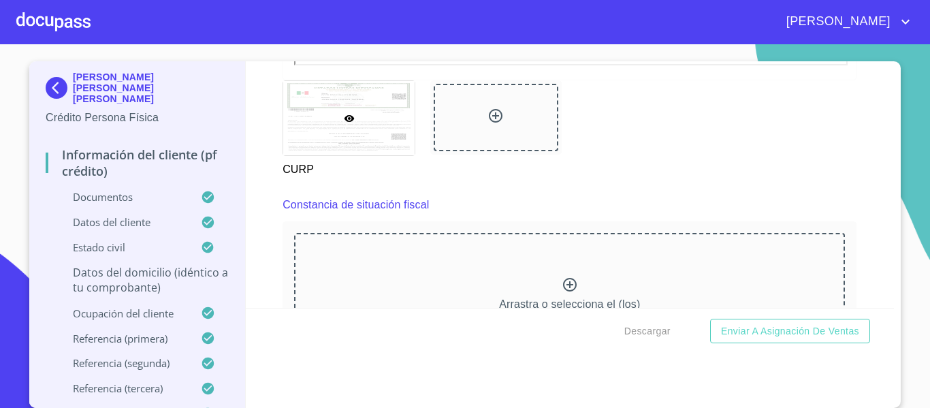
click at [498, 297] on div "Arrastra o selecciona el (los) documento(s) para agregar" at bounding box center [569, 302] width 551 height 139
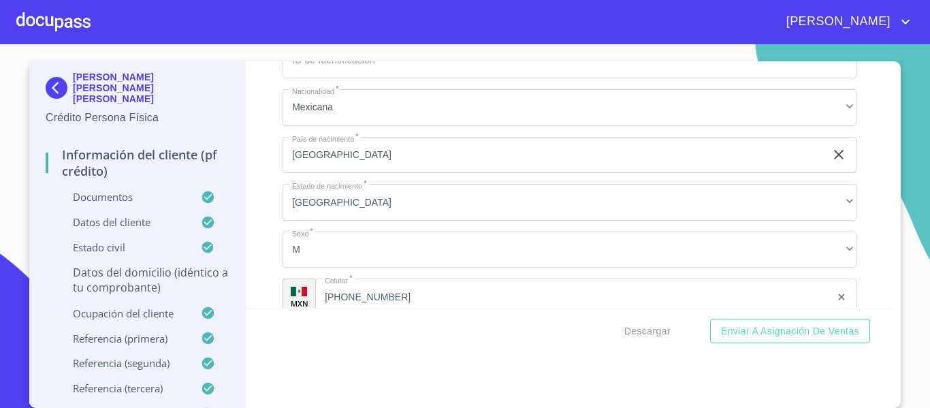
scroll to position [3882, 0]
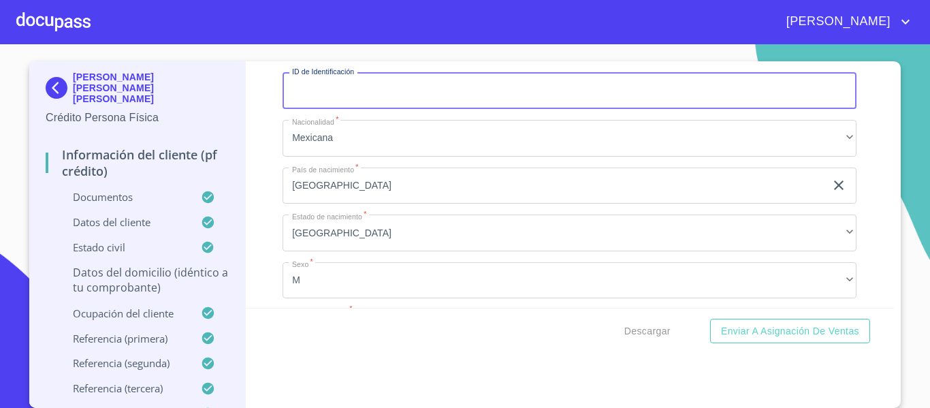
click at [315, 98] on input "Documento de identificación.   *" at bounding box center [570, 90] width 574 height 37
type input "1854761949"
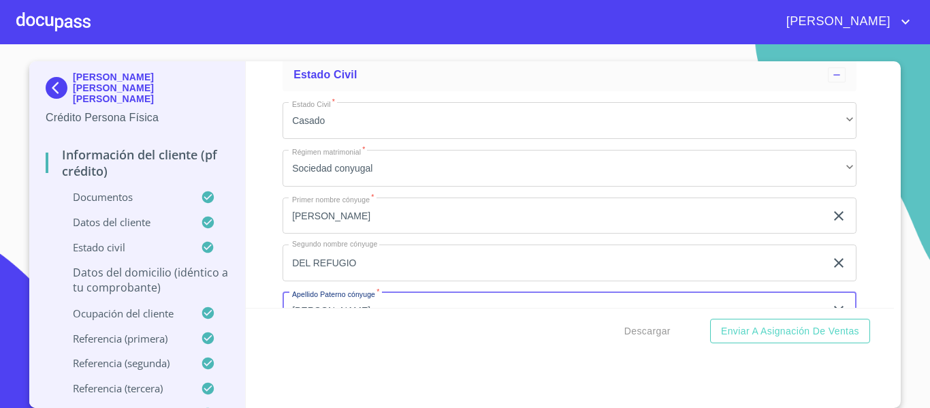
scroll to position [4334, 0]
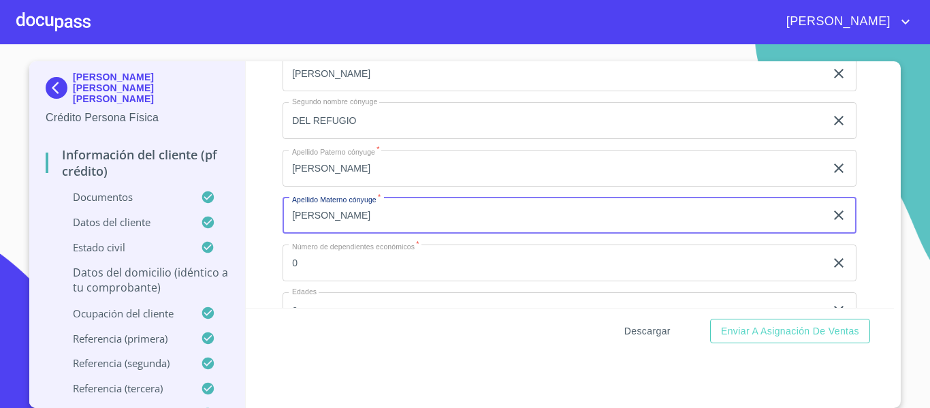
click at [628, 334] on span "Descargar" at bounding box center [648, 331] width 46 height 17
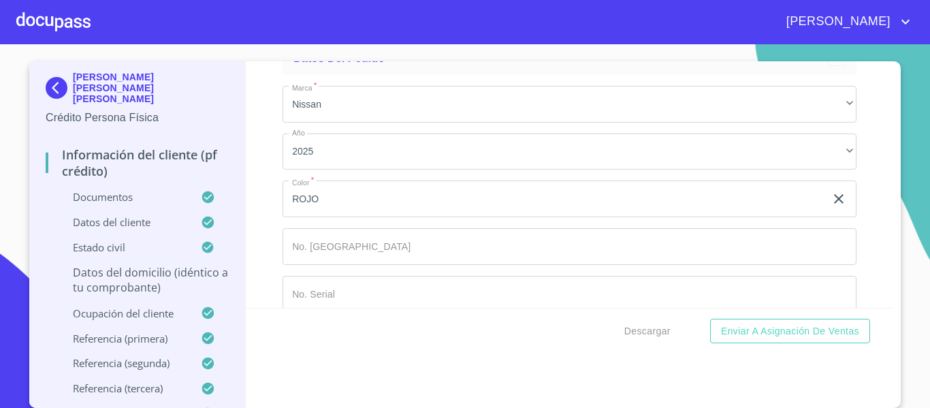
scroll to position [7513, 0]
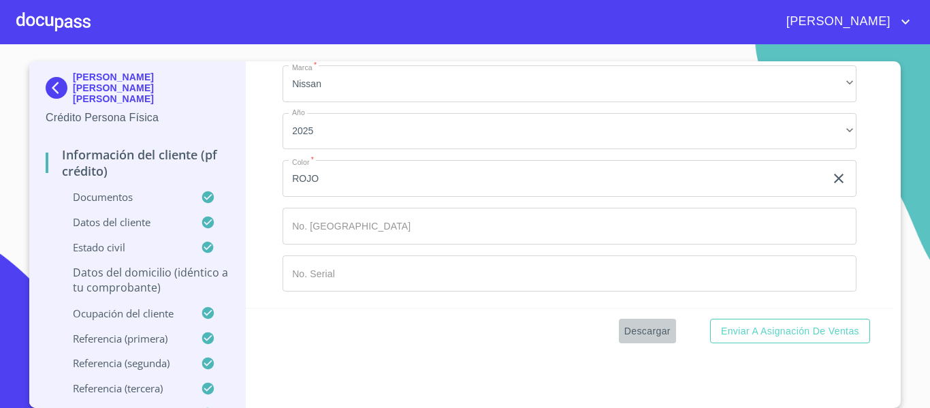
click at [631, 335] on span "Descargar" at bounding box center [648, 331] width 46 height 17
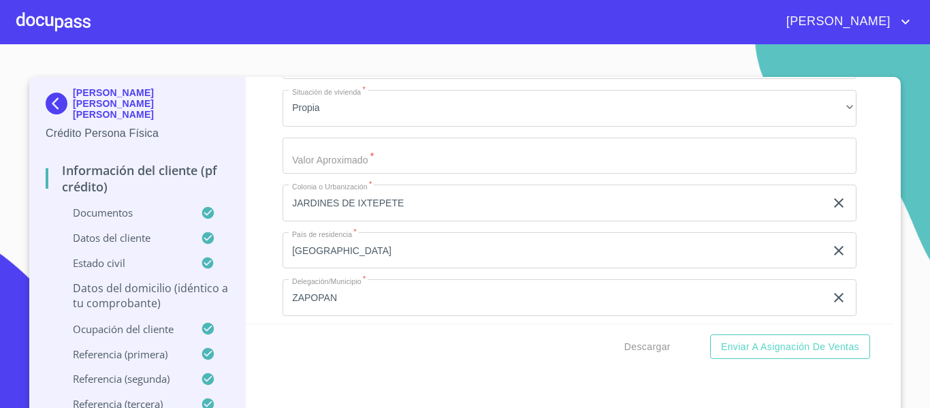
scroll to position [4867, 0]
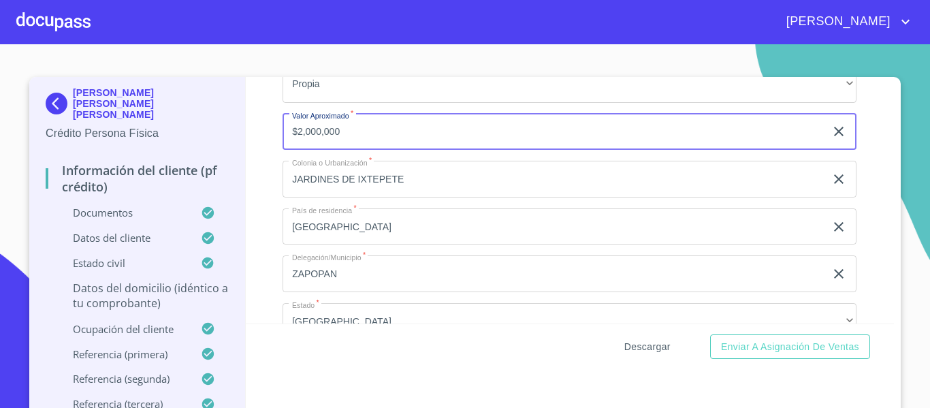
type input "$2,000,000"
click at [626, 336] on button "Descargar" at bounding box center [647, 346] width 57 height 25
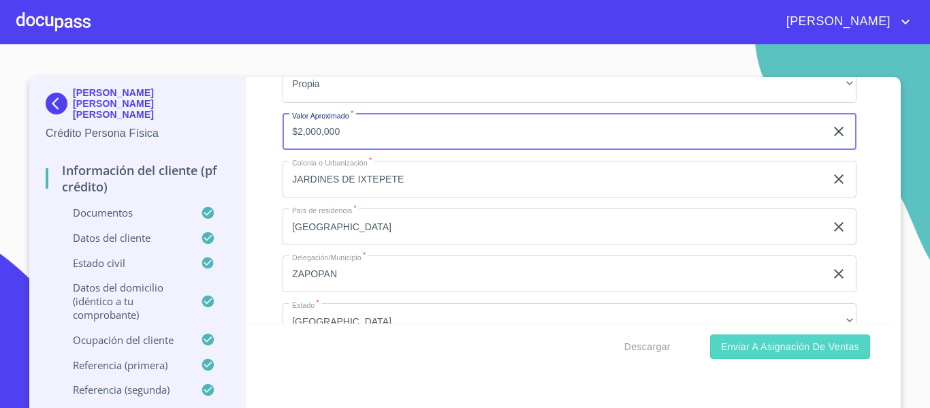
click at [752, 351] on span "Enviar a Asignación de Ventas" at bounding box center [790, 346] width 138 height 17
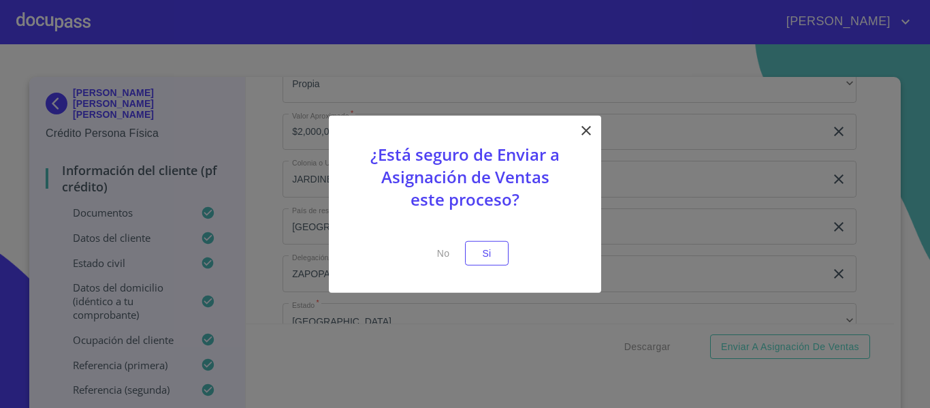
click at [493, 255] on span "Si" at bounding box center [487, 253] width 22 height 17
click at [495, 257] on span "Si" at bounding box center [487, 253] width 22 height 17
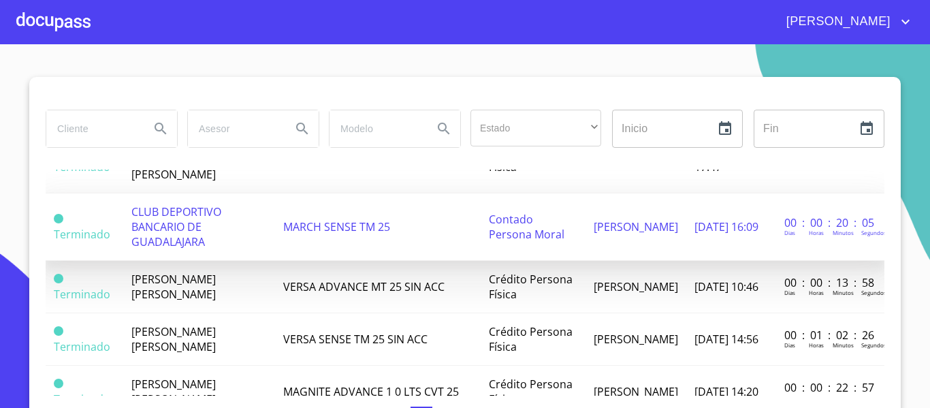
scroll to position [681, 0]
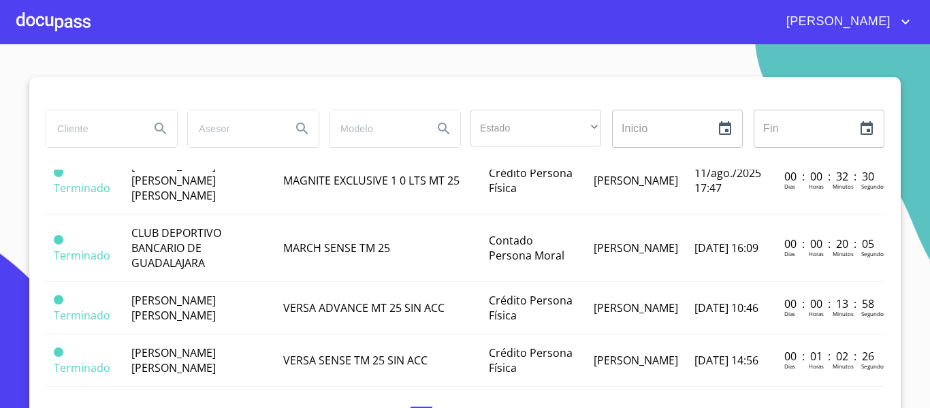
click at [501, 36] on div "[PERSON_NAME]" at bounding box center [465, 22] width 930 height 44
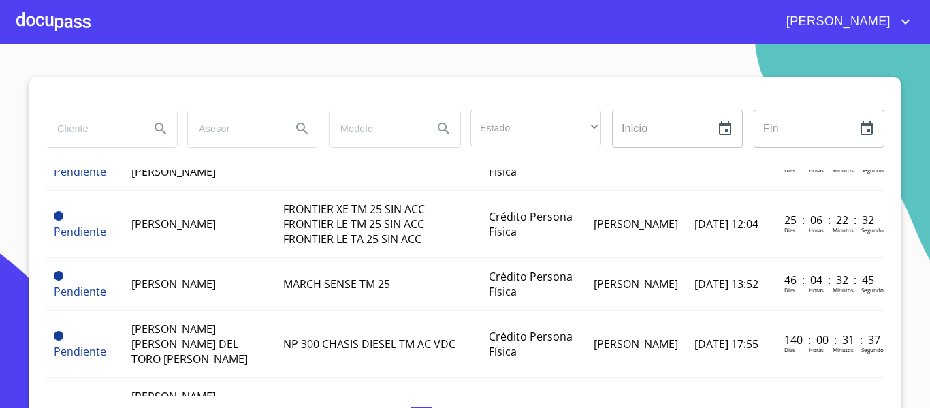
scroll to position [0, 0]
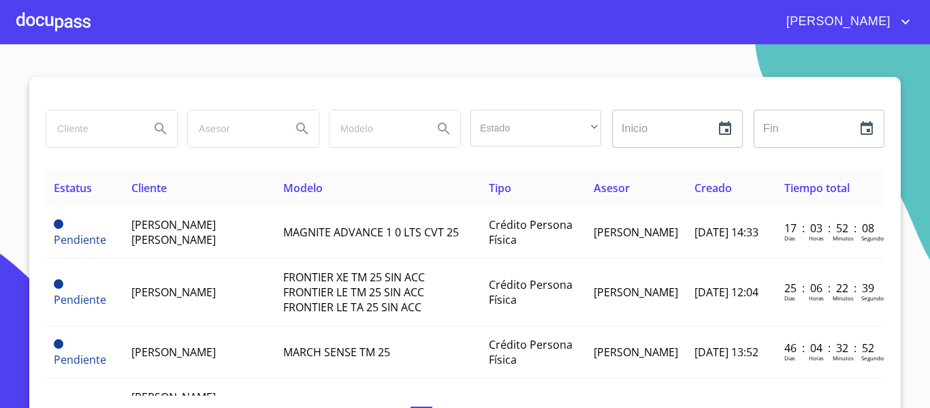
click at [65, 18] on div at bounding box center [53, 22] width 74 height 44
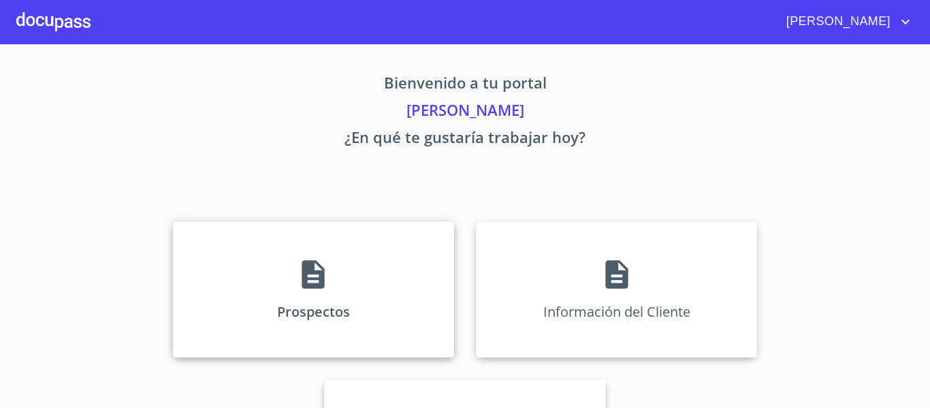
click at [320, 295] on div "Prospectos" at bounding box center [313, 289] width 281 height 136
